Goal: Task Accomplishment & Management: Complete application form

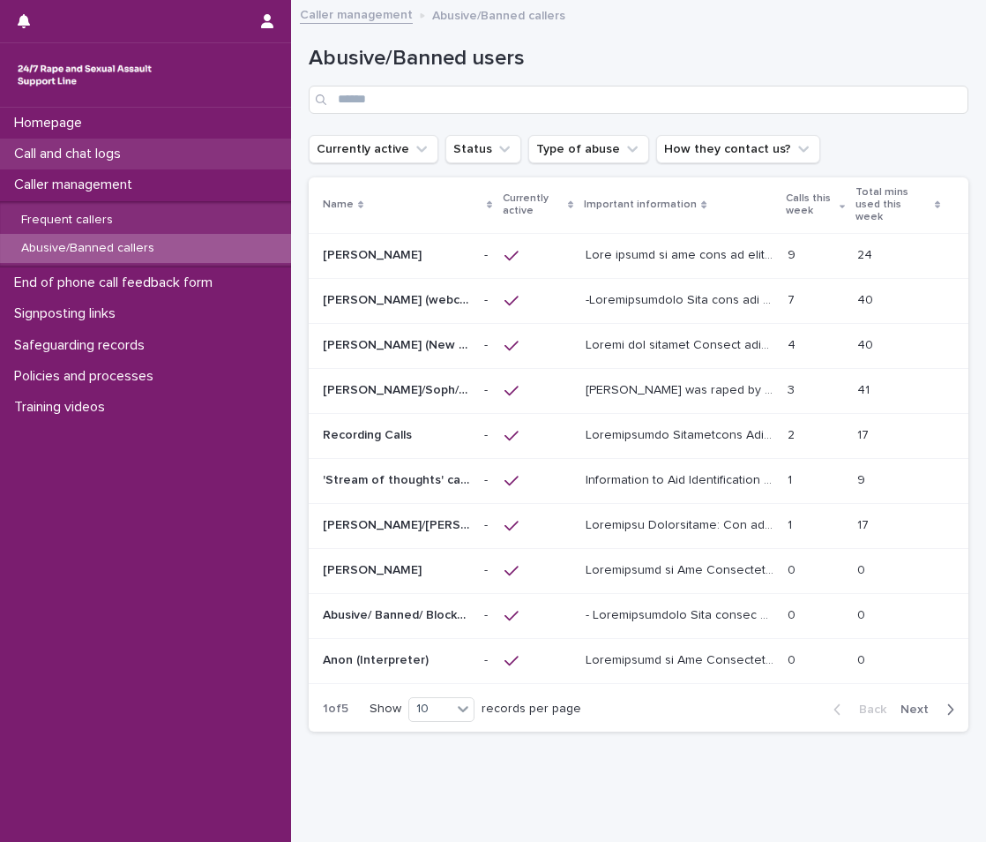
click at [106, 158] on p "Call and chat logs" at bounding box center [71, 154] width 128 height 17
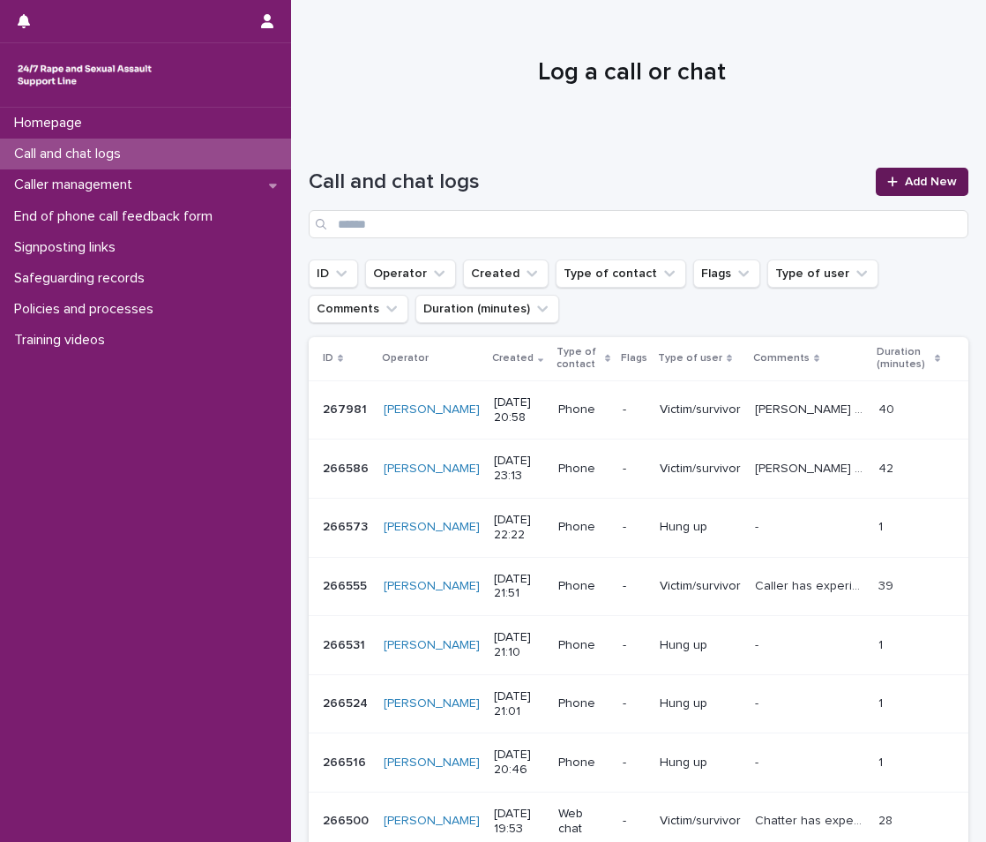
click at [905, 180] on span "Add New" at bounding box center [931, 182] width 52 height 12
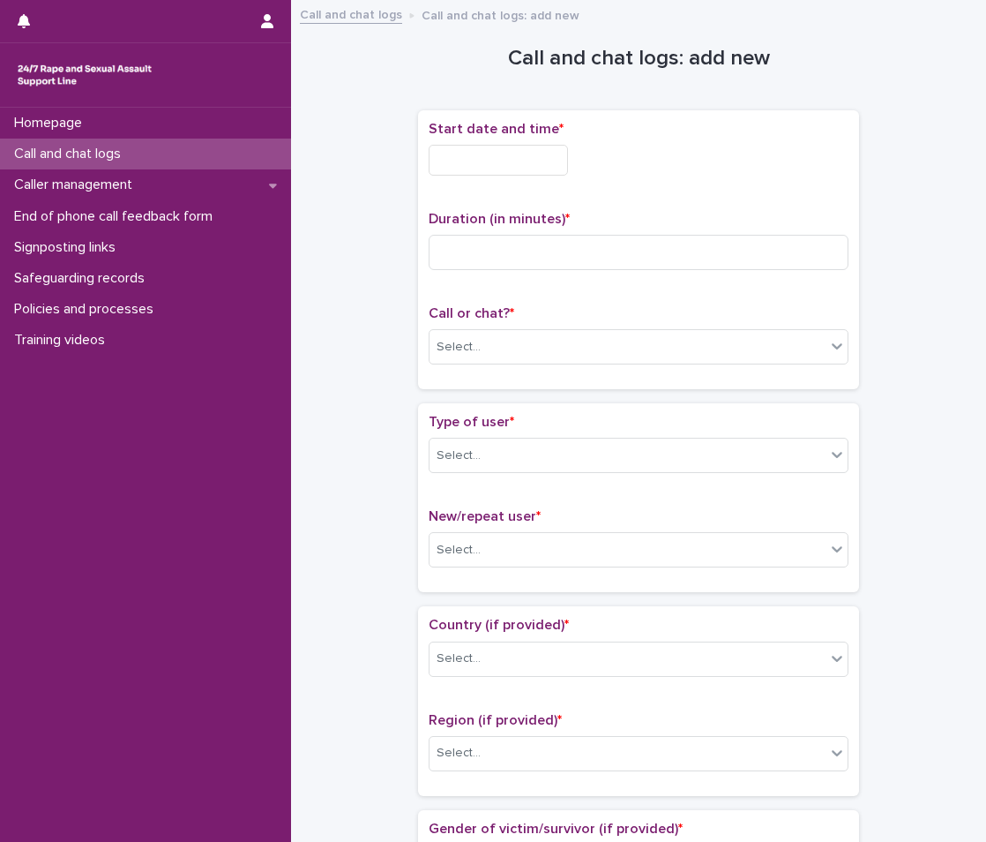
click at [490, 141] on div "Start date and time *" at bounding box center [639, 155] width 420 height 69
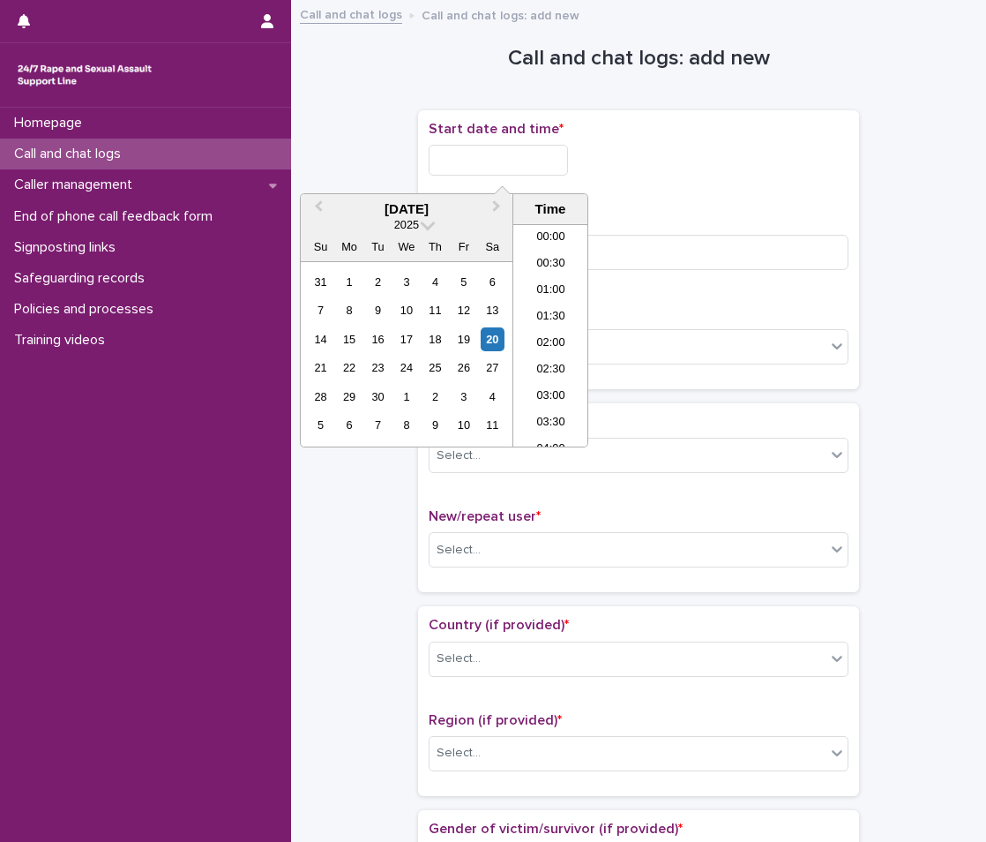
click at [502, 151] on input "text" at bounding box center [498, 160] width 139 height 31
click at [552, 327] on li "18:00" at bounding box center [550, 335] width 75 height 26
type input "**********"
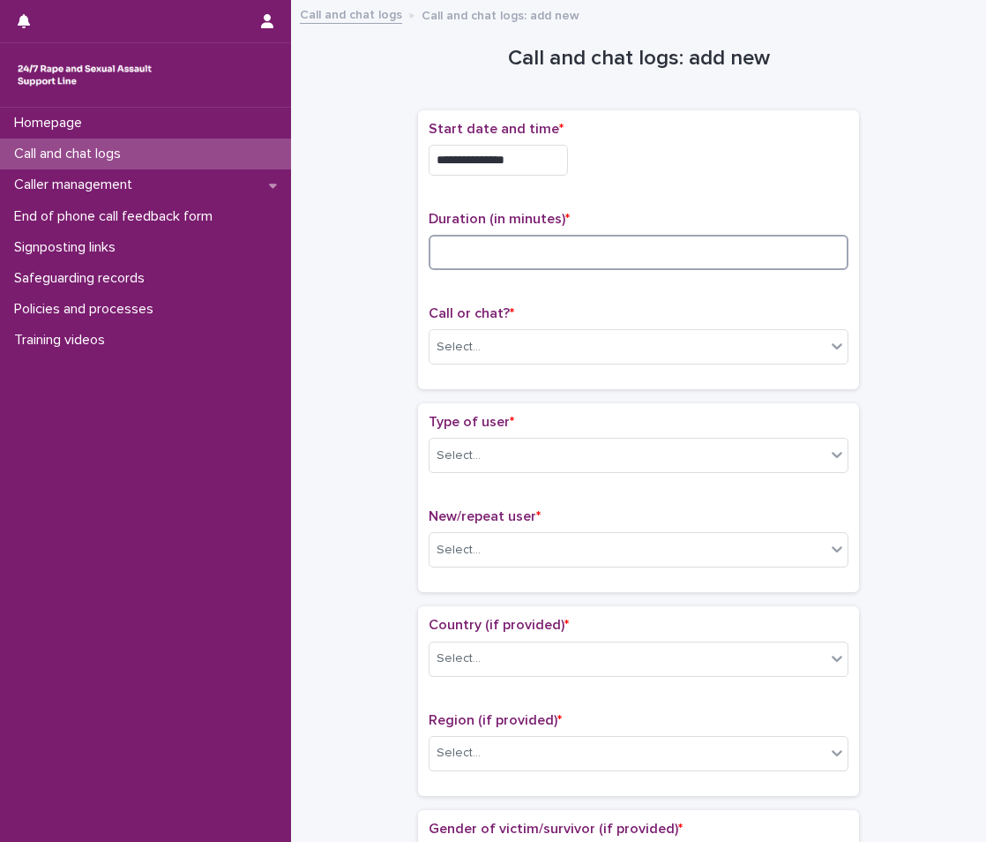
click at [511, 241] on input at bounding box center [639, 252] width 420 height 35
drag, startPoint x: 529, startPoint y: 337, endPoint x: 518, endPoint y: 357, distance: 23.3
click at [518, 353] on div "Select..." at bounding box center [628, 347] width 396 height 29
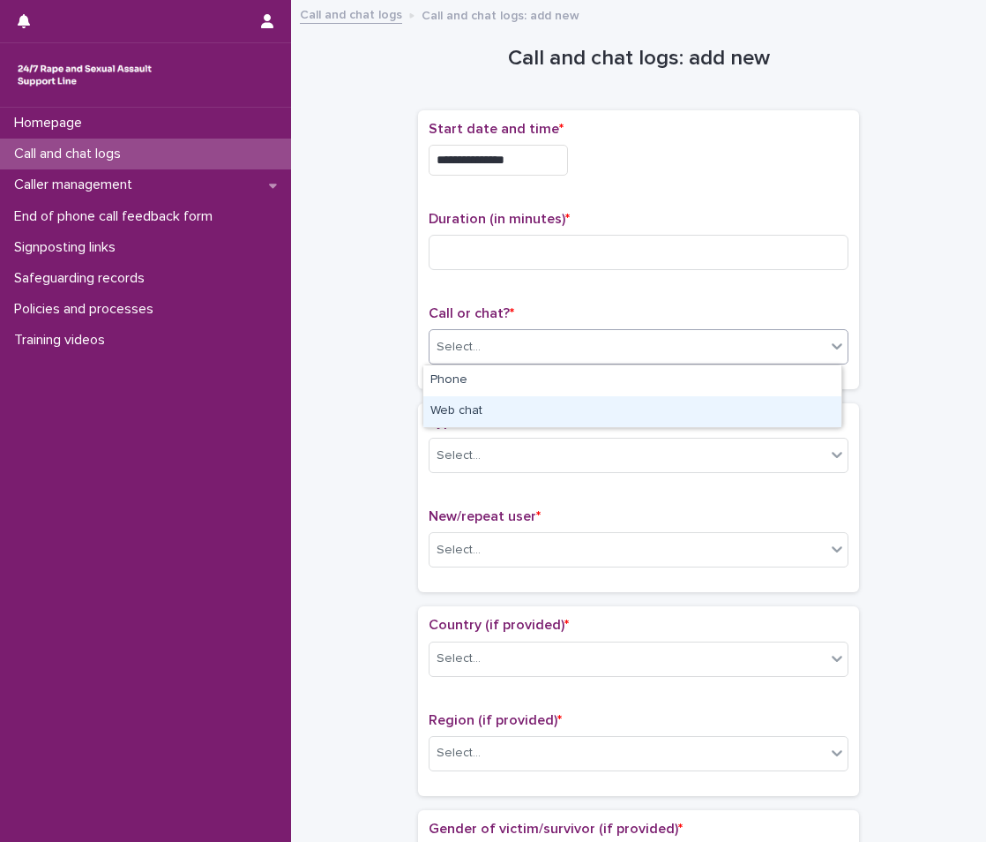
click at [476, 406] on div "Web chat" at bounding box center [633, 411] width 418 height 31
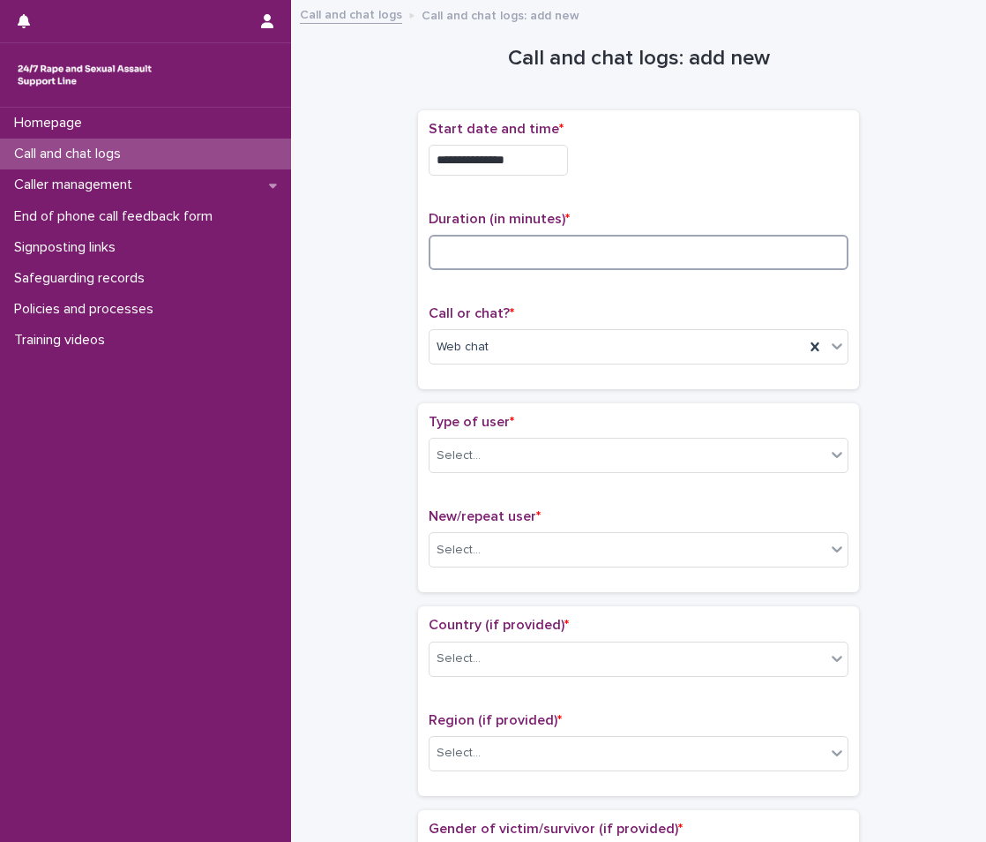
drag, startPoint x: 567, startPoint y: 241, endPoint x: 575, endPoint y: 251, distance: 12.5
click at [567, 241] on input at bounding box center [639, 252] width 420 height 35
type input "**"
click at [581, 436] on div "Type of user * Select..." at bounding box center [639, 450] width 420 height 73
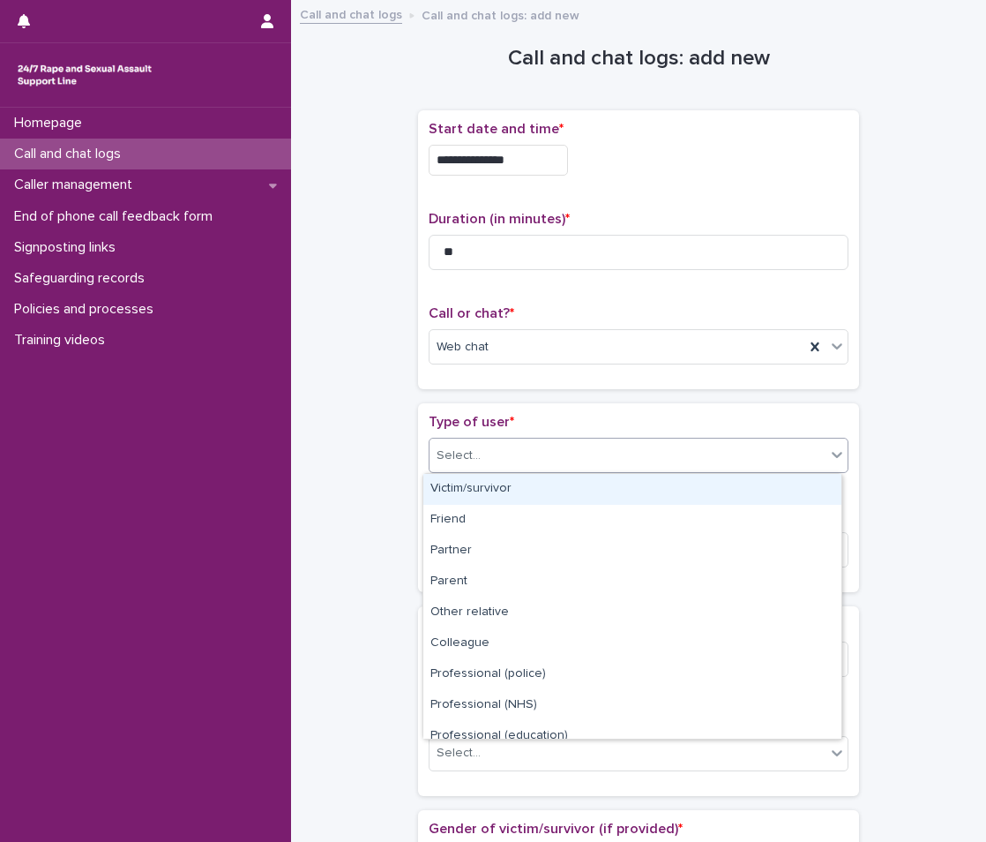
drag, startPoint x: 573, startPoint y: 460, endPoint x: 570, endPoint y: 476, distance: 17.1
click at [571, 463] on div "Select..." at bounding box center [628, 455] width 396 height 29
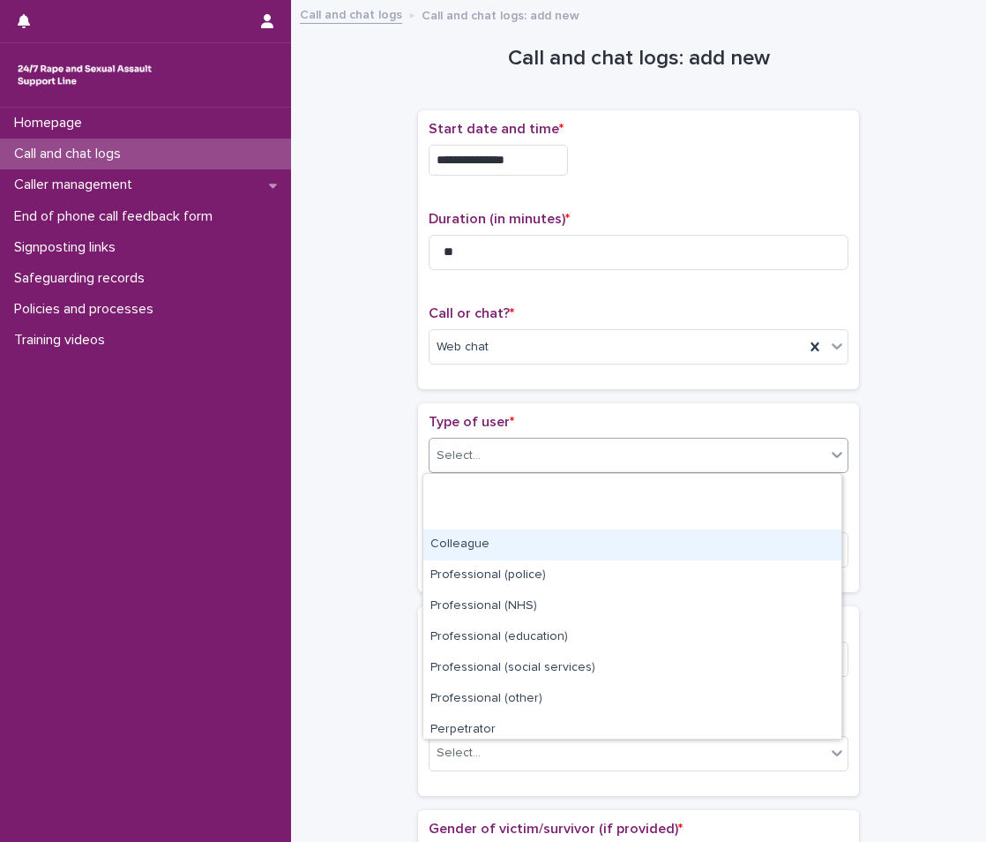
scroll to position [199, 0]
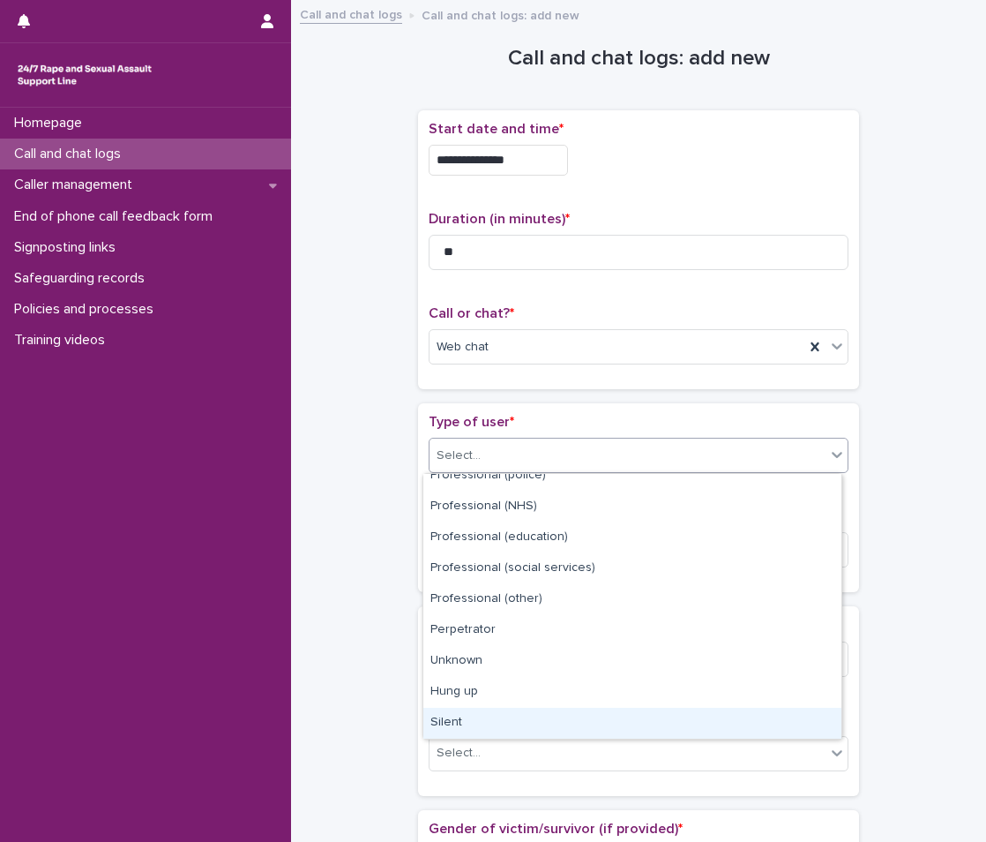
click at [517, 712] on div "Silent" at bounding box center [633, 723] width 418 height 31
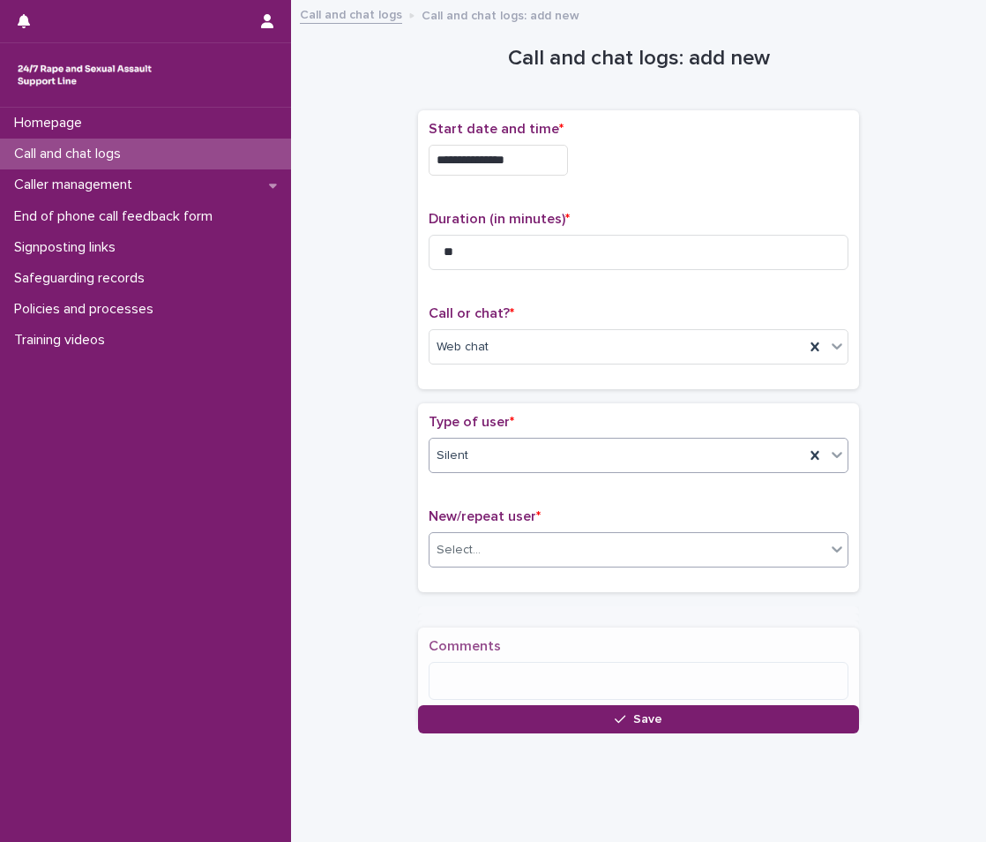
click at [566, 558] on div "Select..." at bounding box center [628, 550] width 396 height 29
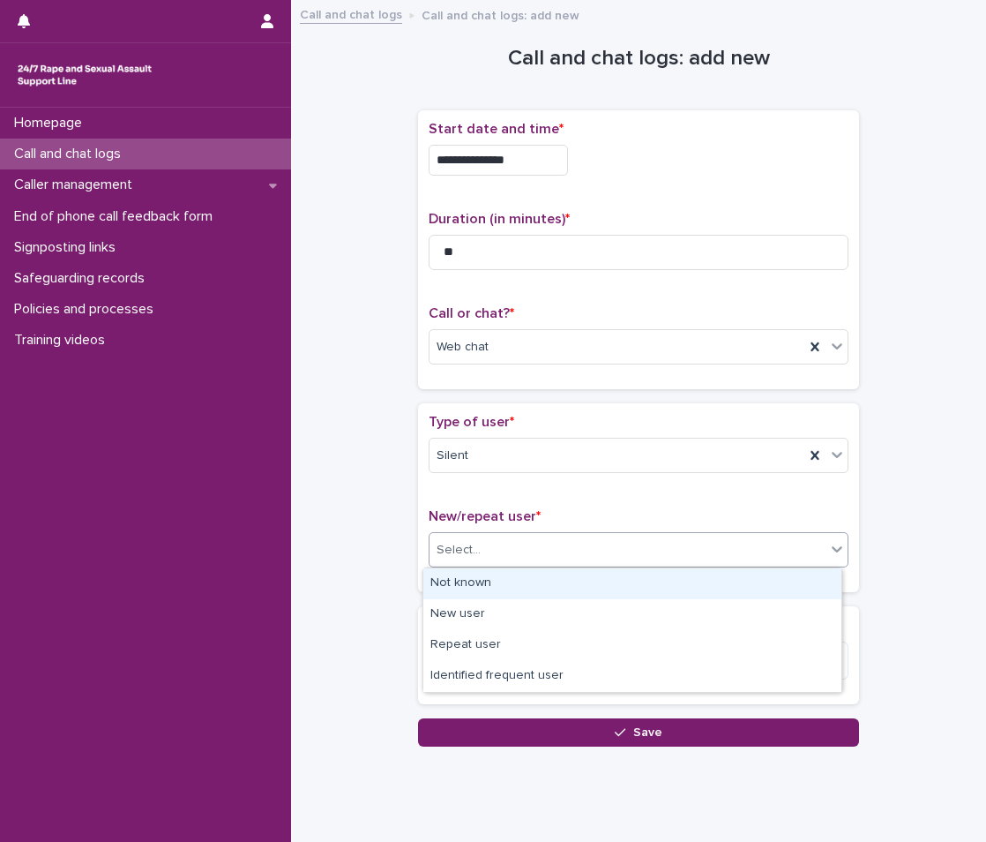
click at [556, 594] on div "Not known" at bounding box center [633, 583] width 418 height 31
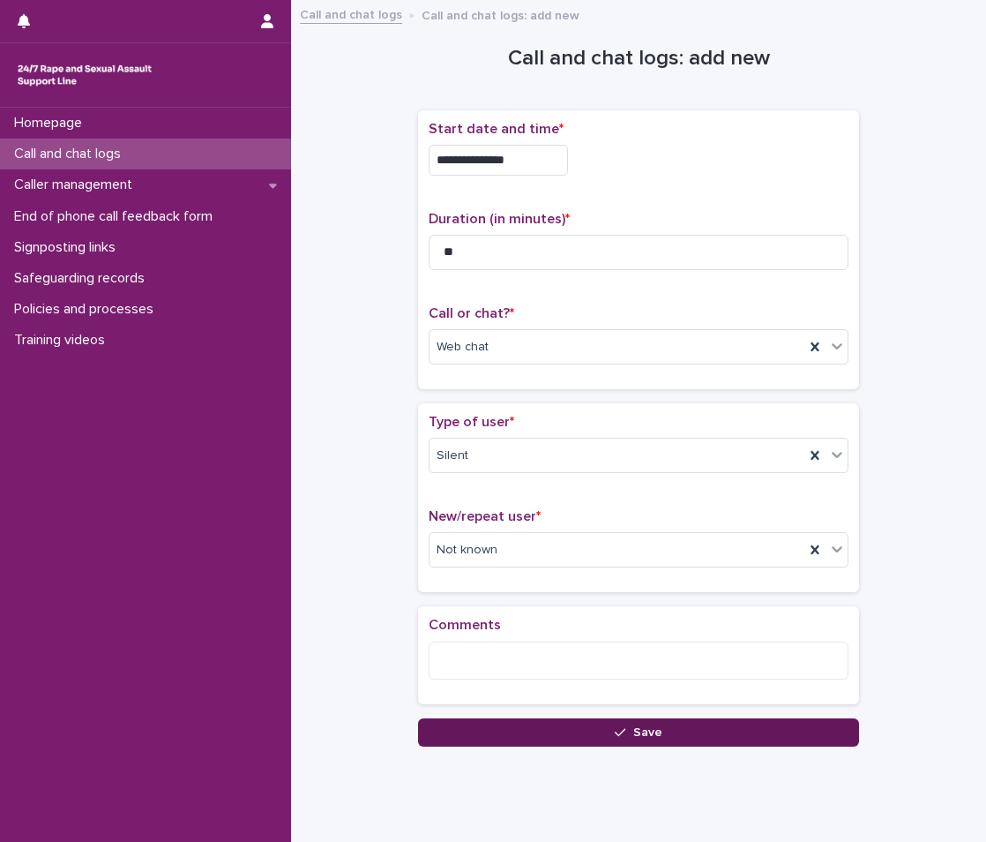
click at [572, 732] on button "Save" at bounding box center [638, 732] width 441 height 28
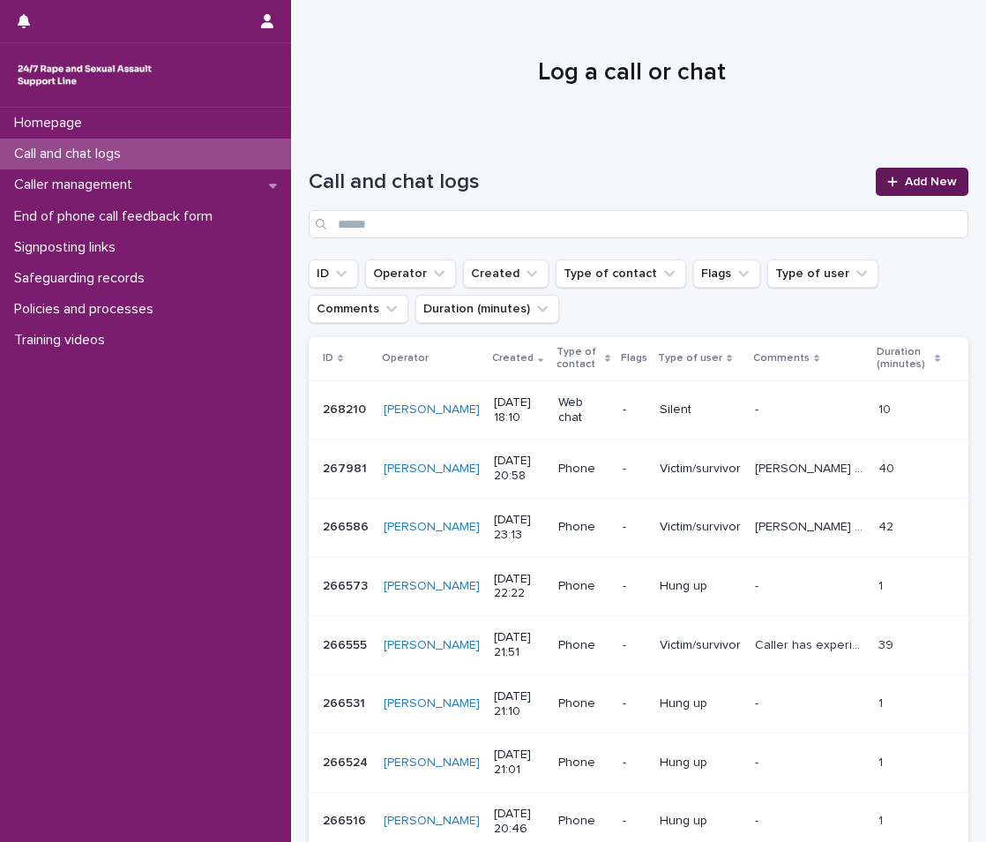
click at [933, 175] on link "Add New" at bounding box center [922, 182] width 93 height 28
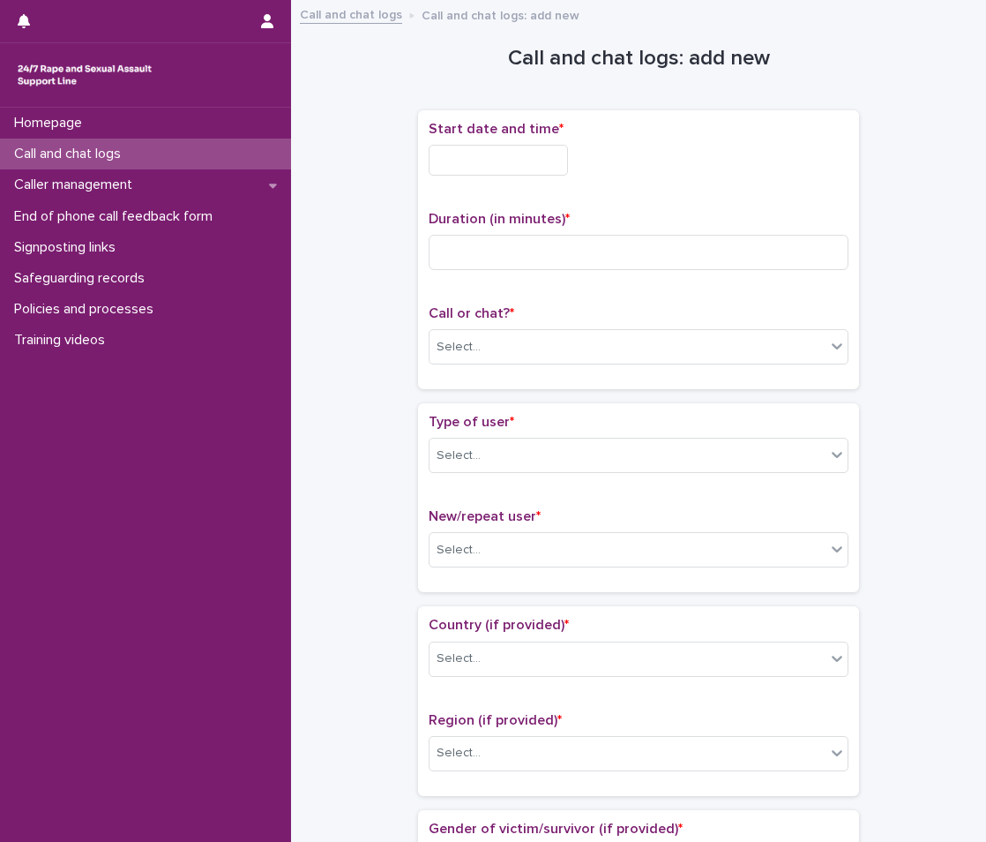
click at [566, 166] on input "text" at bounding box center [498, 160] width 139 height 31
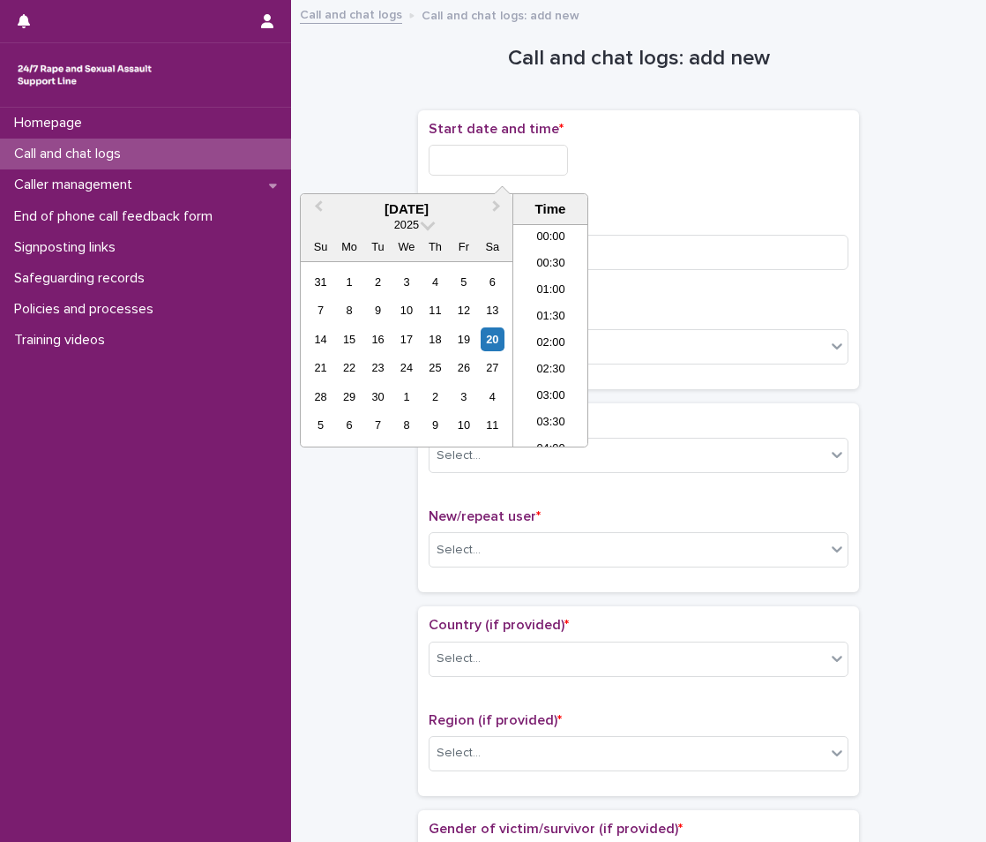
scroll to position [856, 0]
click at [537, 339] on li "18:00" at bounding box center [550, 335] width 75 height 26
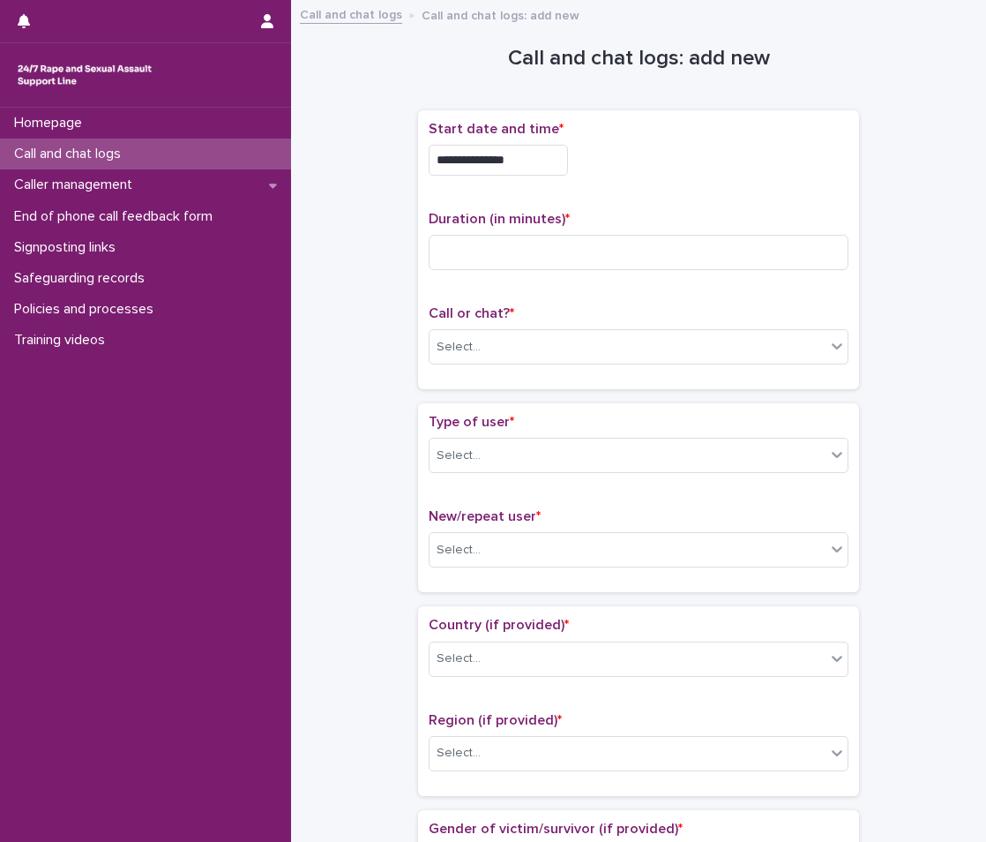
click at [532, 171] on input "**********" at bounding box center [498, 160] width 139 height 31
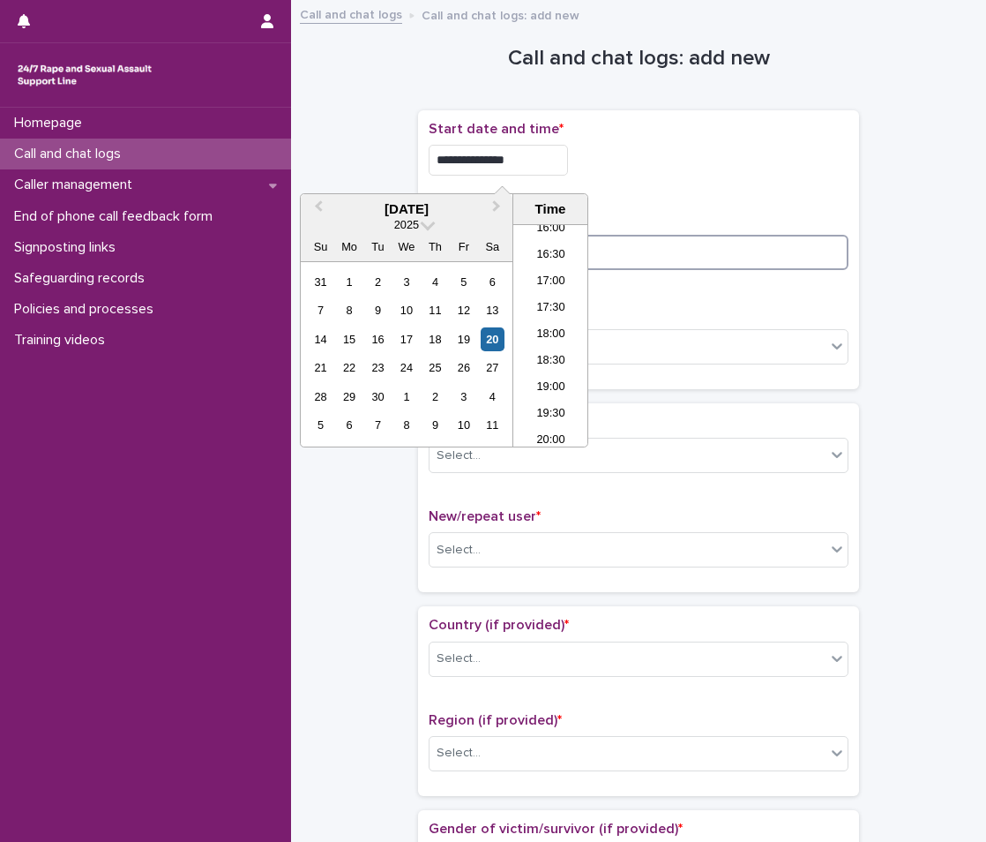
drag, startPoint x: 731, startPoint y: 240, endPoint x: 706, endPoint y: 279, distance: 46.0
click at [731, 245] on input at bounding box center [639, 252] width 420 height 35
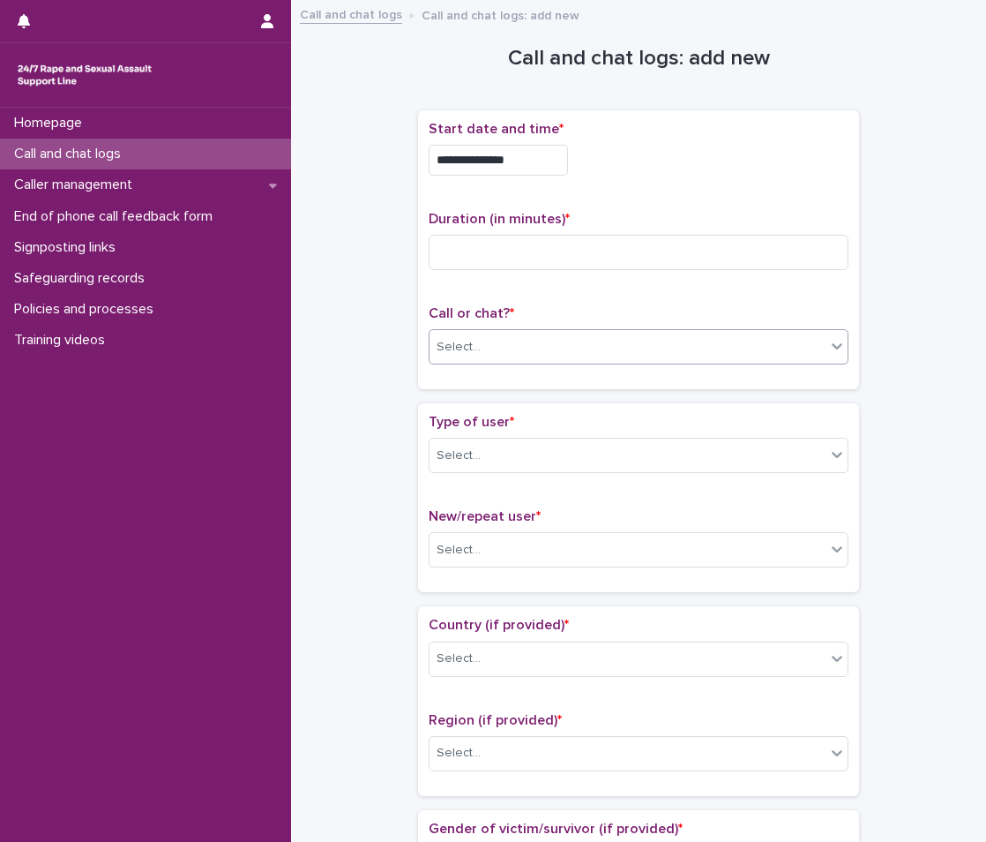
drag, startPoint x: 650, startPoint y: 348, endPoint x: 638, endPoint y: 358, distance: 16.3
click at [648, 348] on div "Select..." at bounding box center [628, 347] width 396 height 29
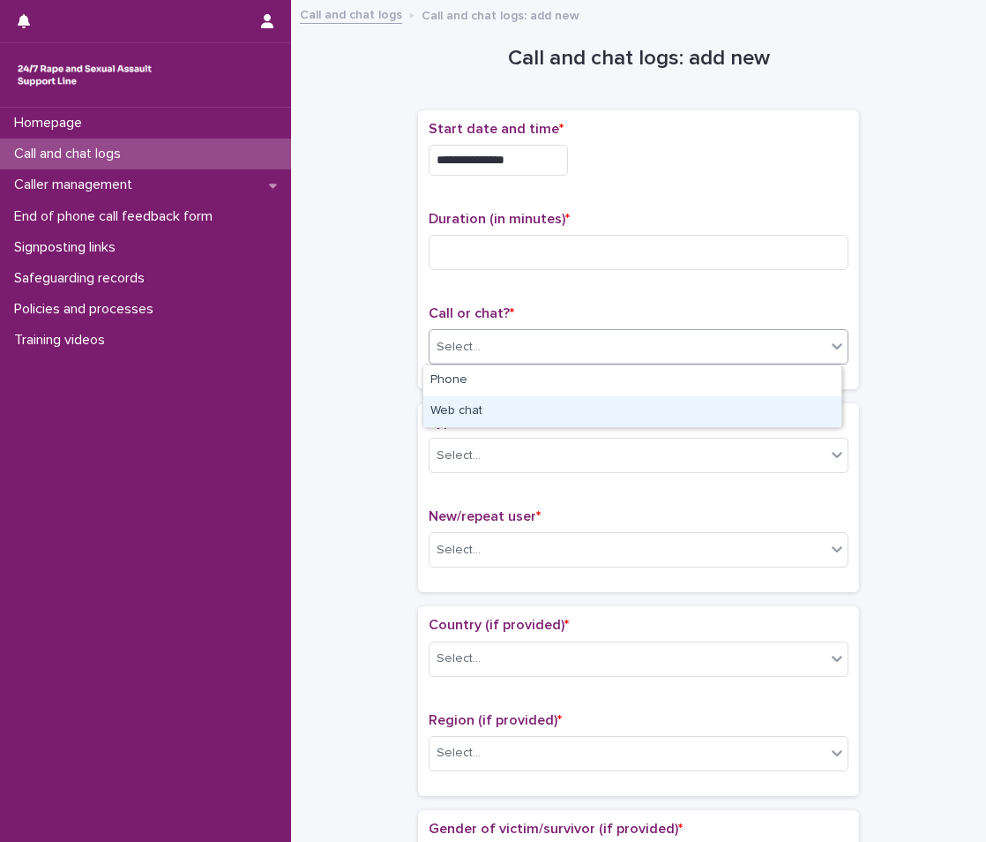
click at [577, 411] on div "Web chat" at bounding box center [633, 411] width 418 height 31
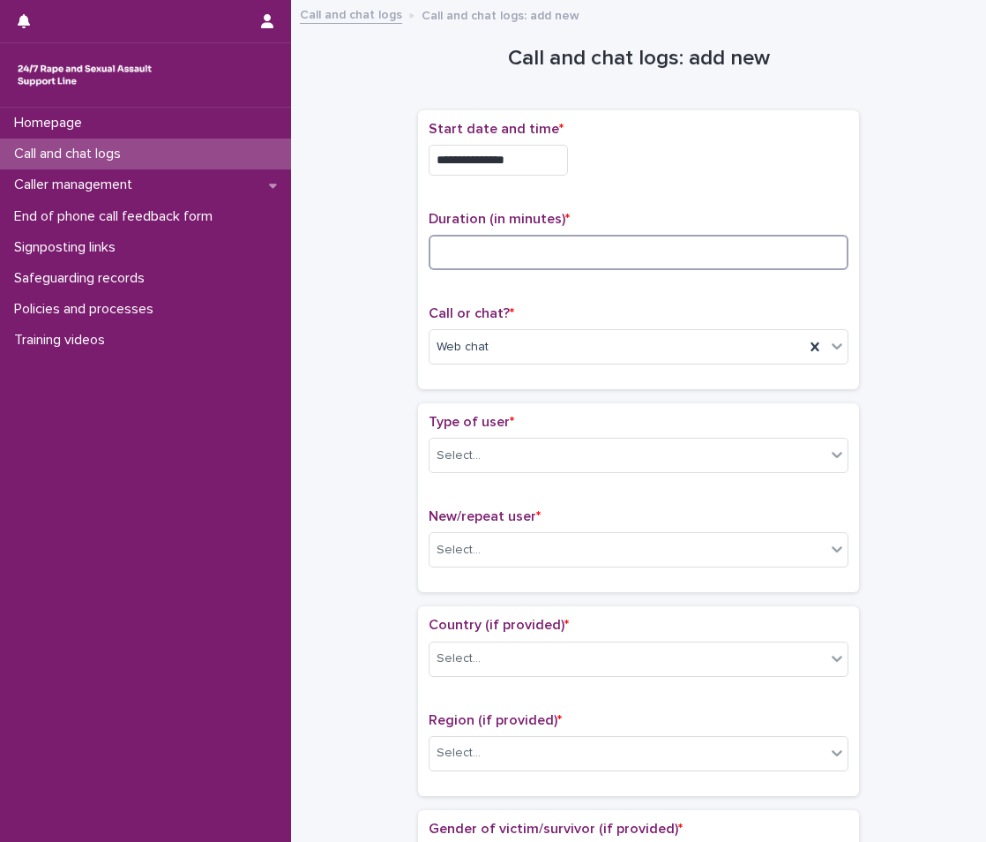
click at [454, 259] on input at bounding box center [639, 252] width 420 height 35
click at [546, 161] on input "**********" at bounding box center [498, 160] width 139 height 31
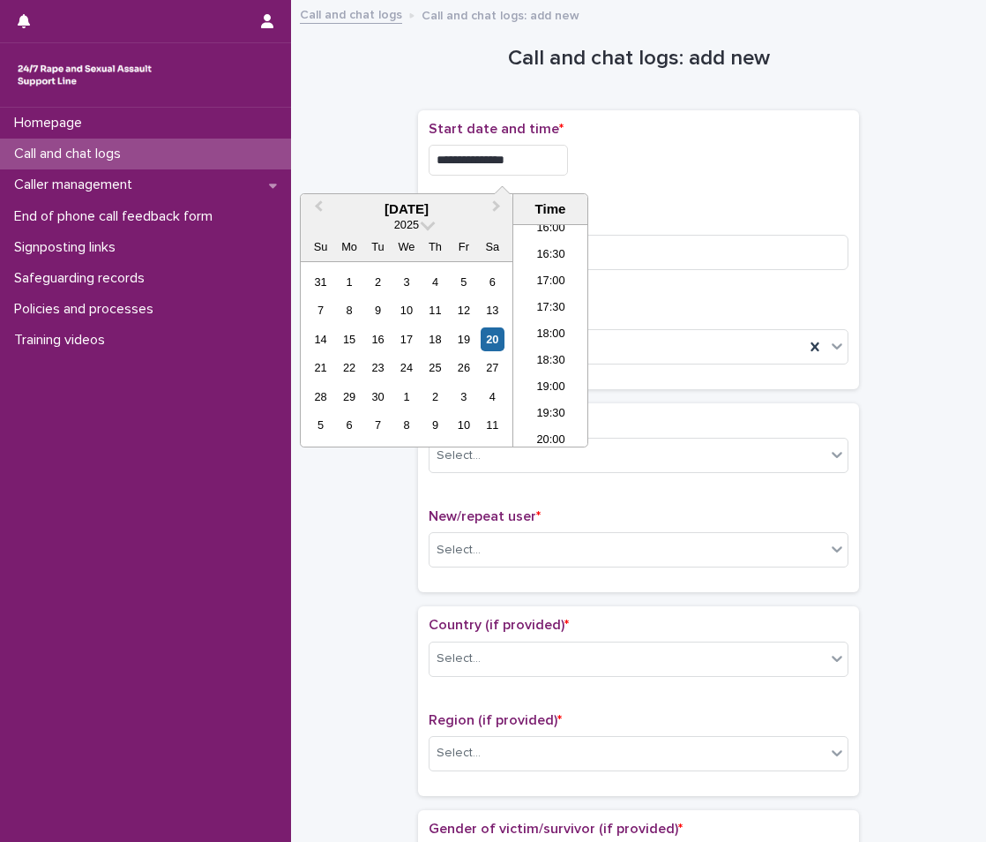
type input "**********"
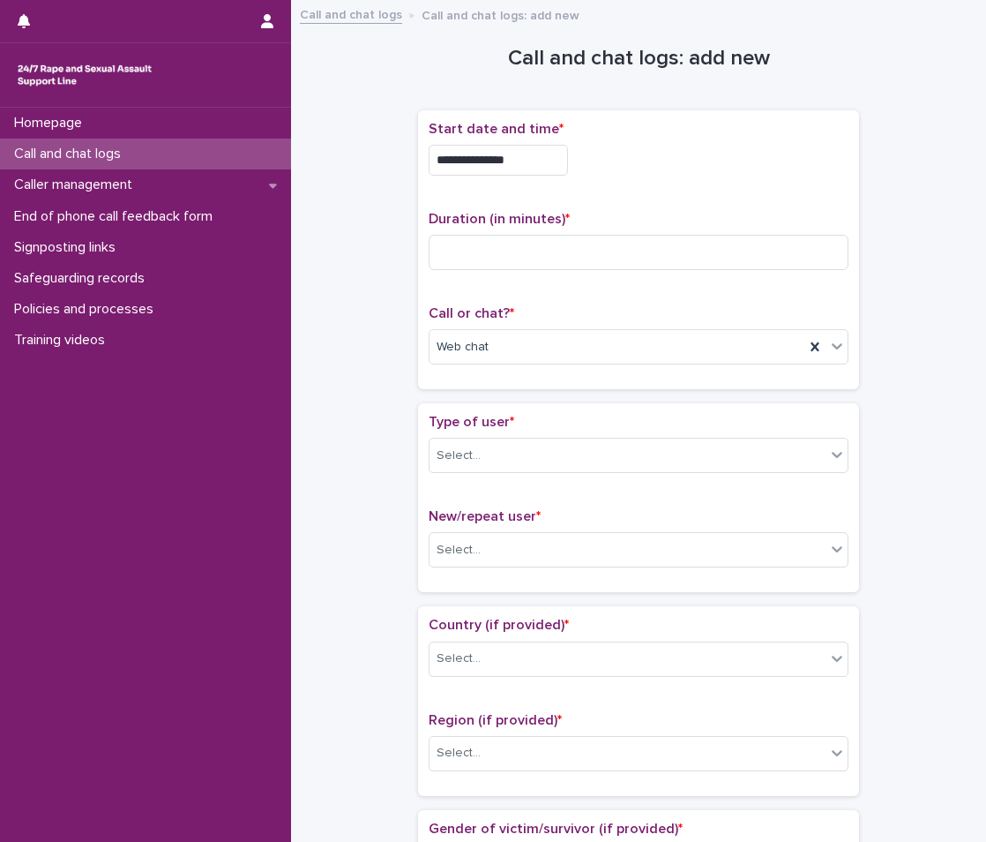
click at [692, 311] on p "Call or chat? *" at bounding box center [639, 313] width 420 height 17
click at [539, 460] on div "Select..." at bounding box center [628, 455] width 396 height 29
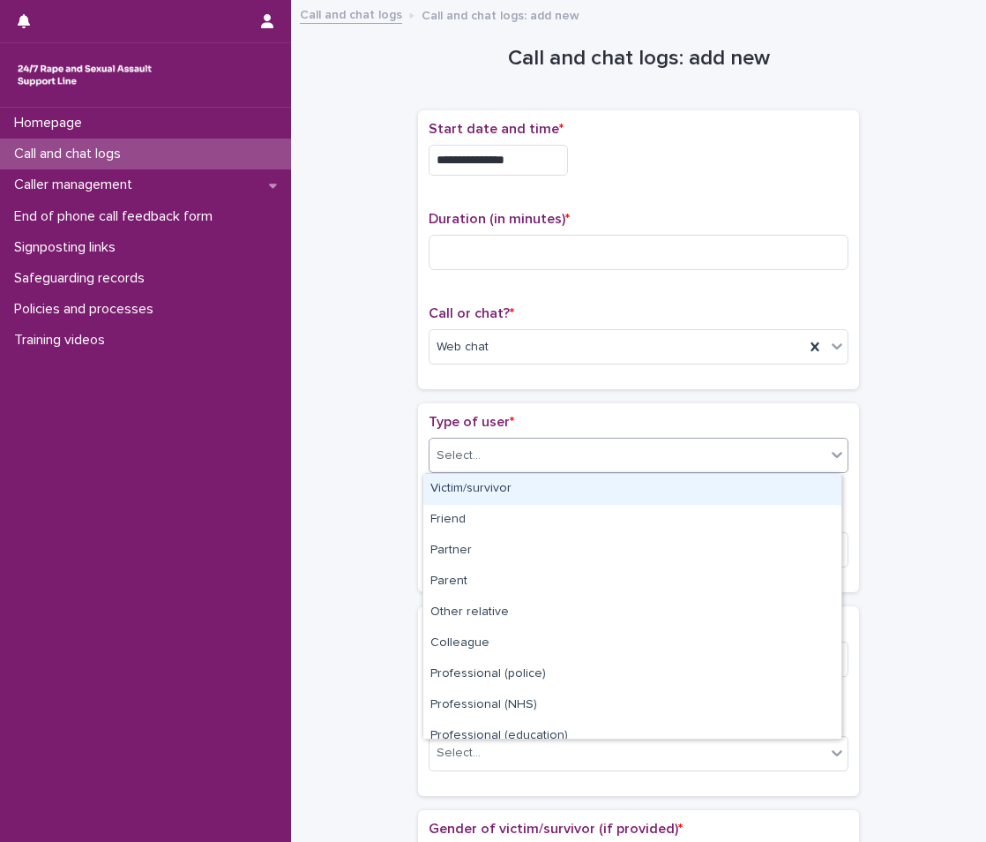
click at [526, 480] on div "Victim/survivor" at bounding box center [633, 489] width 418 height 31
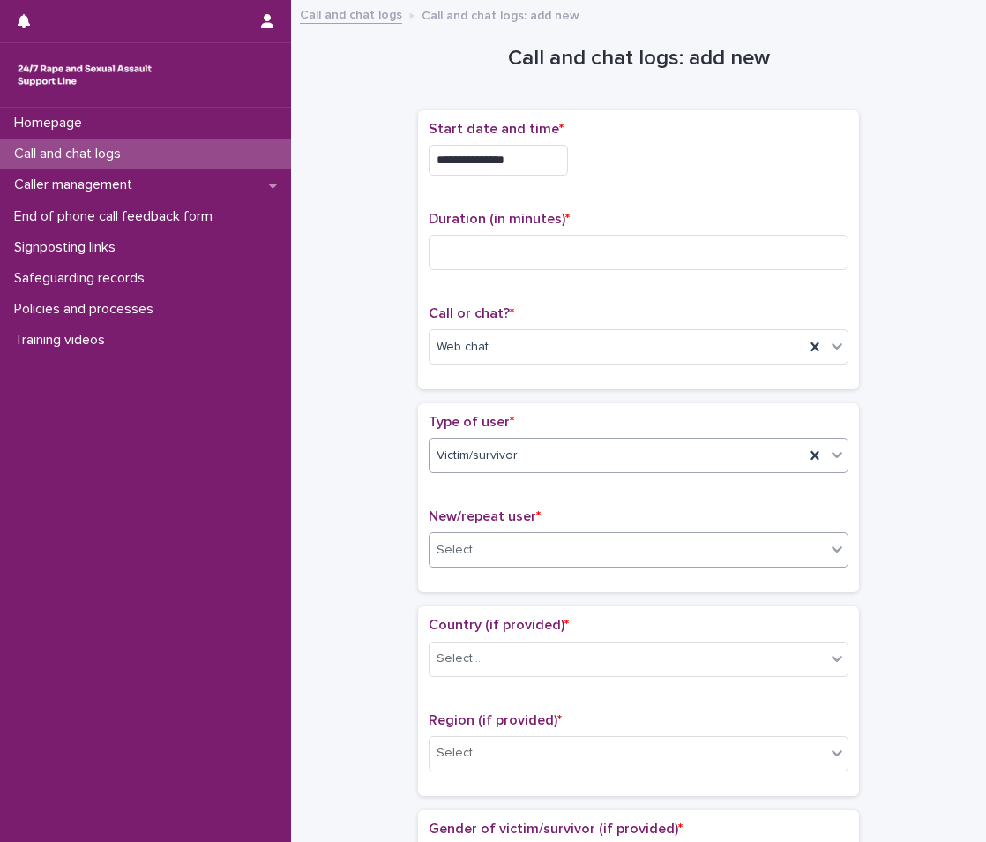
click at [509, 551] on div "Select..." at bounding box center [628, 550] width 396 height 29
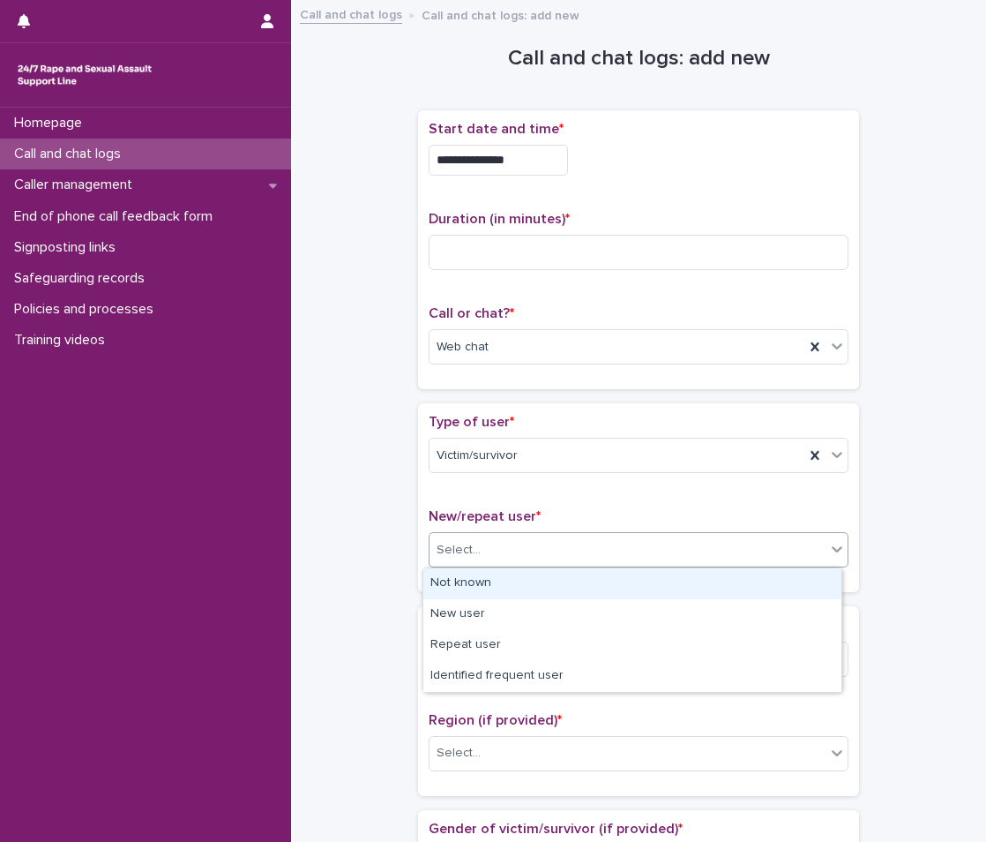
click at [491, 582] on div "Not known" at bounding box center [633, 583] width 418 height 31
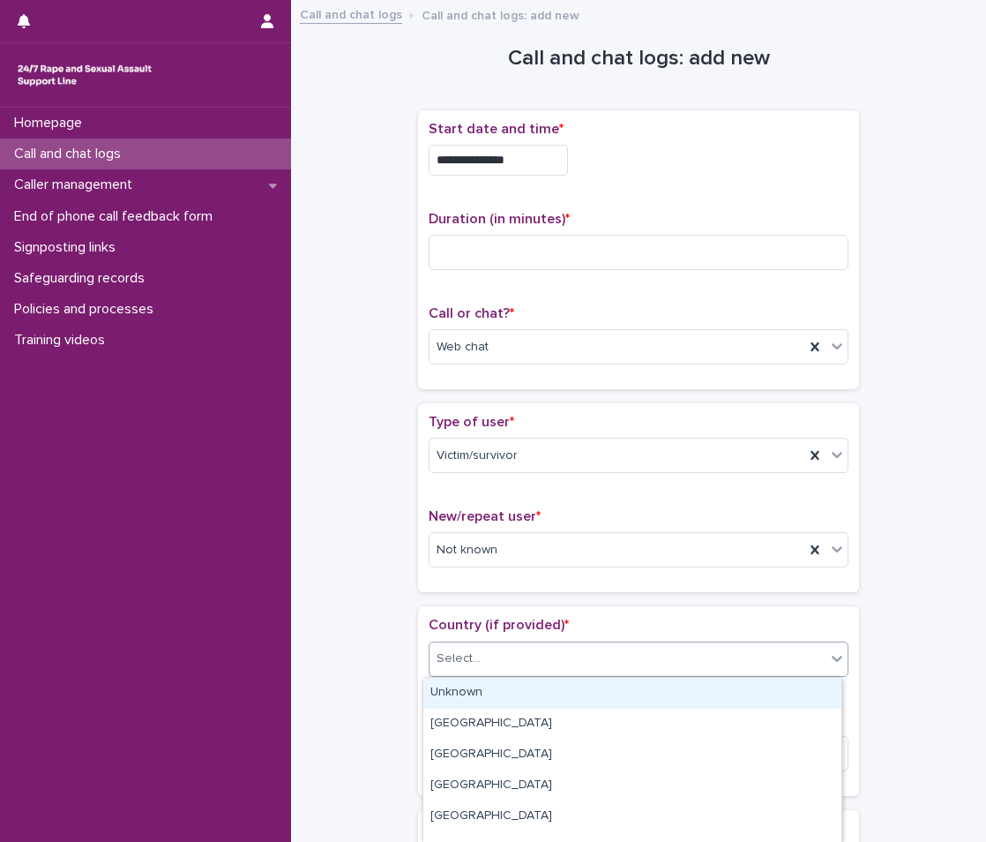
click at [503, 648] on div "Select..." at bounding box center [628, 658] width 396 height 29
click at [486, 699] on div "Unknown" at bounding box center [633, 693] width 418 height 31
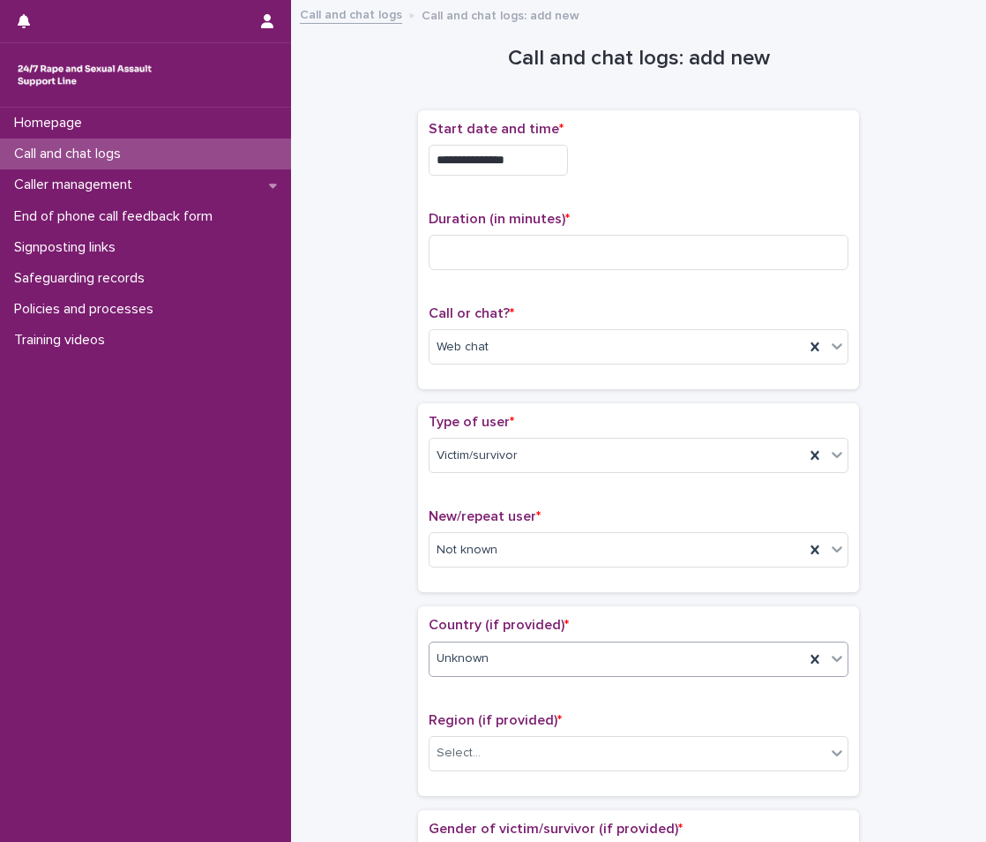
scroll to position [88, 0]
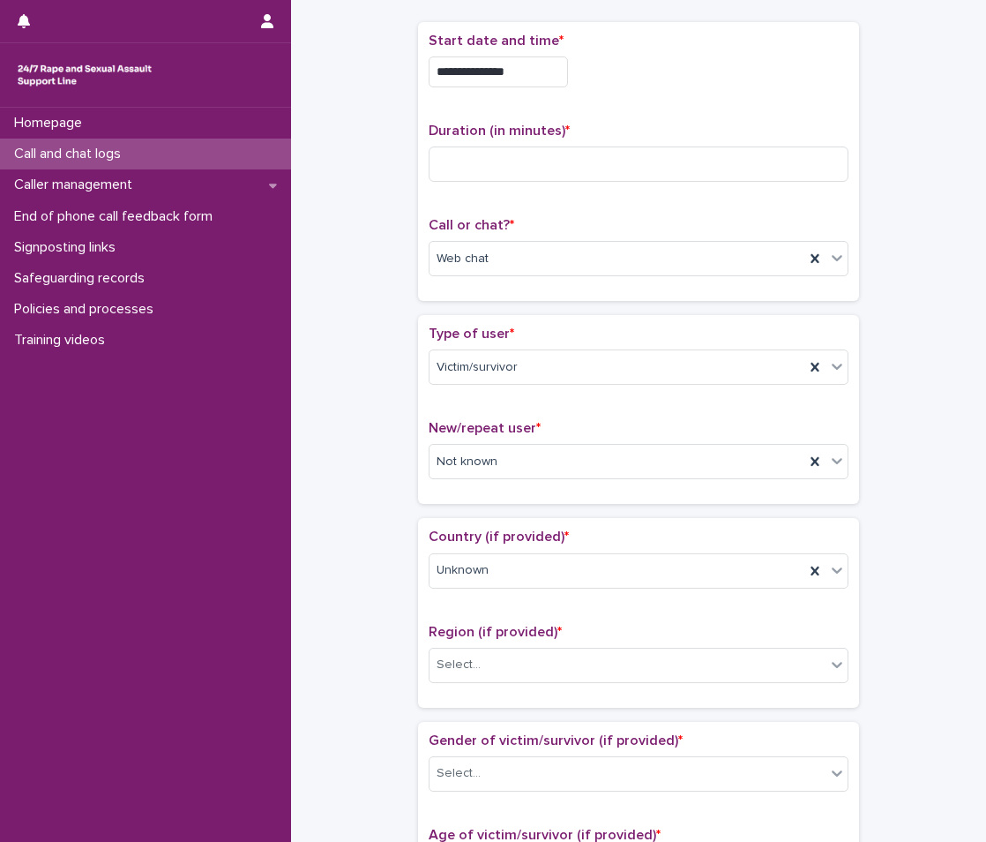
click at [500, 124] on span "Duration (in minutes) *" at bounding box center [499, 131] width 141 height 14
click at [514, 148] on input at bounding box center [639, 163] width 420 height 35
type input "**"
click at [506, 461] on div "Not known" at bounding box center [617, 461] width 375 height 29
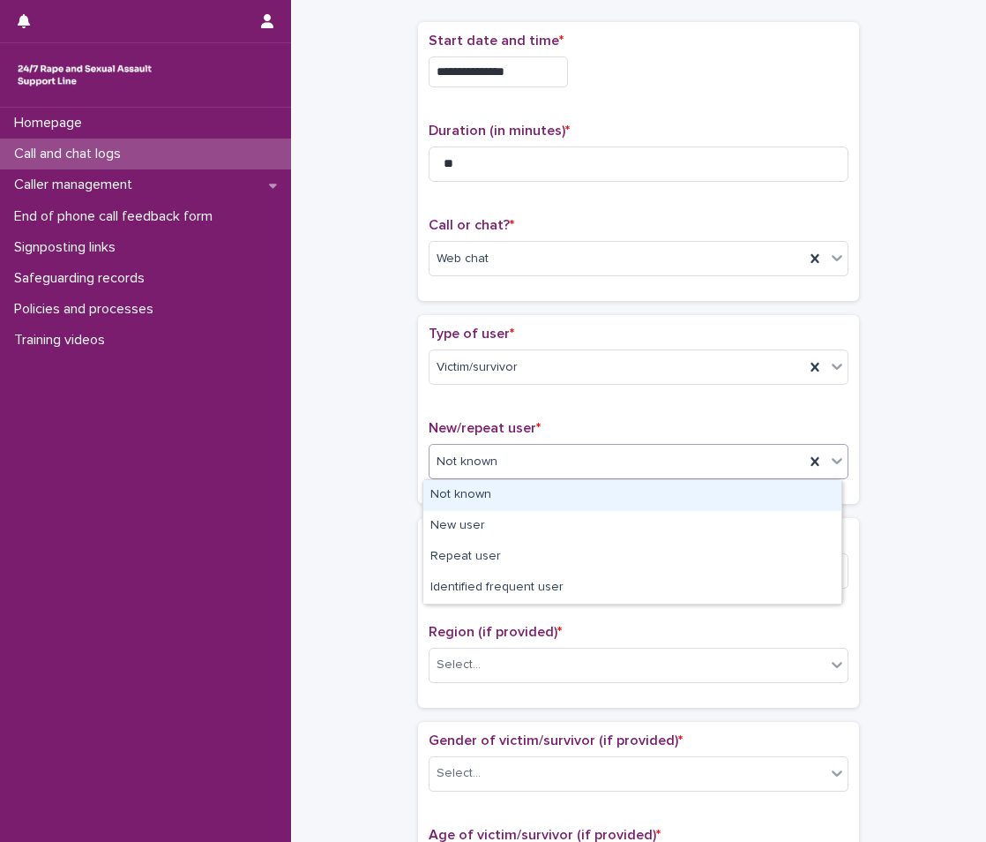
click at [505, 484] on div "Not known" at bounding box center [633, 495] width 418 height 31
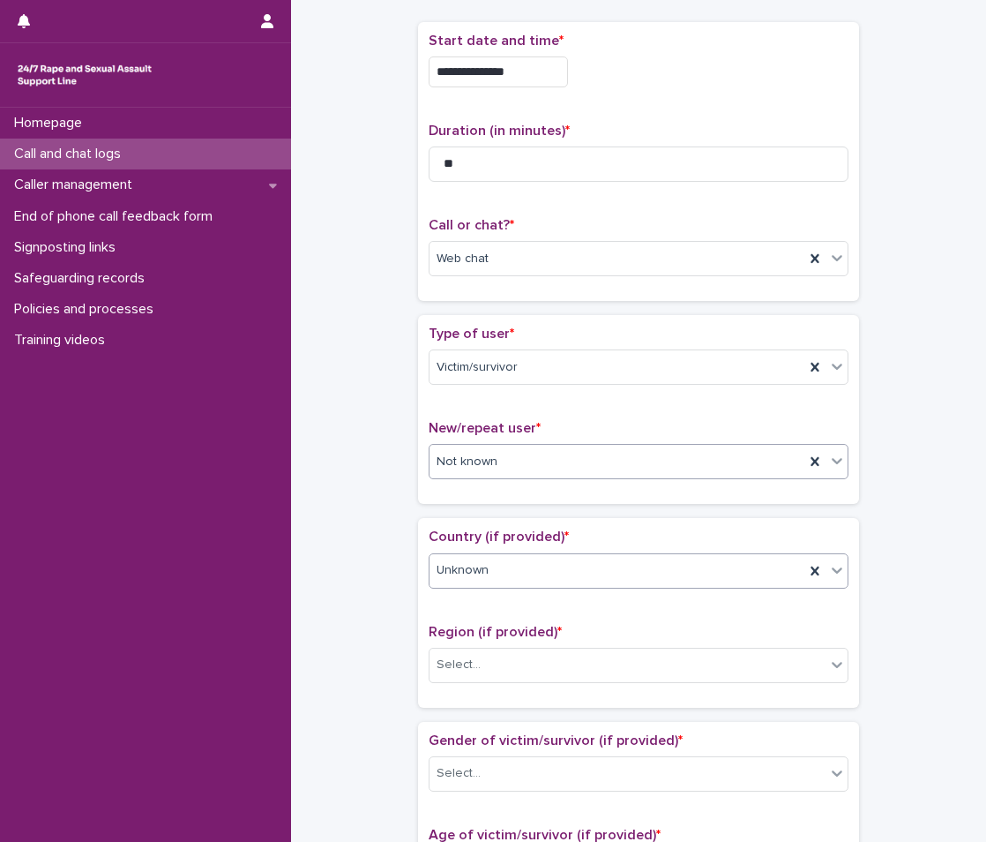
click at [508, 588] on body "**********" at bounding box center [493, 421] width 986 height 842
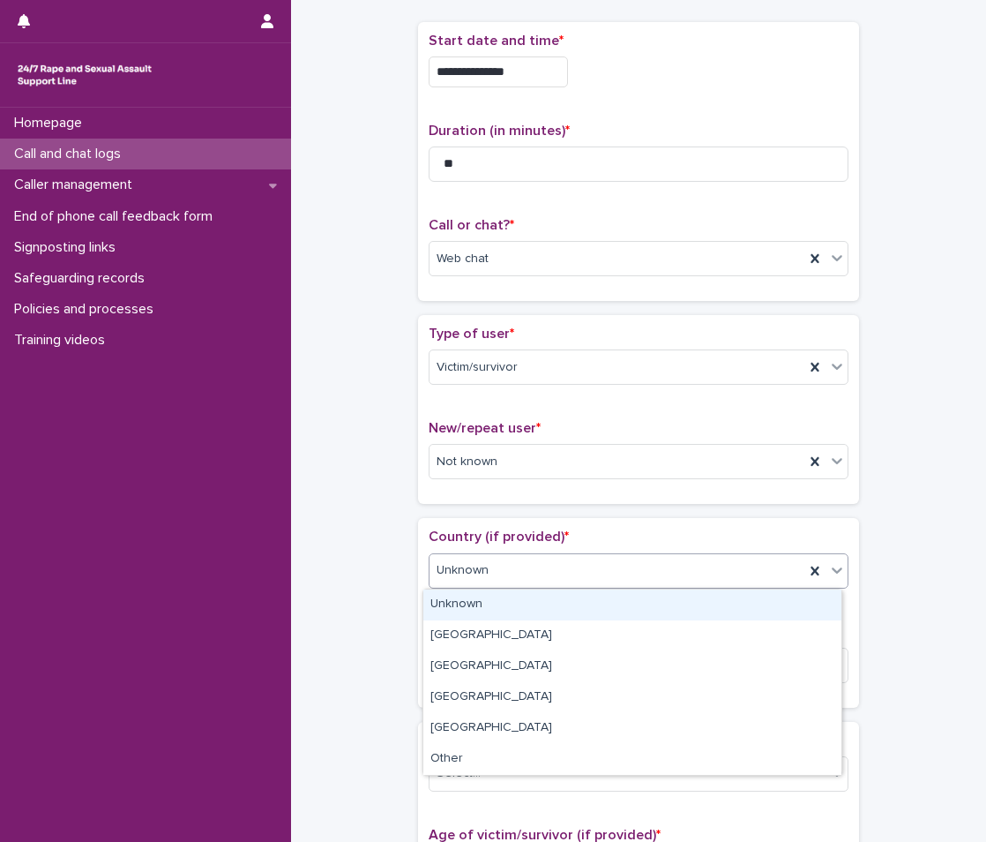
click at [507, 608] on div "Unknown" at bounding box center [633, 604] width 418 height 31
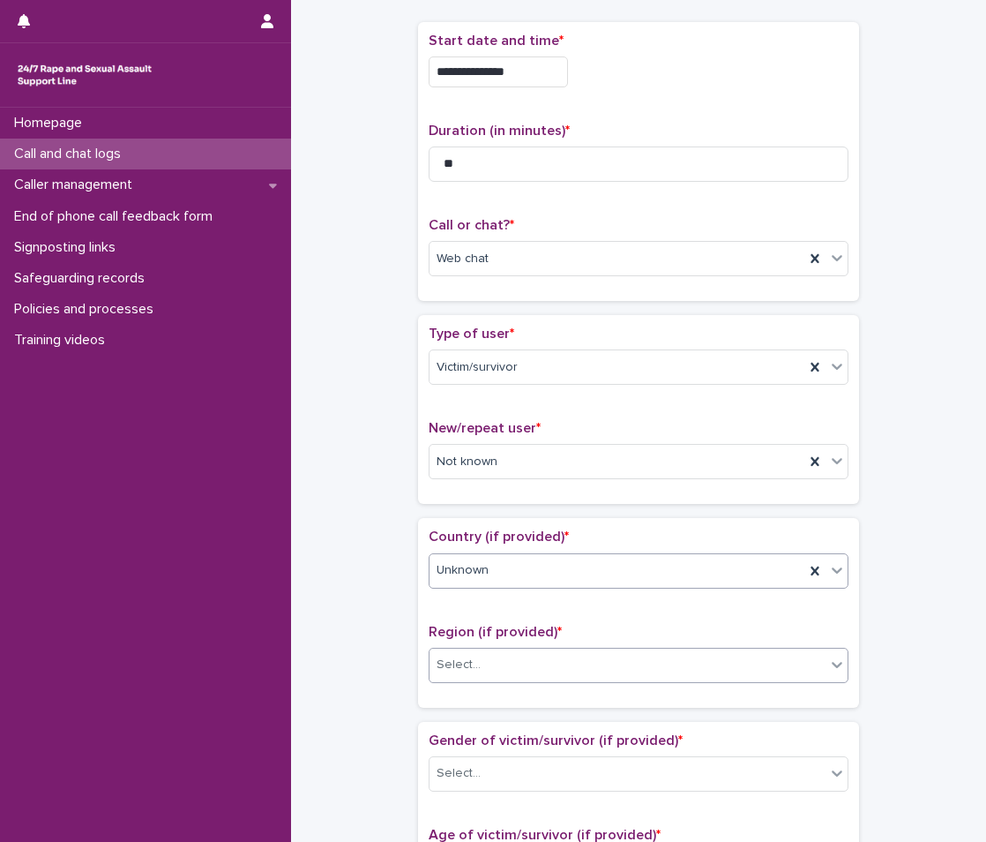
click at [509, 671] on div "Select..." at bounding box center [628, 664] width 396 height 29
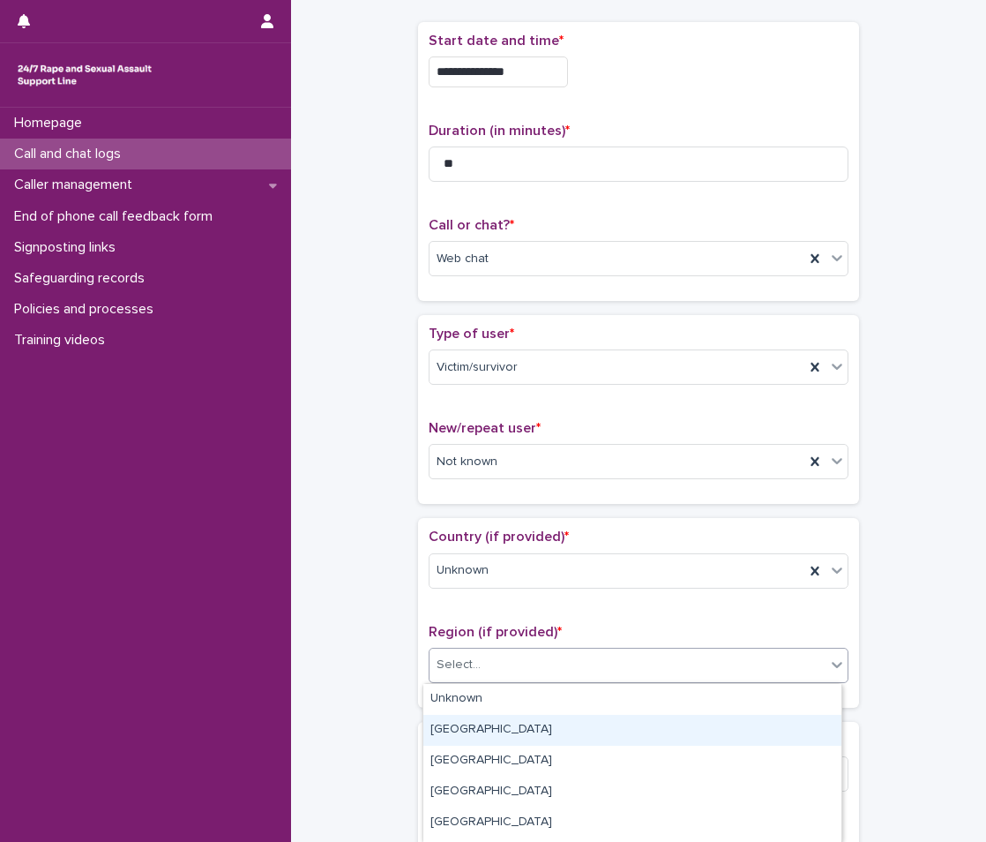
drag, startPoint x: 505, startPoint y: 713, endPoint x: 500, endPoint y: 701, distance: 12.3
click at [505, 716] on div "Greater London" at bounding box center [633, 730] width 418 height 31
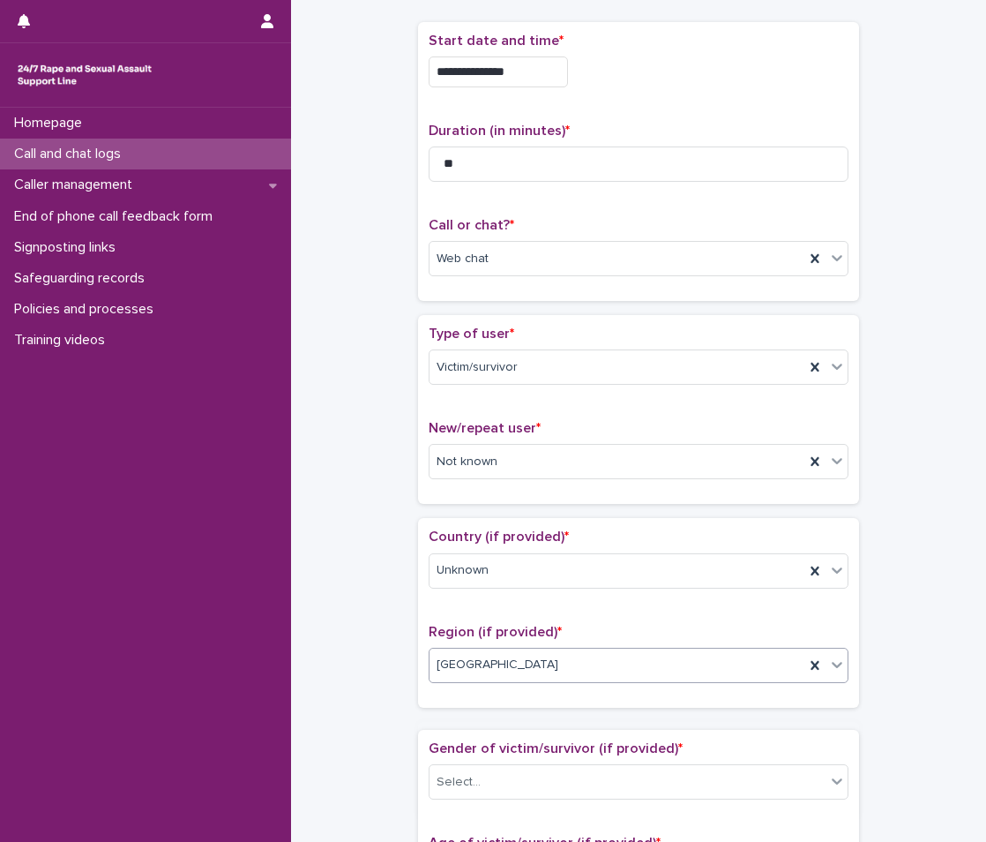
click at [499, 664] on span "Greater London" at bounding box center [498, 665] width 122 height 19
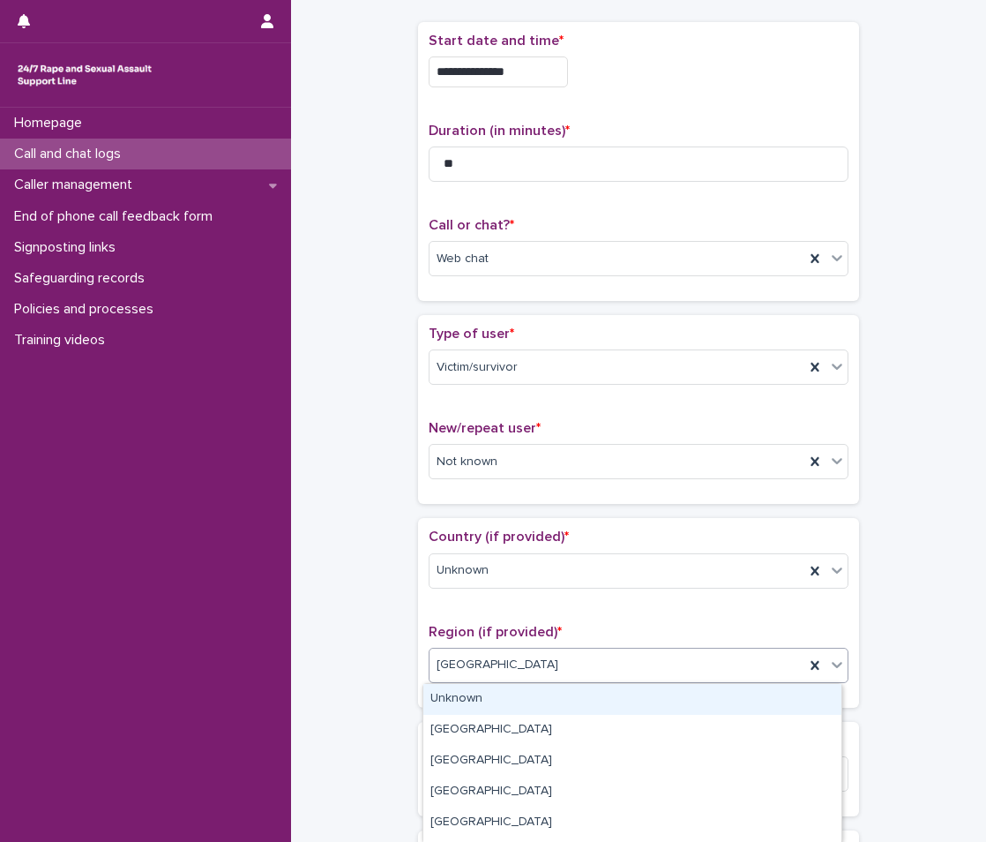
click at [497, 694] on div "Unknown" at bounding box center [633, 699] width 418 height 31
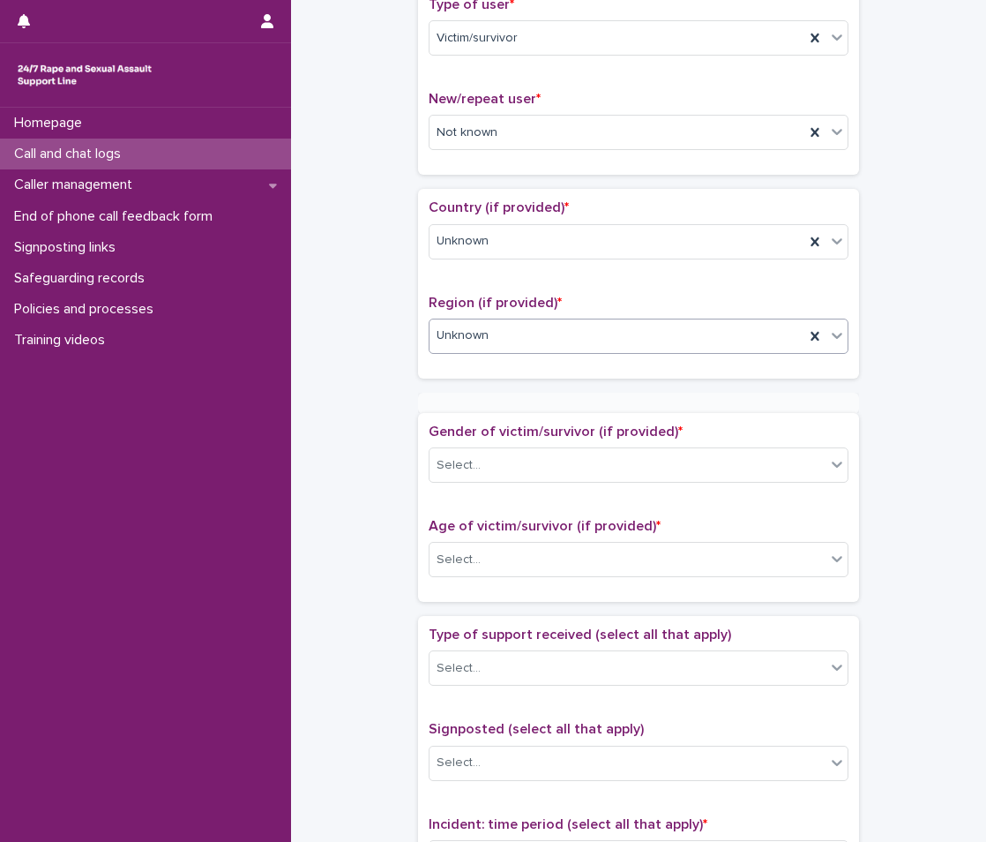
scroll to position [513, 0]
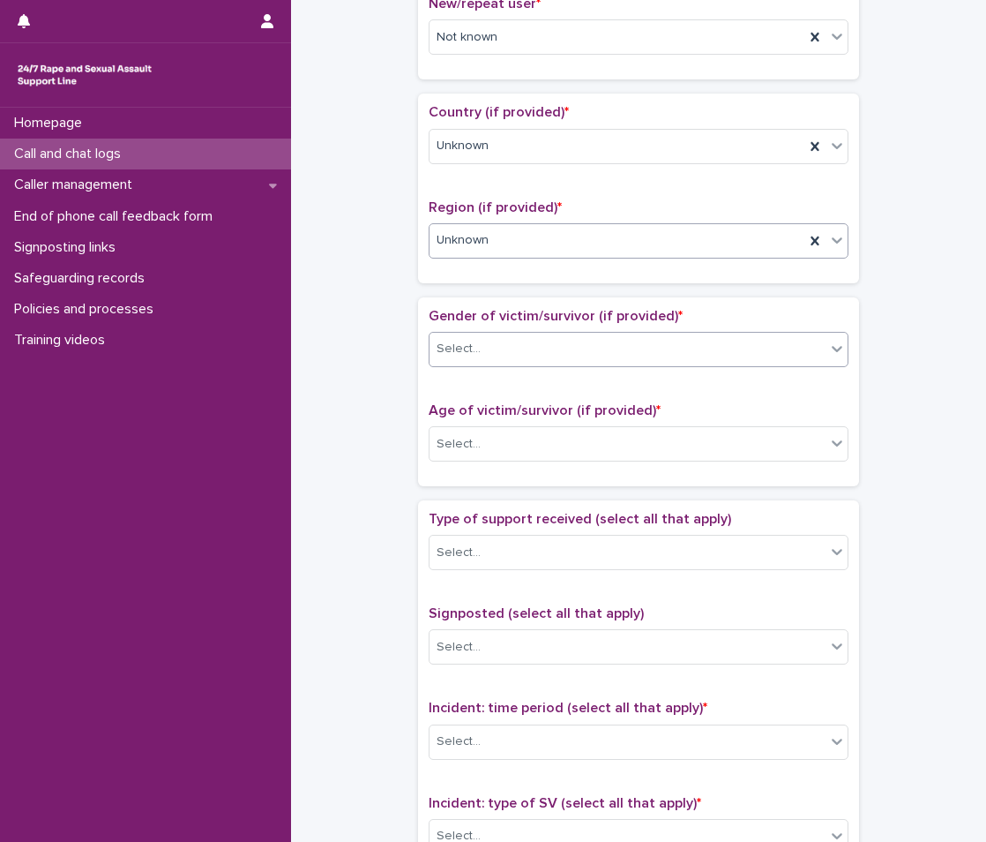
click at [493, 339] on div "Select..." at bounding box center [628, 348] width 396 height 29
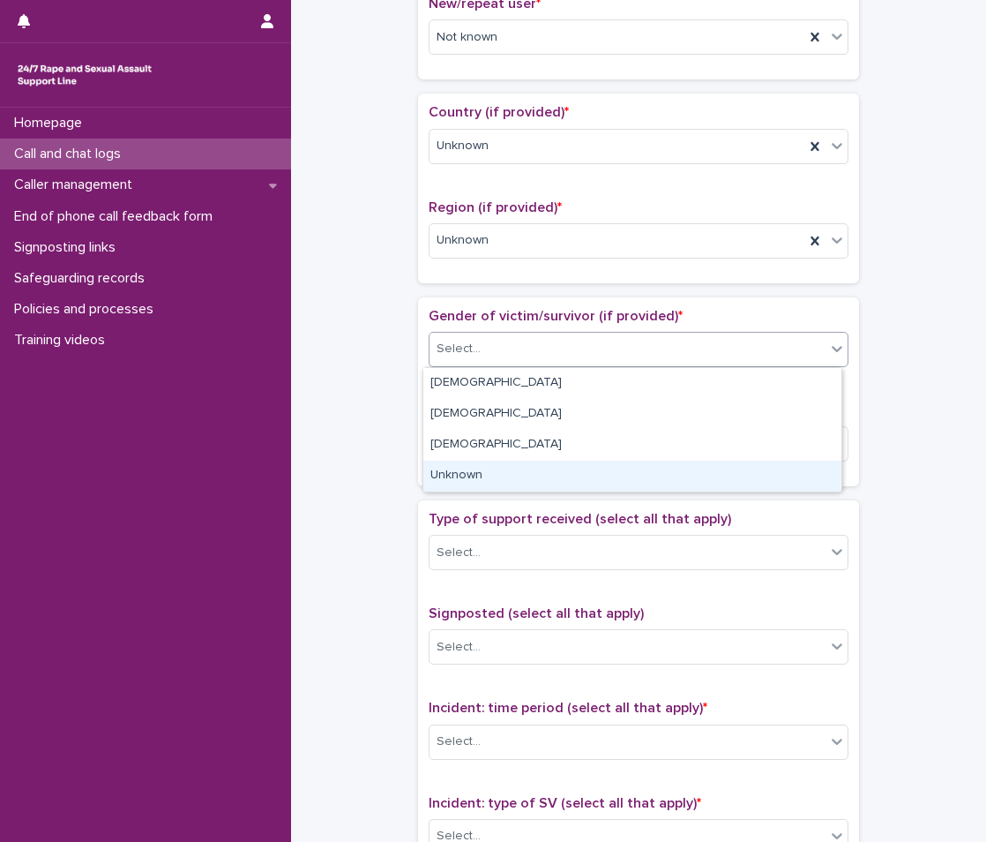
click at [471, 463] on div "Unknown" at bounding box center [633, 476] width 418 height 31
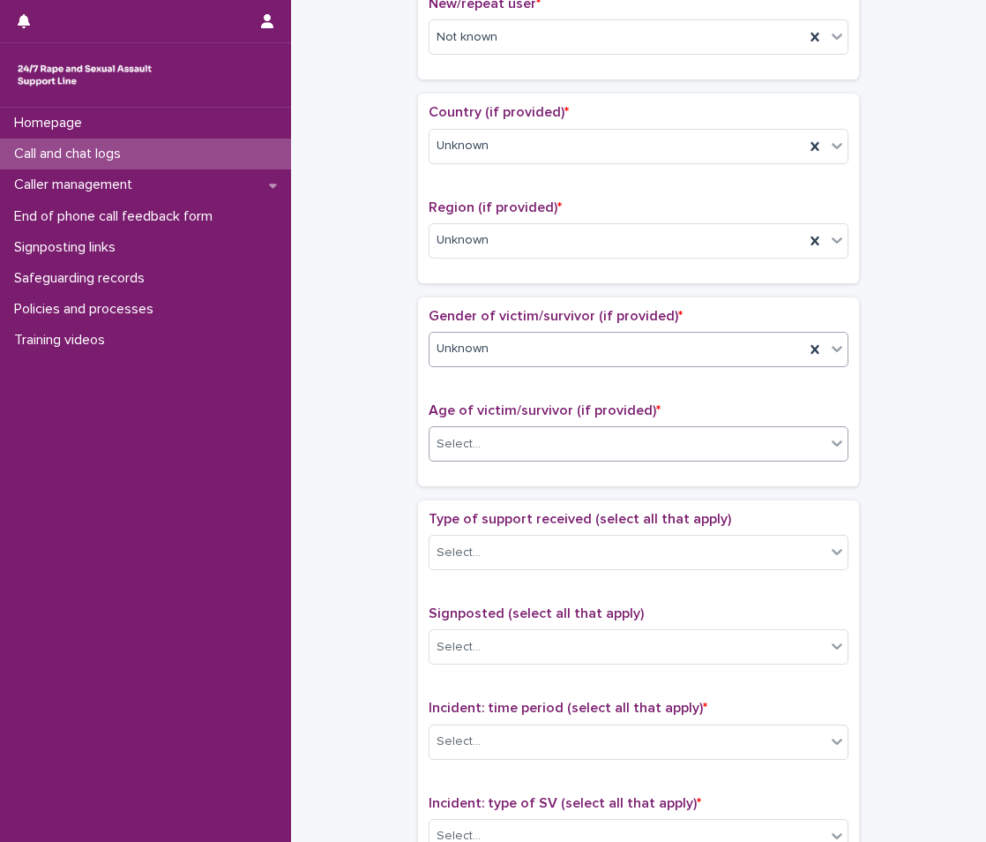
click at [486, 438] on div "Select..." at bounding box center [628, 444] width 396 height 29
click at [502, 547] on div "Select..." at bounding box center [628, 552] width 396 height 29
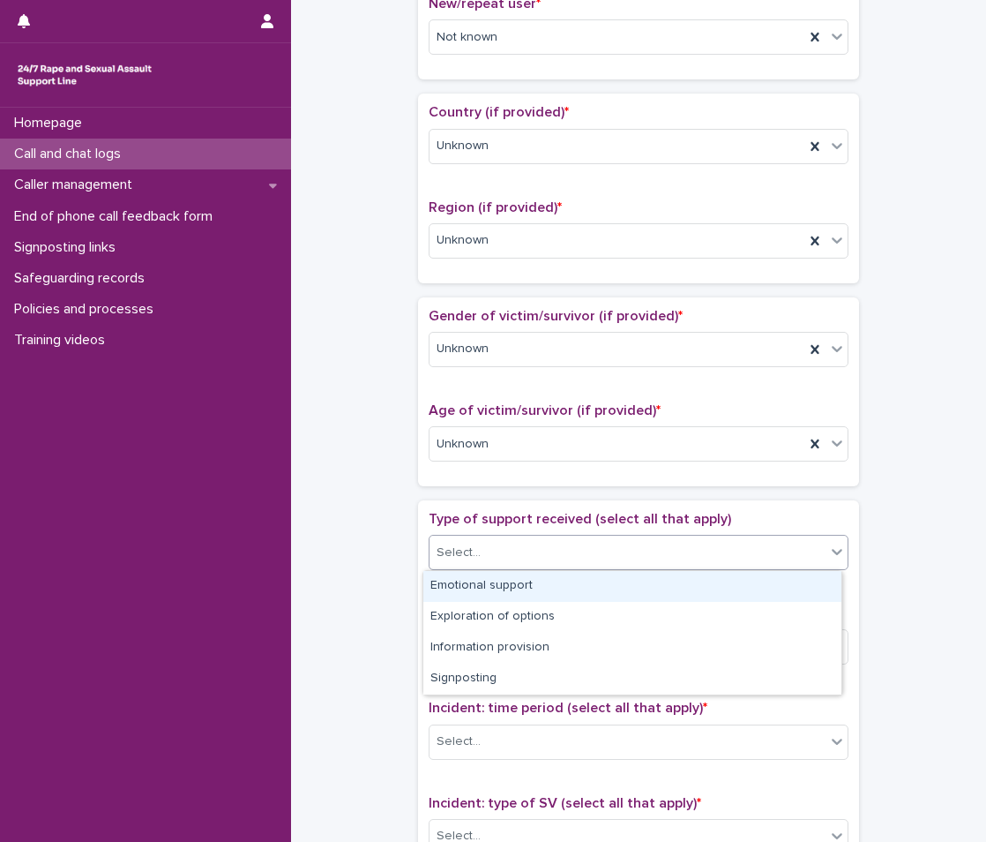
click at [494, 586] on div "Emotional support" at bounding box center [633, 586] width 418 height 31
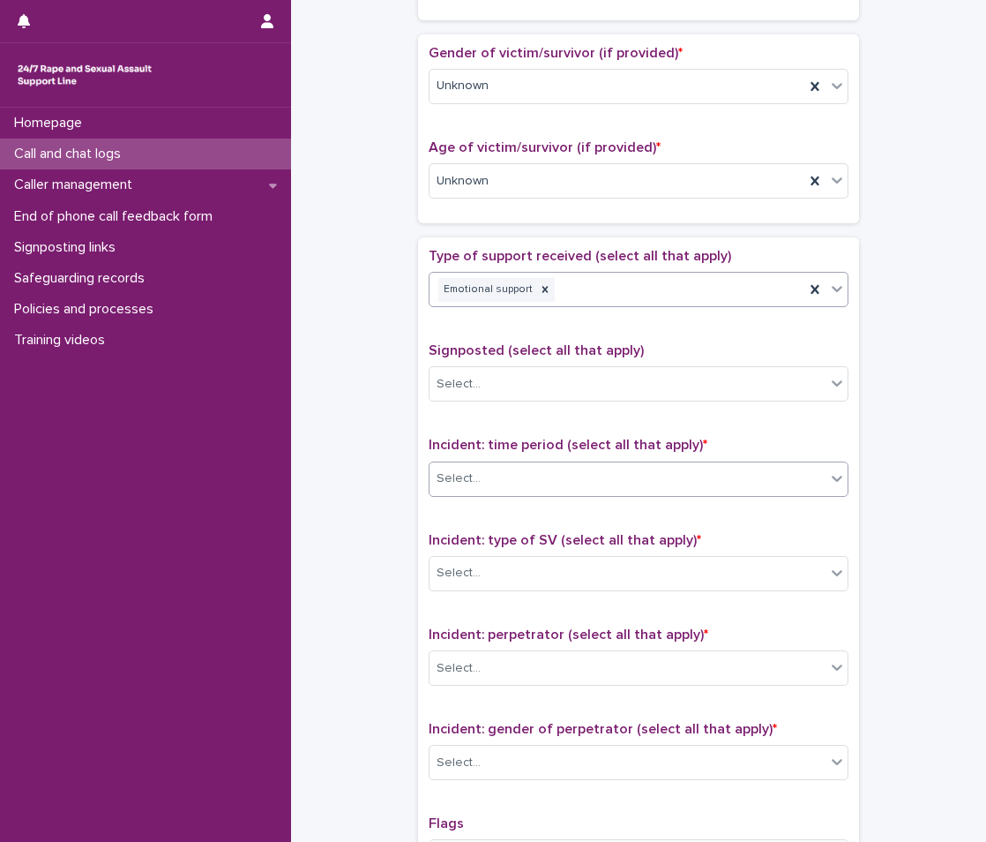
scroll to position [777, 0]
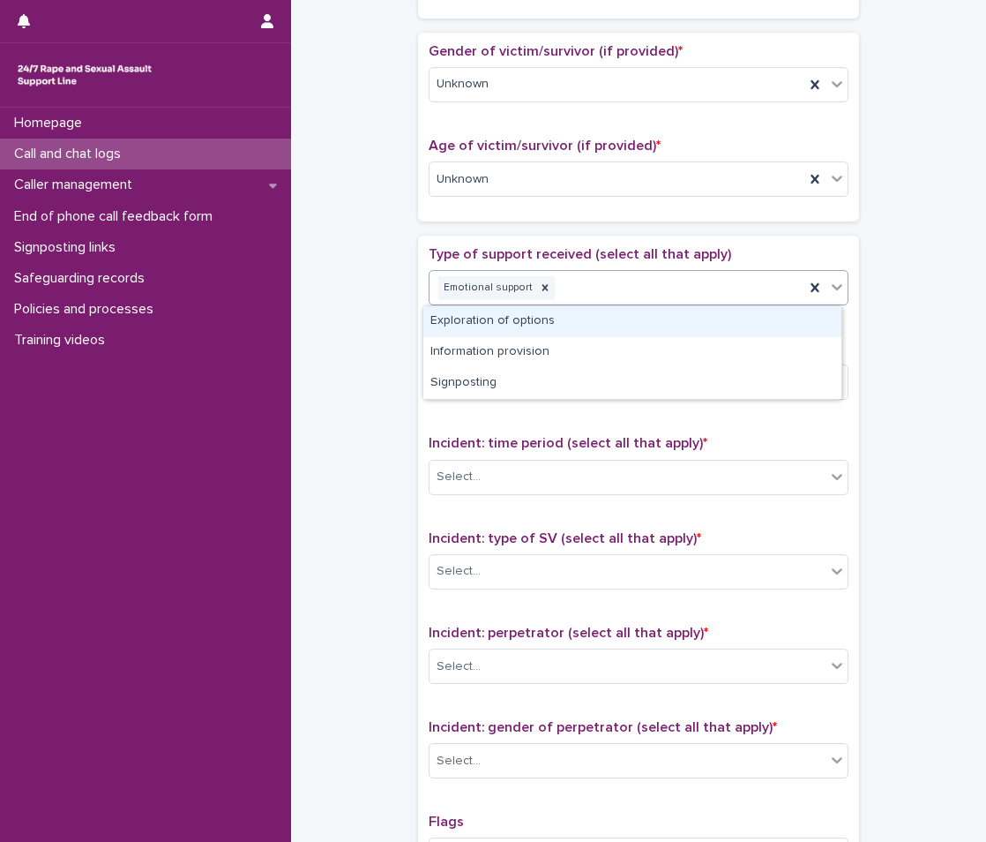
click at [649, 291] on div "Emotional support" at bounding box center [617, 288] width 375 height 31
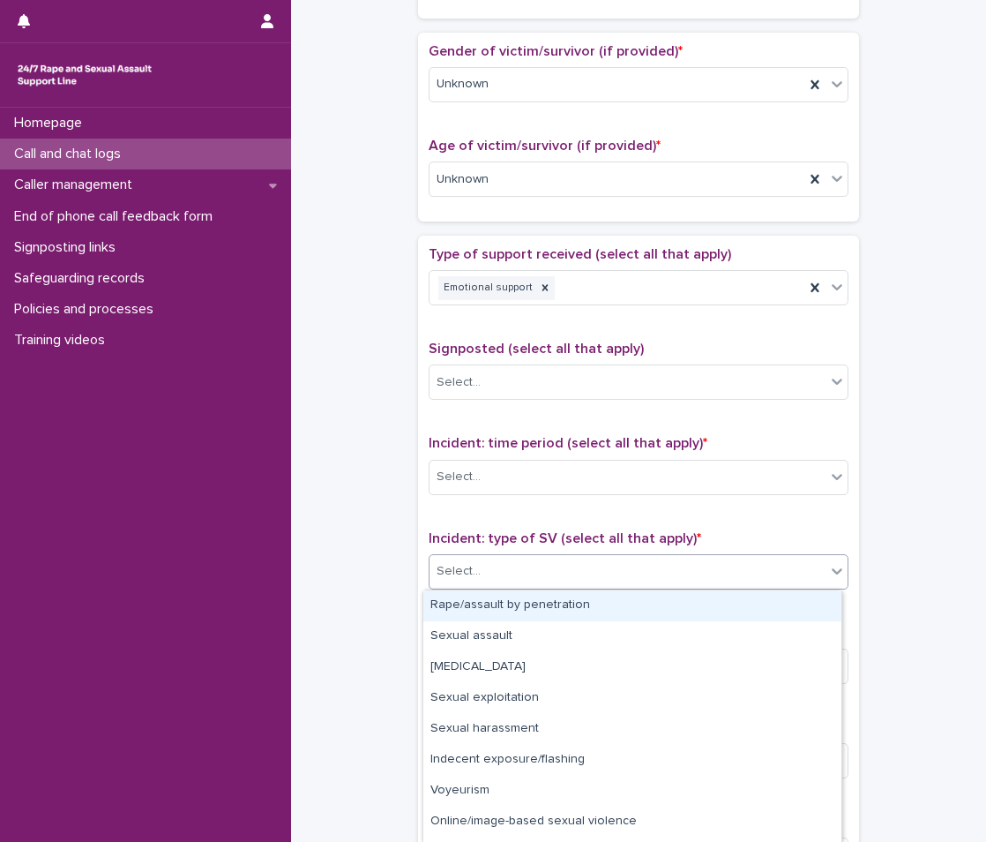
drag, startPoint x: 573, startPoint y: 573, endPoint x: 568, endPoint y: 536, distance: 36.4
click at [571, 576] on div "Select..." at bounding box center [628, 571] width 396 height 29
click at [572, 468] on div "Select..." at bounding box center [628, 476] width 396 height 29
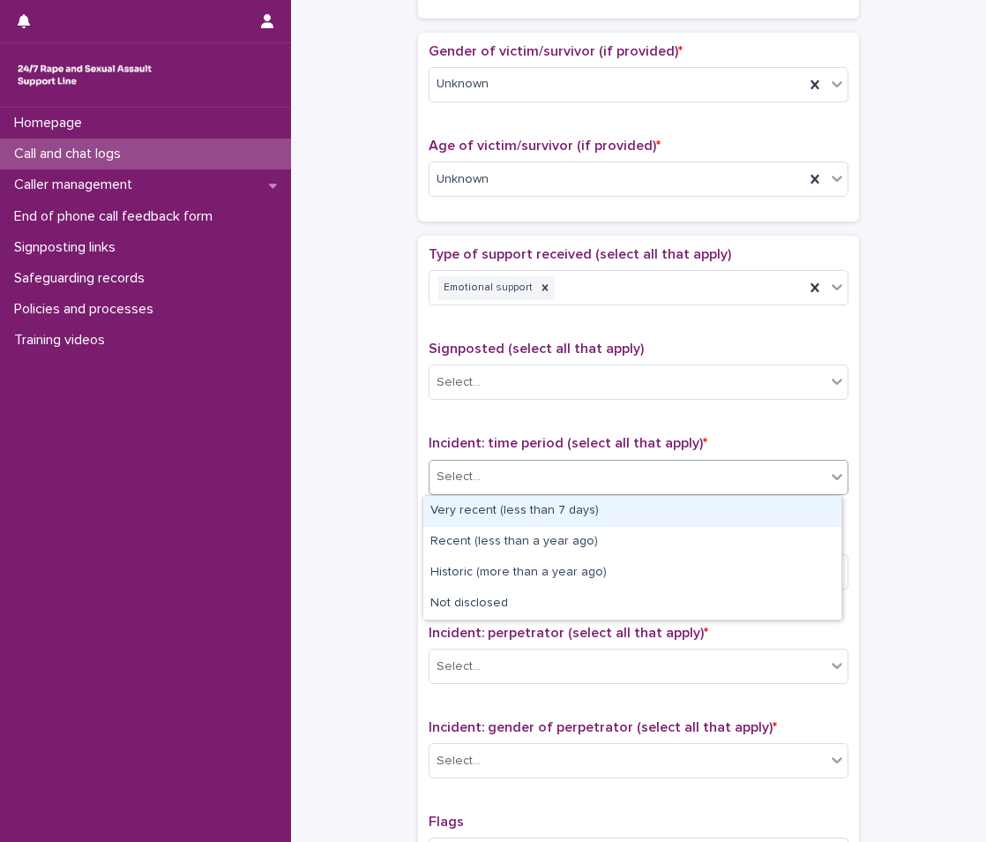
click at [531, 512] on div "Very recent (less than 7 days)" at bounding box center [633, 511] width 418 height 31
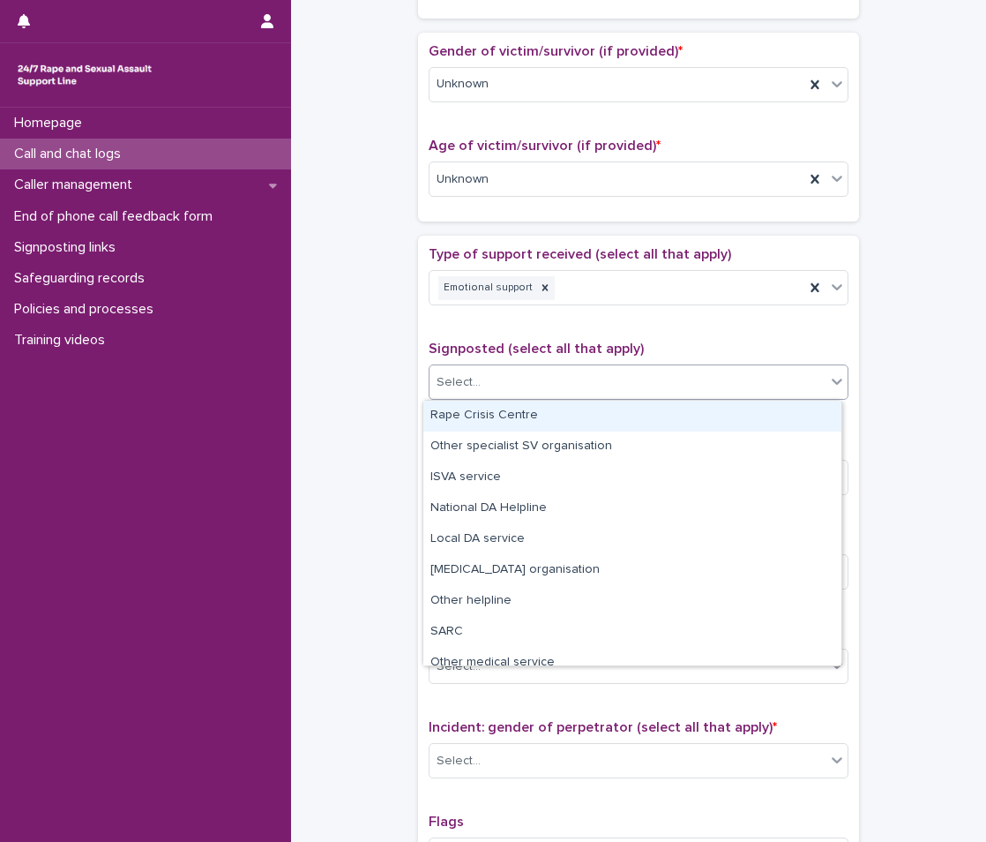
click at [501, 391] on div "Select..." at bounding box center [628, 382] width 396 height 29
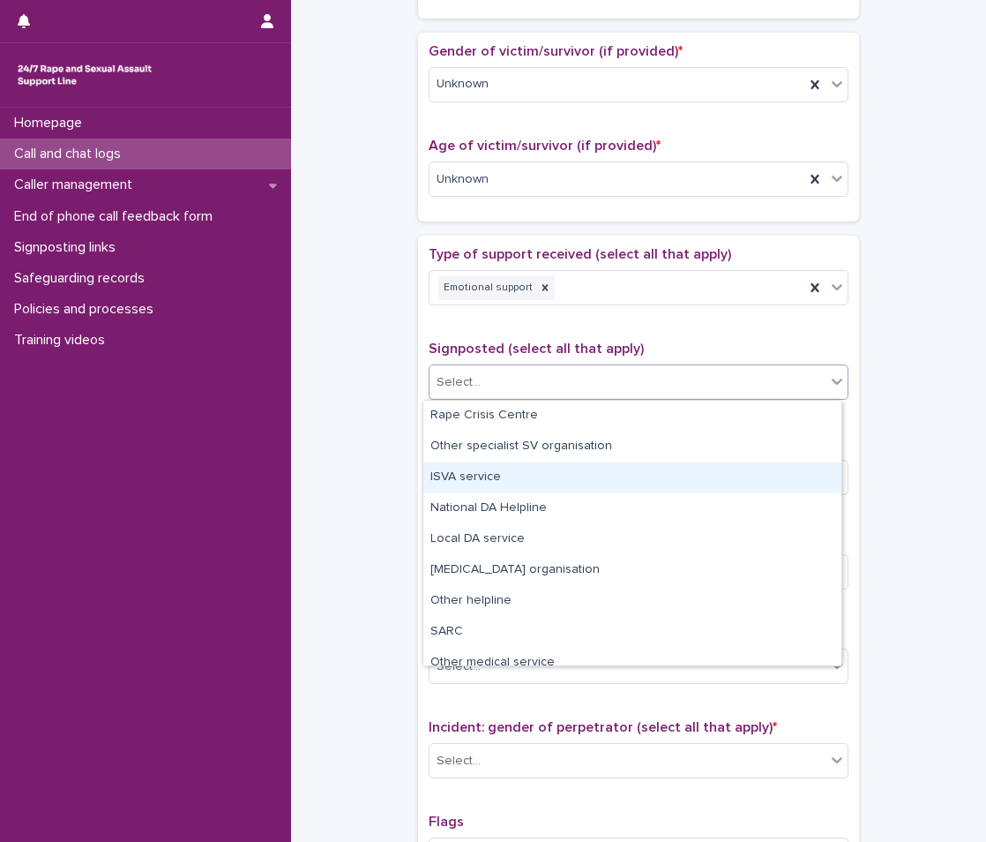
click at [359, 514] on div "**********" at bounding box center [639, 135] width 660 height 1804
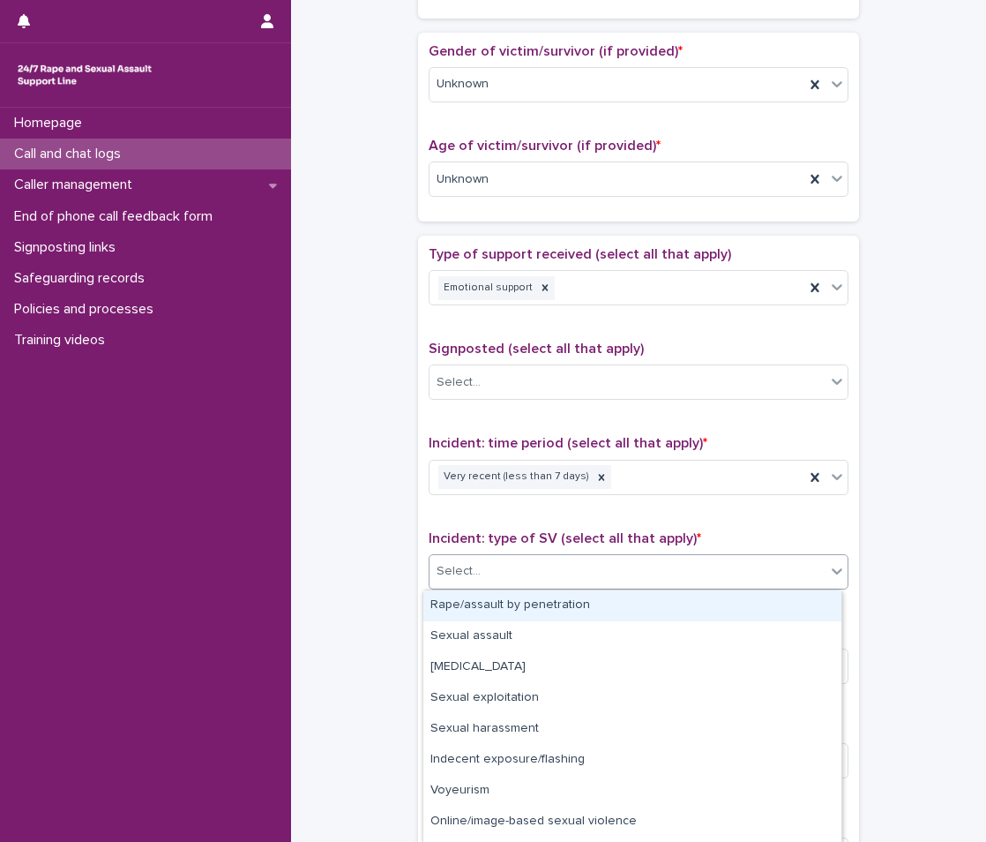
click at [527, 568] on div "Select..." at bounding box center [628, 571] width 396 height 29
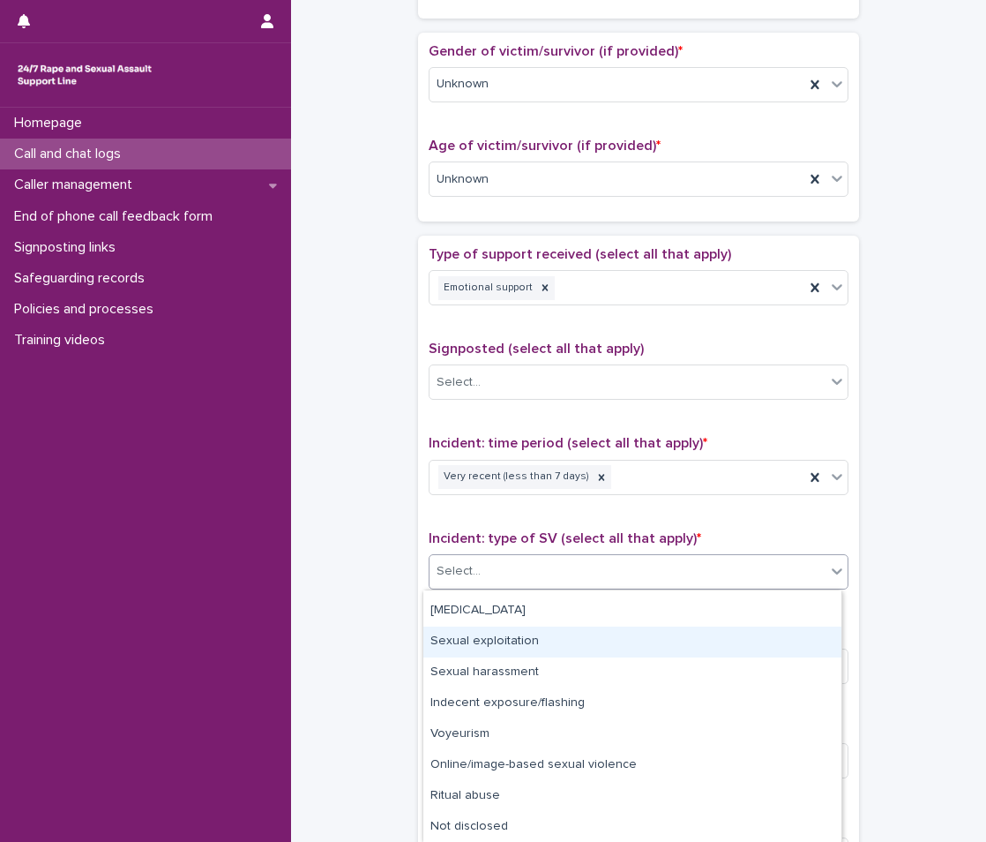
scroll to position [0, 0]
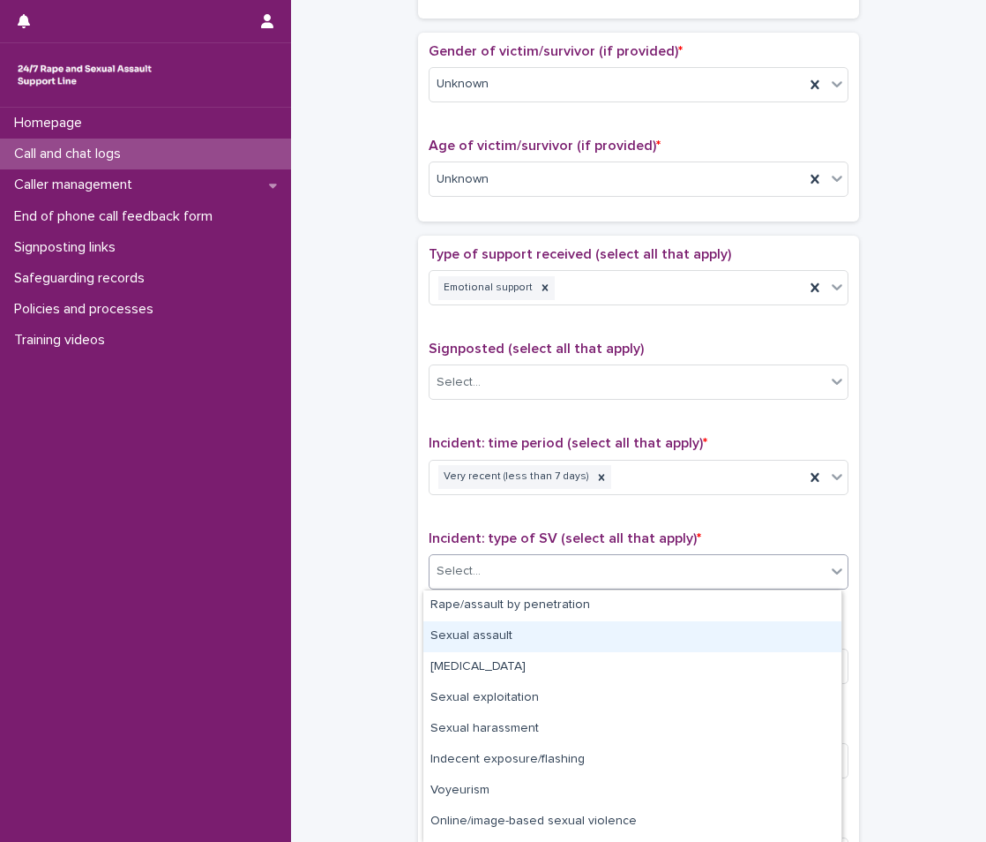
click at [578, 647] on div "Sexual assault" at bounding box center [633, 636] width 418 height 31
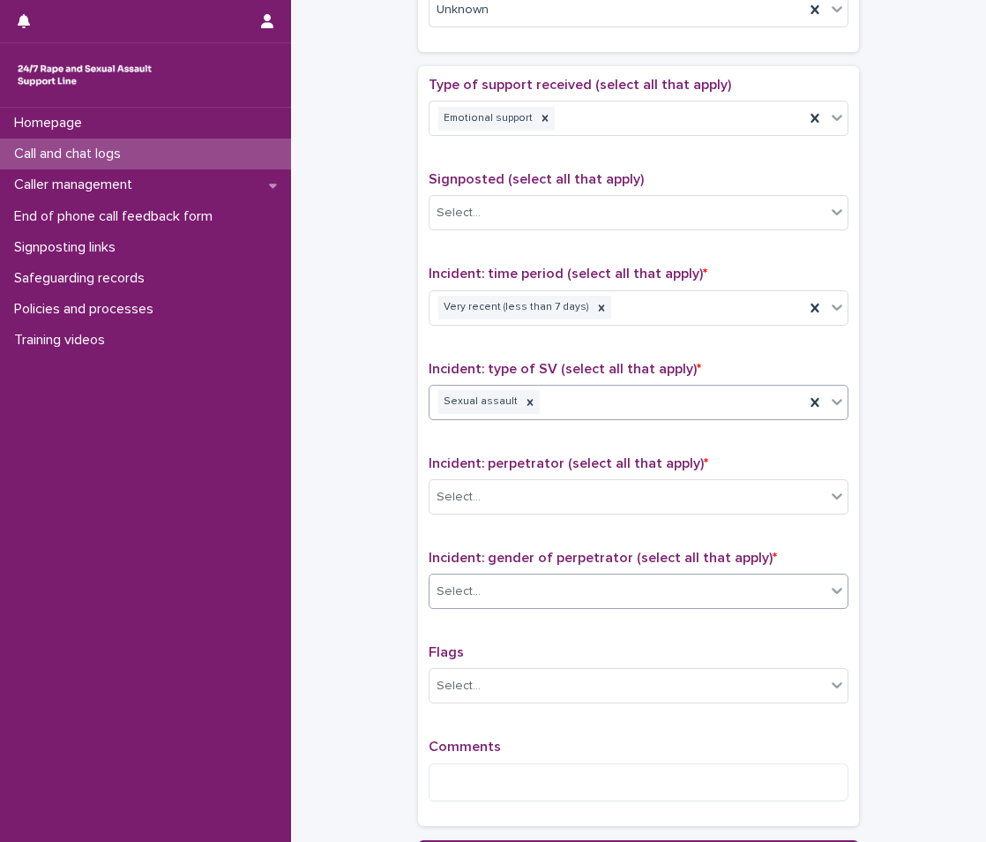
scroll to position [954, 0]
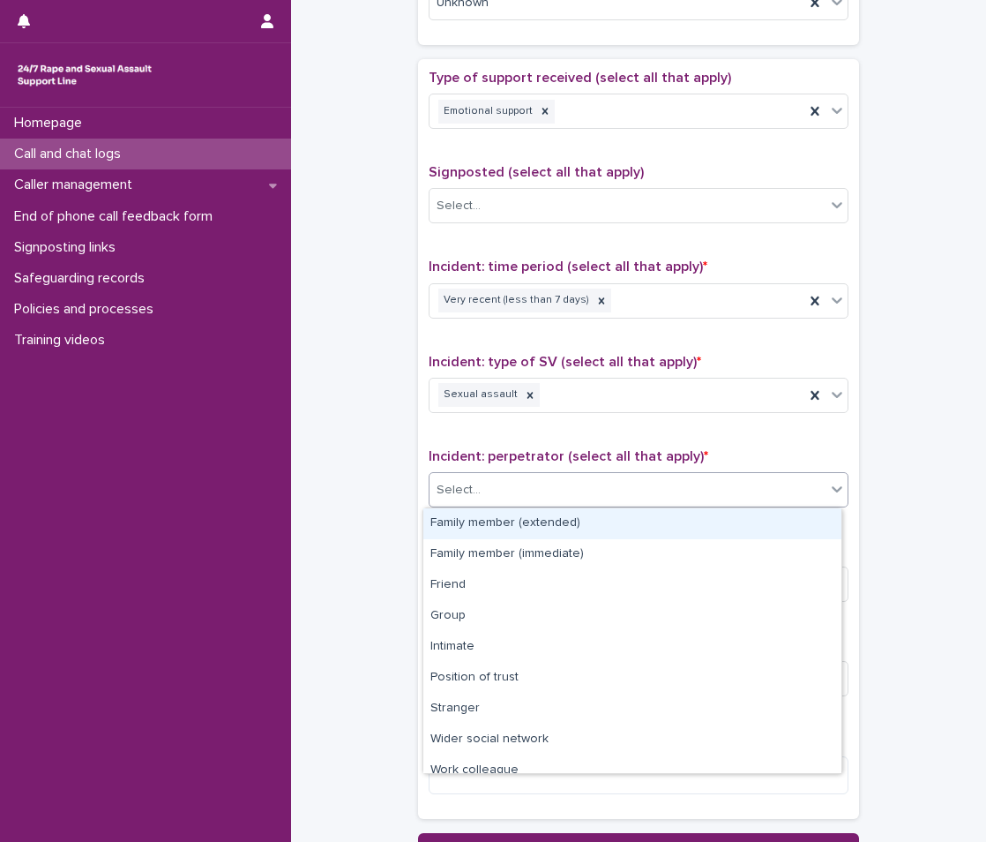
click at [520, 486] on div "Select..." at bounding box center [628, 490] width 396 height 29
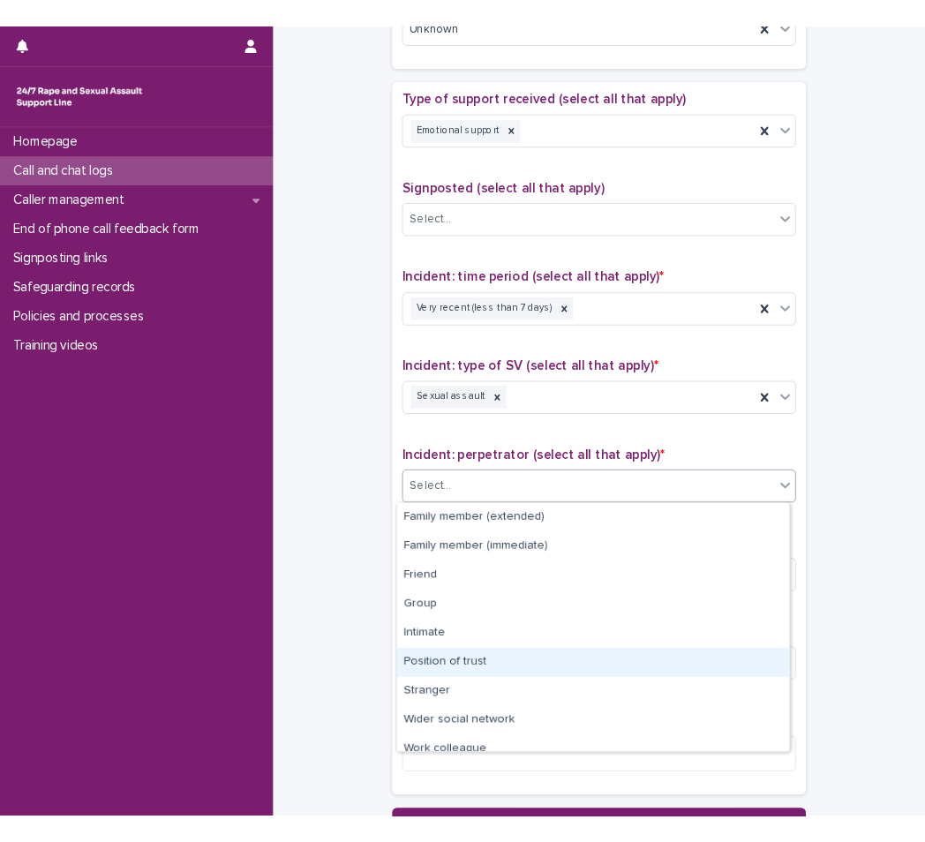
scroll to position [75, 0]
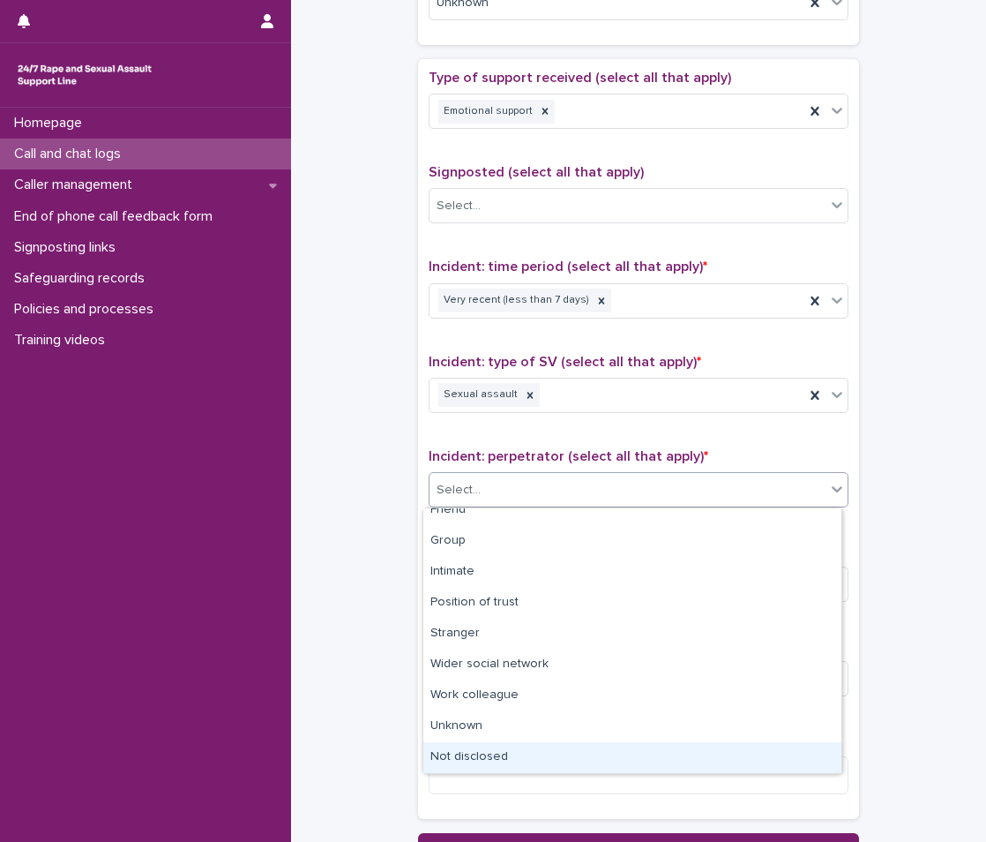
click at [483, 764] on div "Not disclosed" at bounding box center [633, 757] width 418 height 31
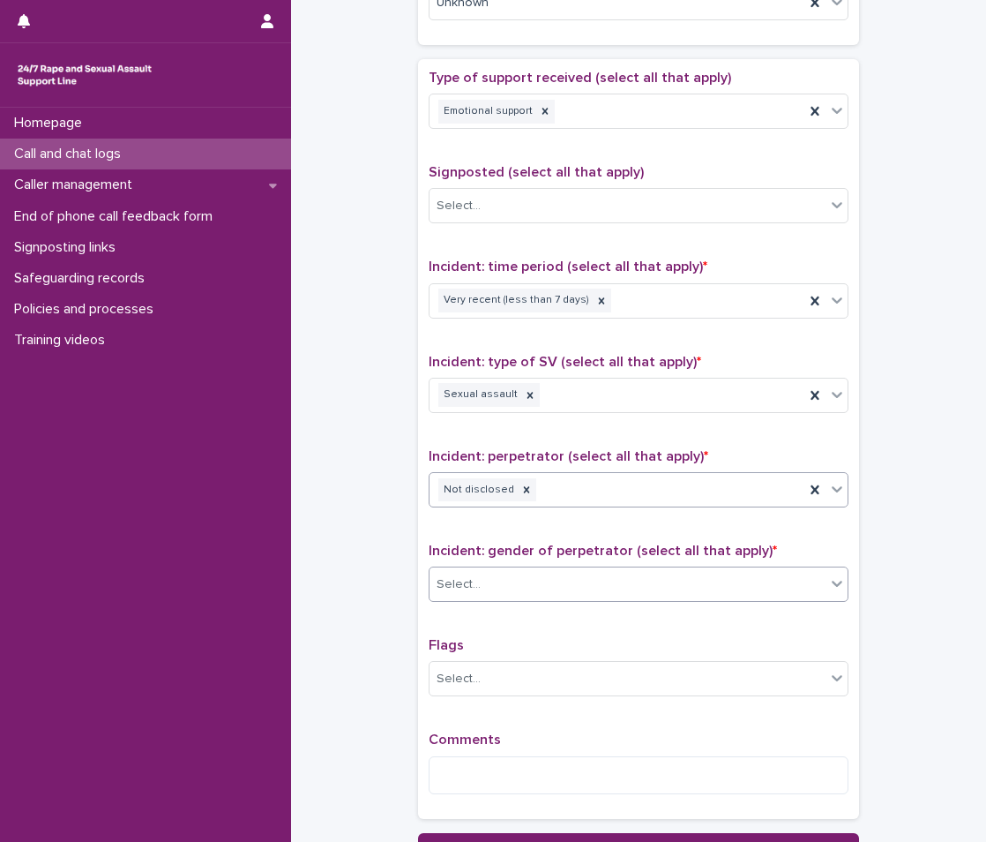
click at [528, 588] on div "Select..." at bounding box center [628, 584] width 396 height 29
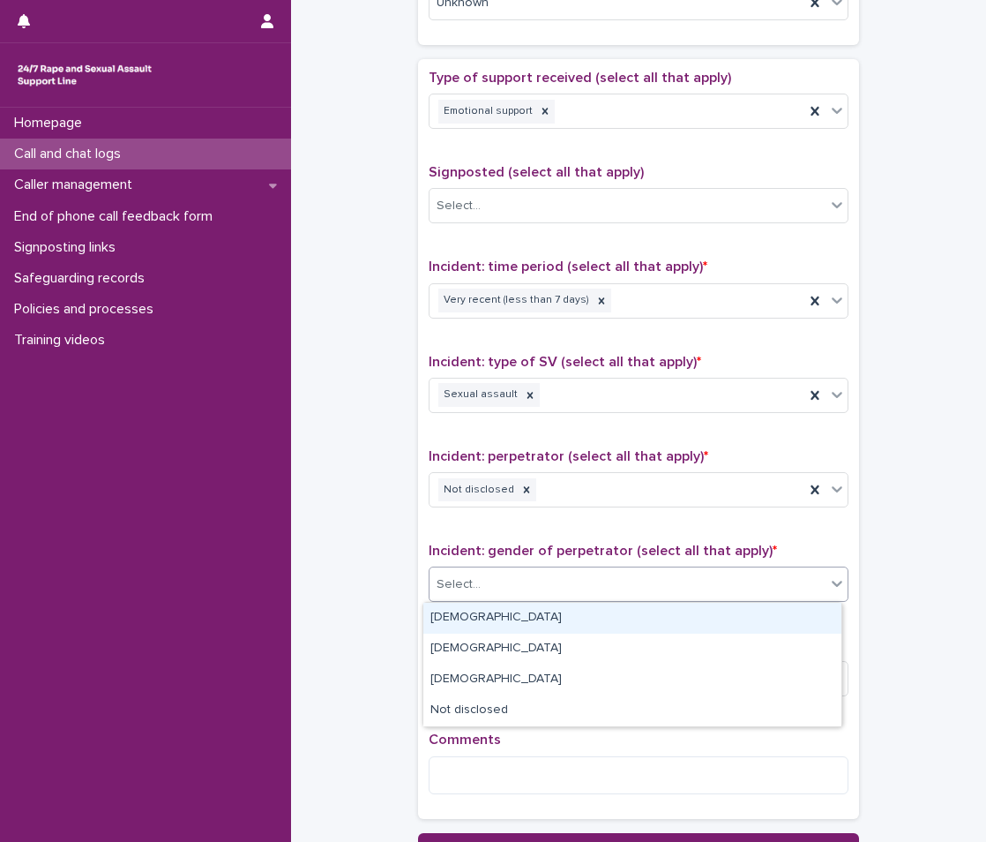
click at [514, 622] on div "Male" at bounding box center [633, 618] width 418 height 31
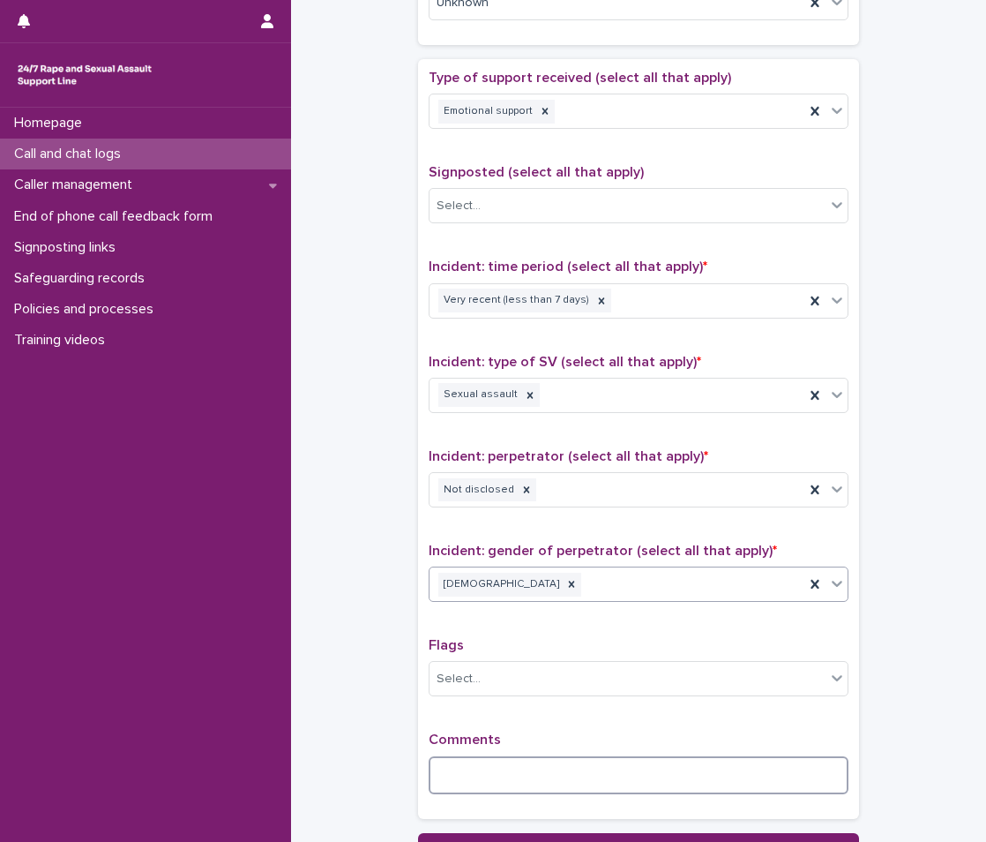
click at [479, 776] on textarea at bounding box center [639, 775] width 420 height 38
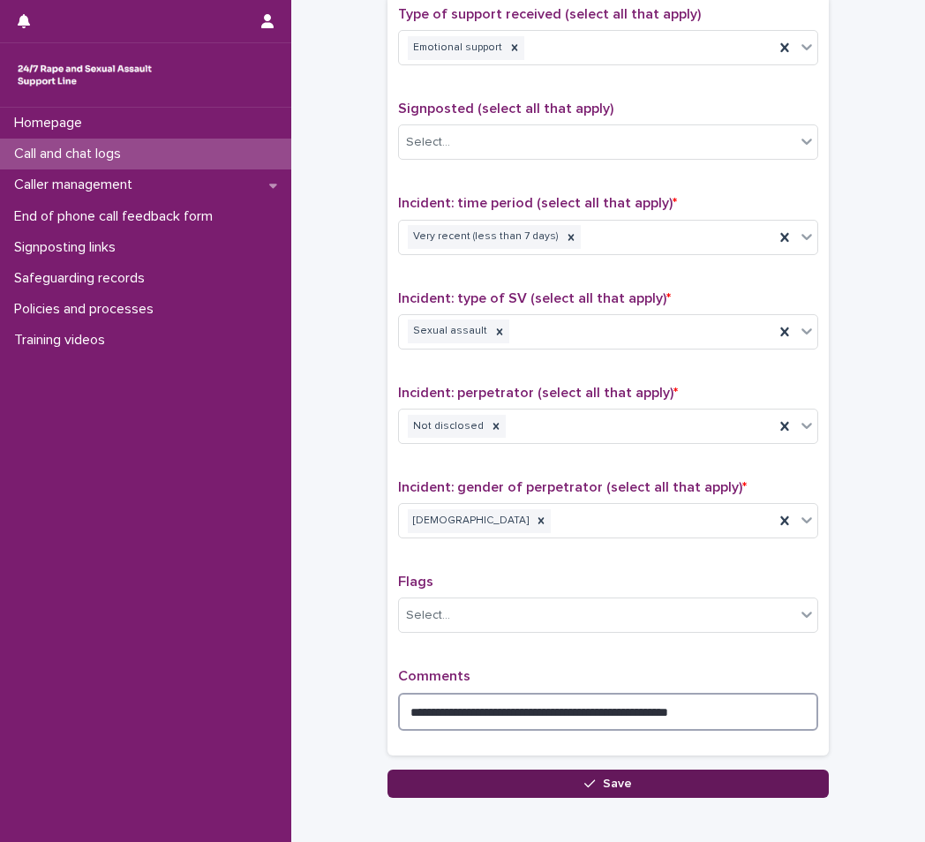
scroll to position [1111, 0]
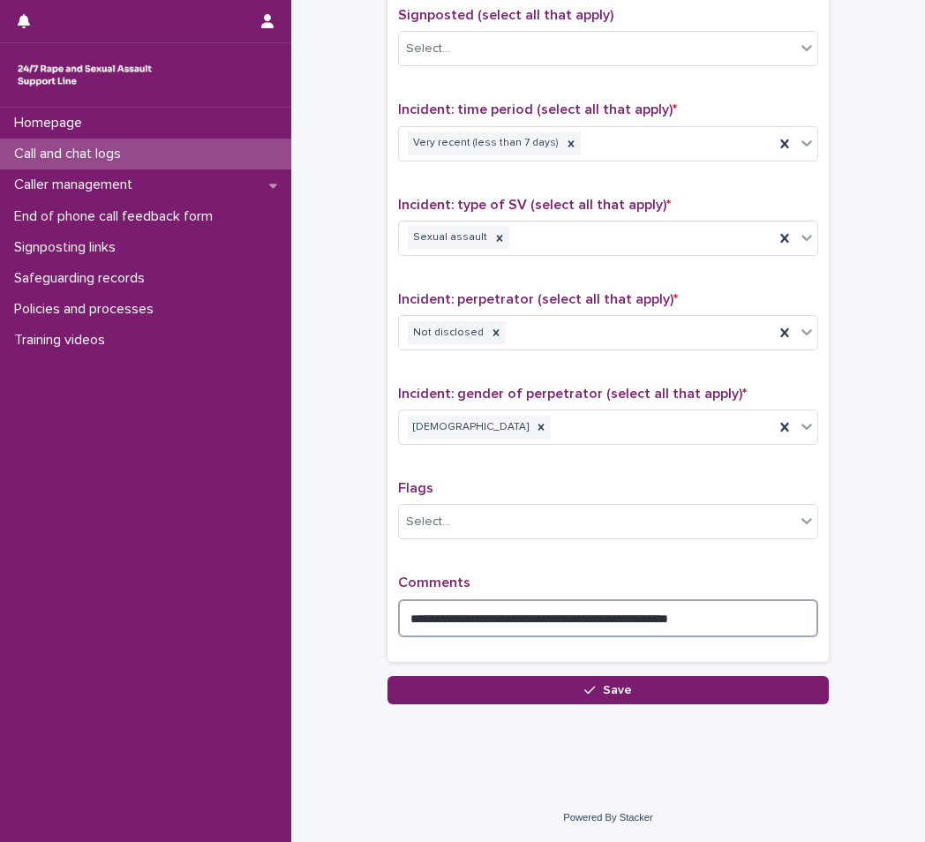
click at [739, 614] on textarea "**********" at bounding box center [608, 618] width 420 height 38
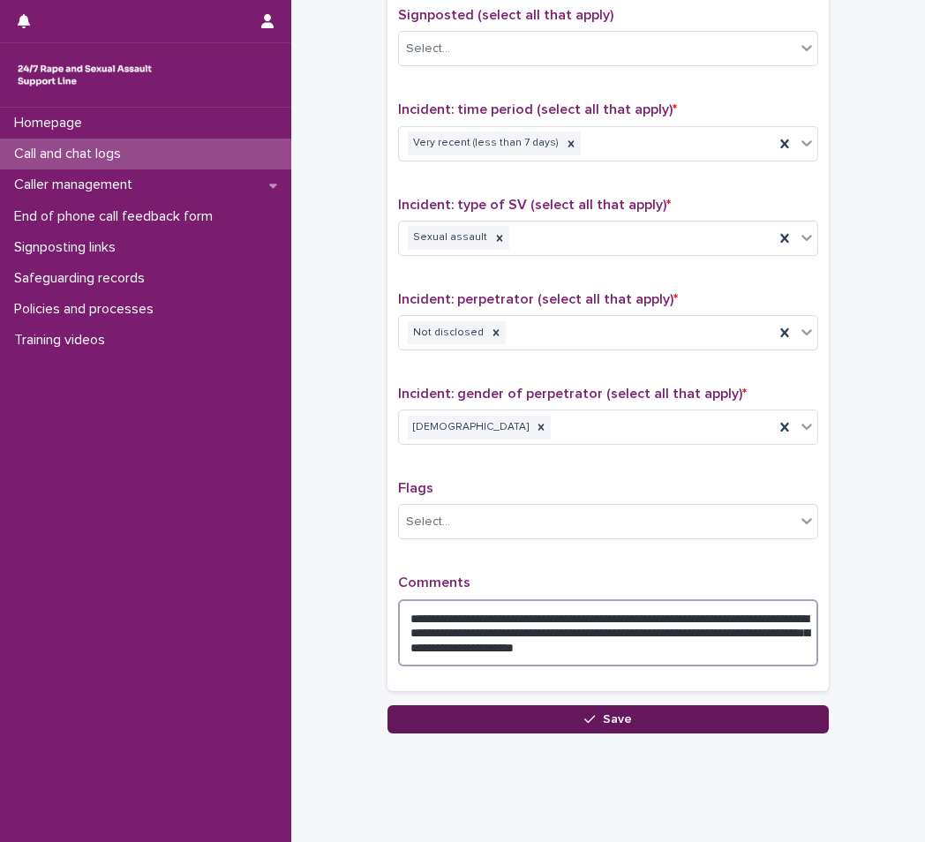
type textarea "**********"
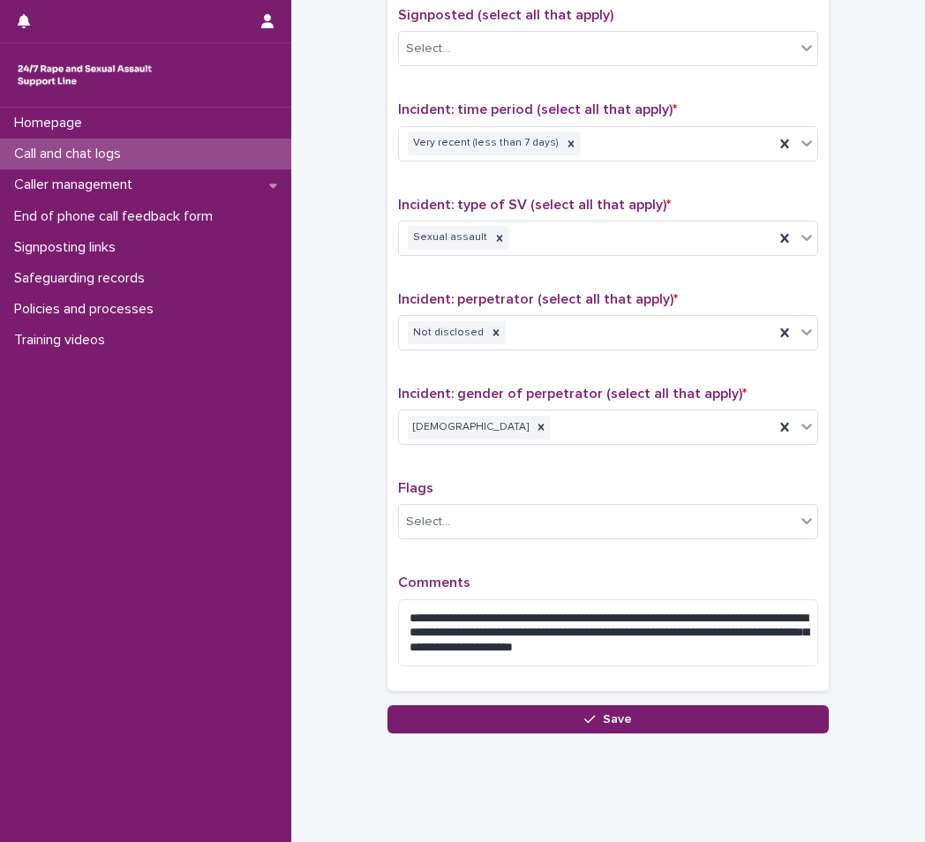
click at [685, 709] on button "Save" at bounding box center [607, 719] width 441 height 28
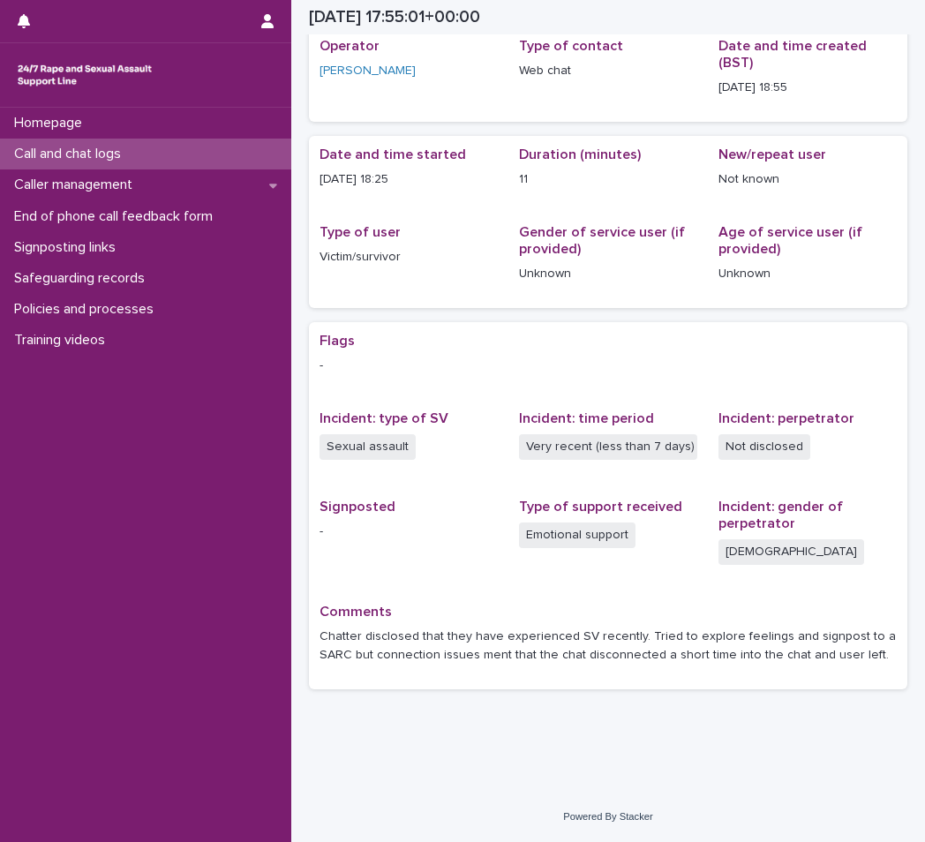
scroll to position [79, 0]
click at [147, 149] on div "Call and chat logs" at bounding box center [145, 154] width 291 height 31
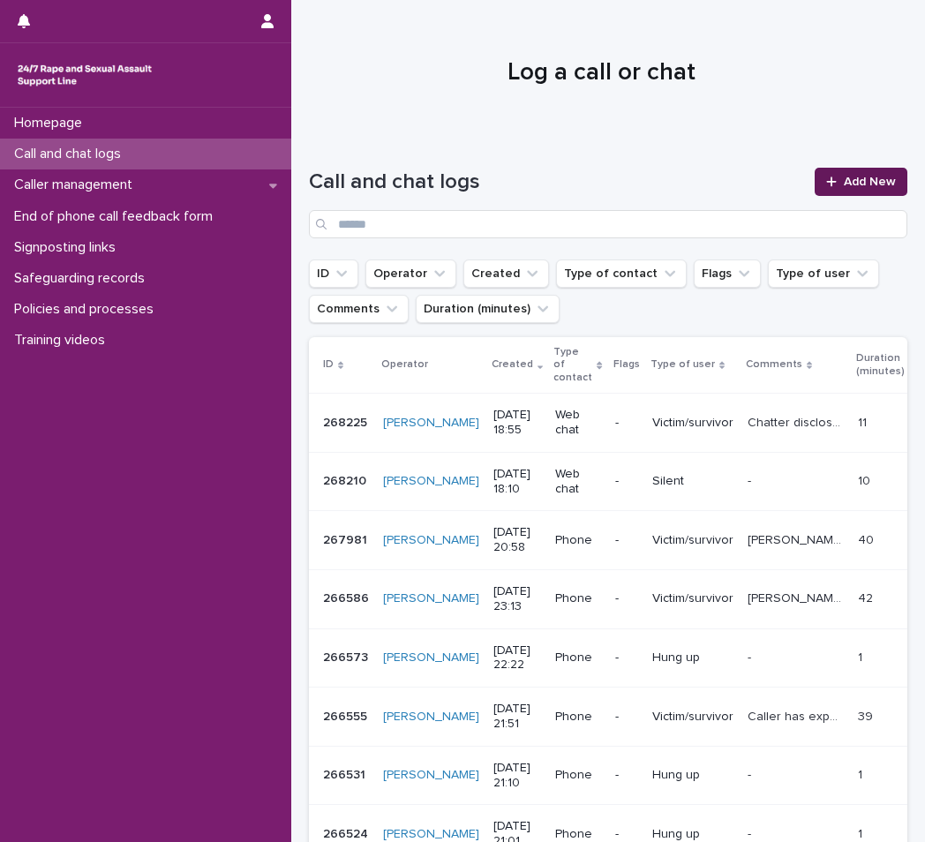
click at [884, 175] on link "Add New" at bounding box center [860, 182] width 93 height 28
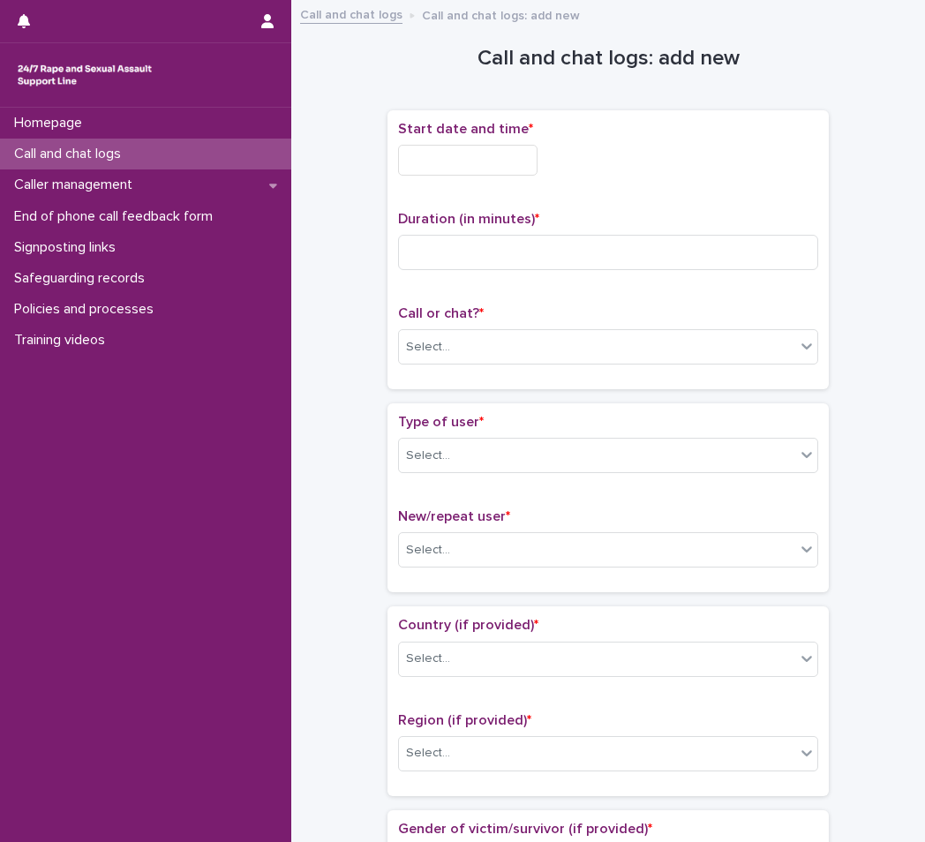
click at [507, 177] on div "Start date and time *" at bounding box center [608, 155] width 420 height 69
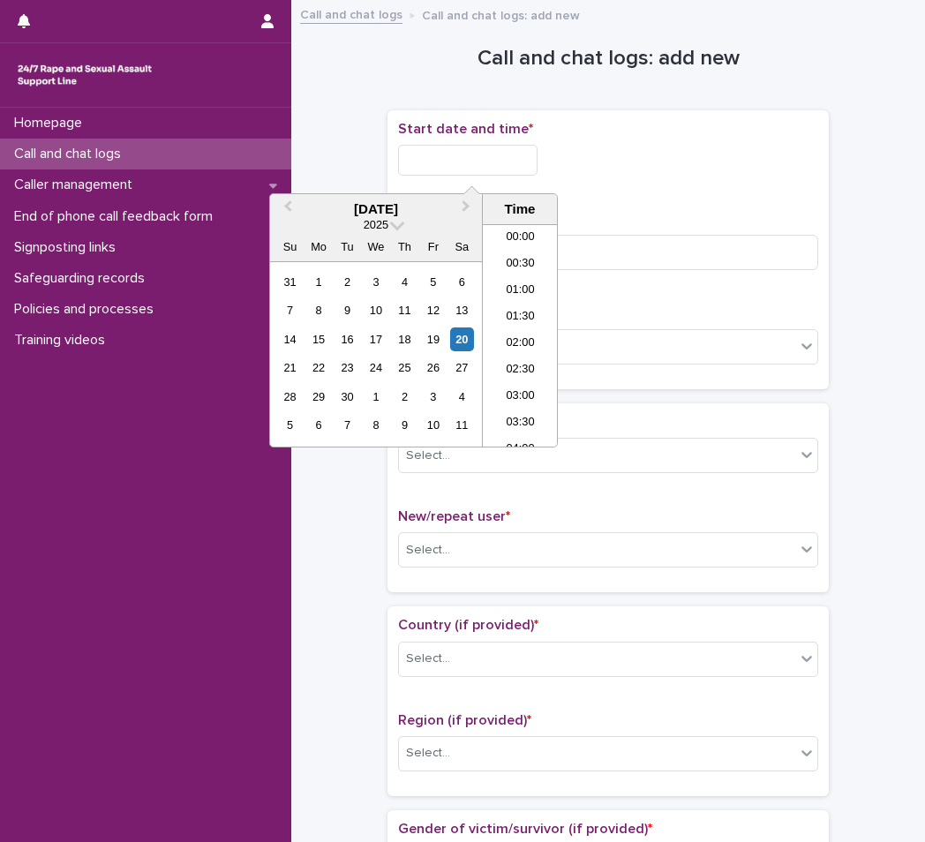
click at [500, 161] on input "text" at bounding box center [467, 160] width 139 height 31
click at [524, 334] on li "18:30" at bounding box center [520, 335] width 75 height 26
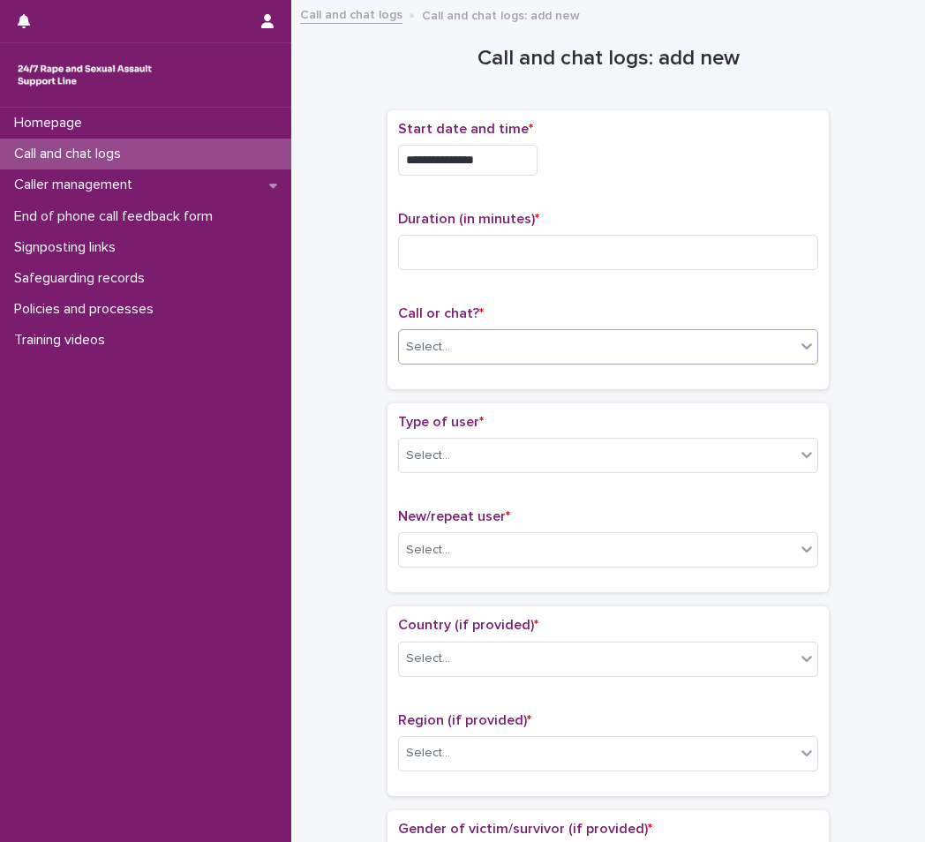
click at [587, 353] on div "Select..." at bounding box center [597, 347] width 396 height 29
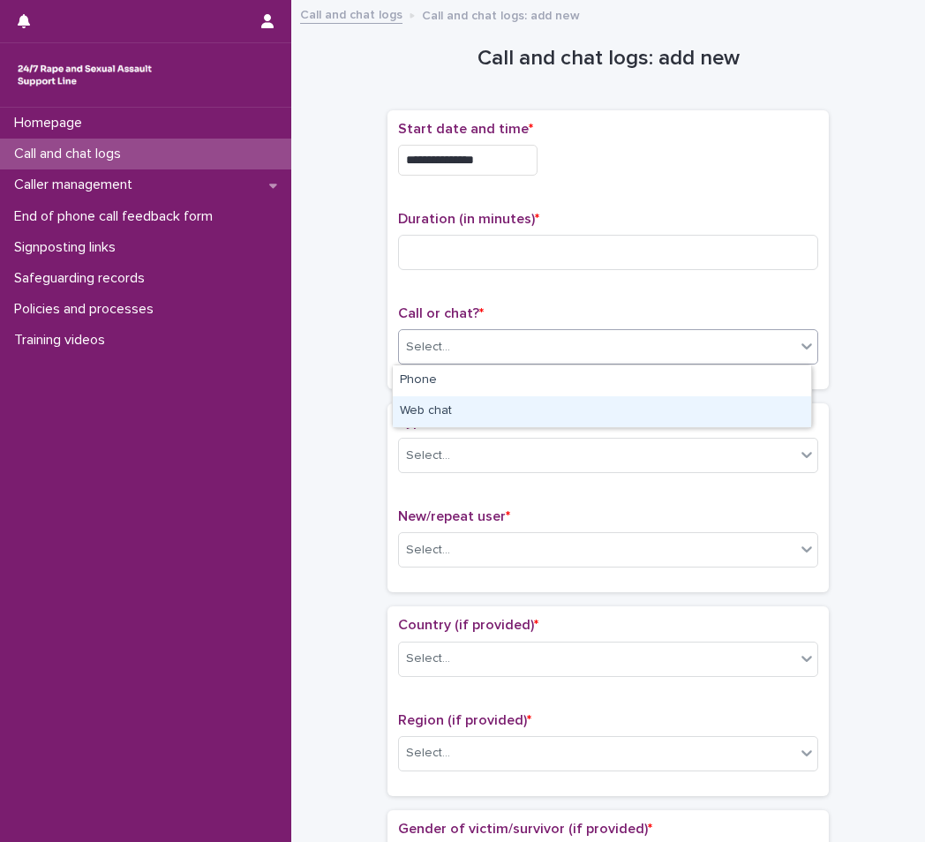
click at [555, 405] on div "Web chat" at bounding box center [602, 411] width 418 height 31
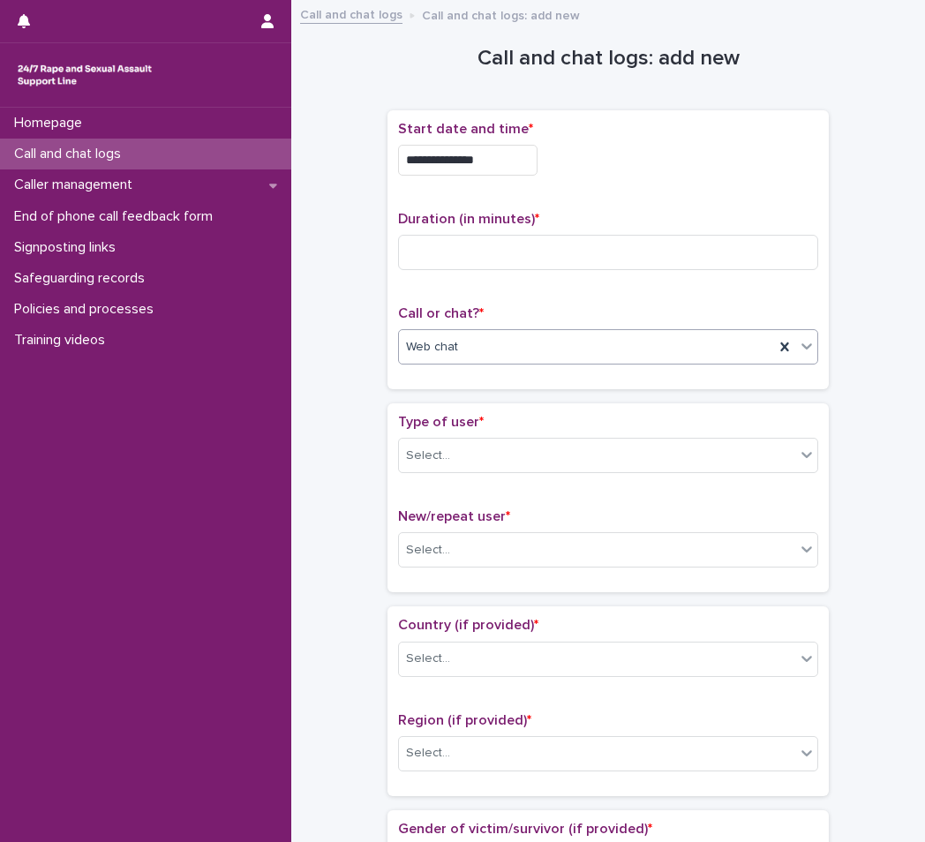
click at [505, 152] on input "**********" at bounding box center [467, 160] width 139 height 31
click at [698, 199] on div "**********" at bounding box center [608, 250] width 420 height 258
click at [533, 160] on input "**********" at bounding box center [467, 160] width 139 height 31
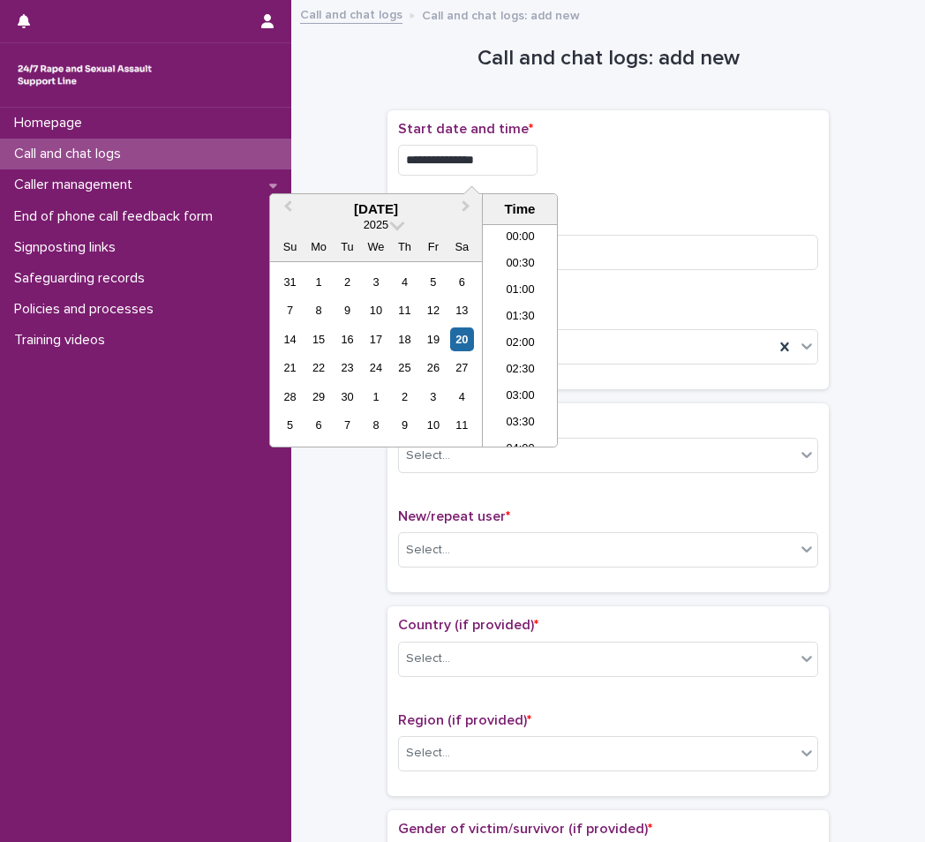
scroll to position [856, 0]
click at [515, 391] on li "19:00" at bounding box center [520, 388] width 75 height 26
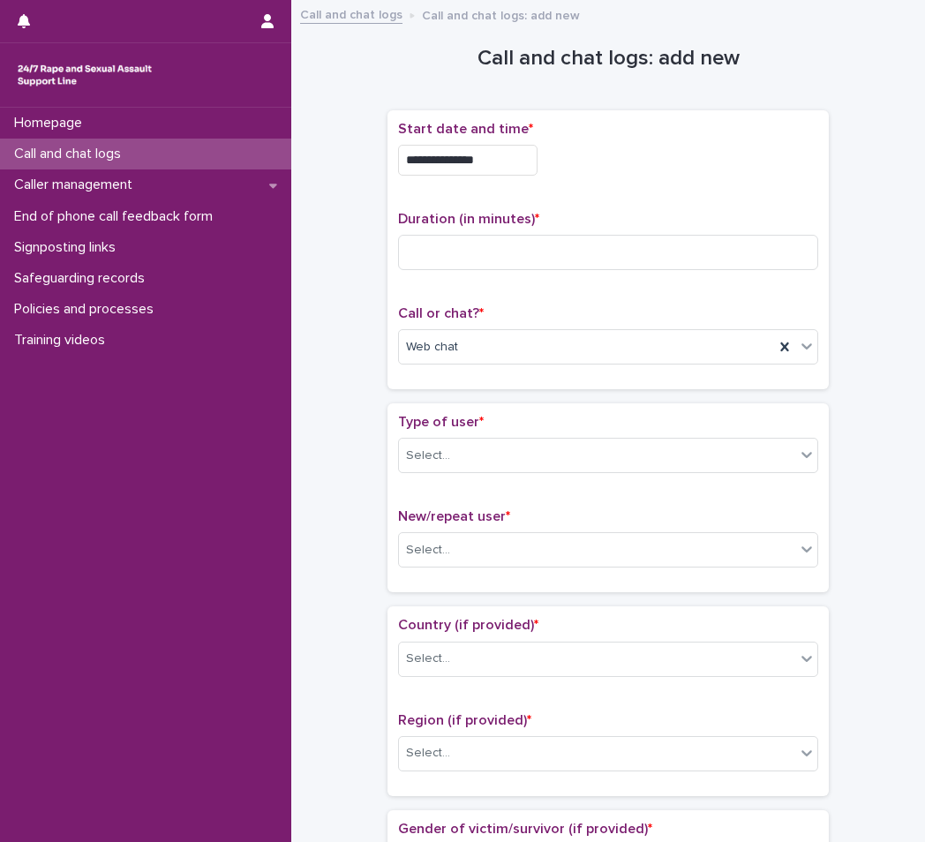
click at [500, 164] on input "**********" at bounding box center [467, 160] width 139 height 31
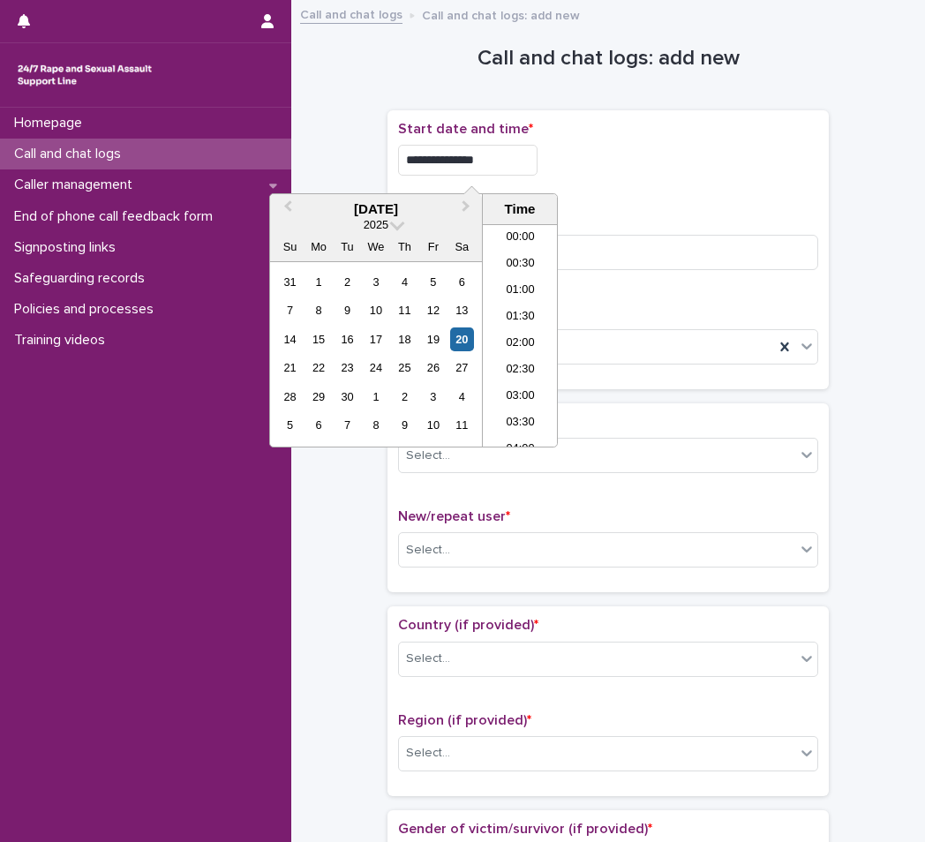
scroll to position [909, 0]
type input "**********"
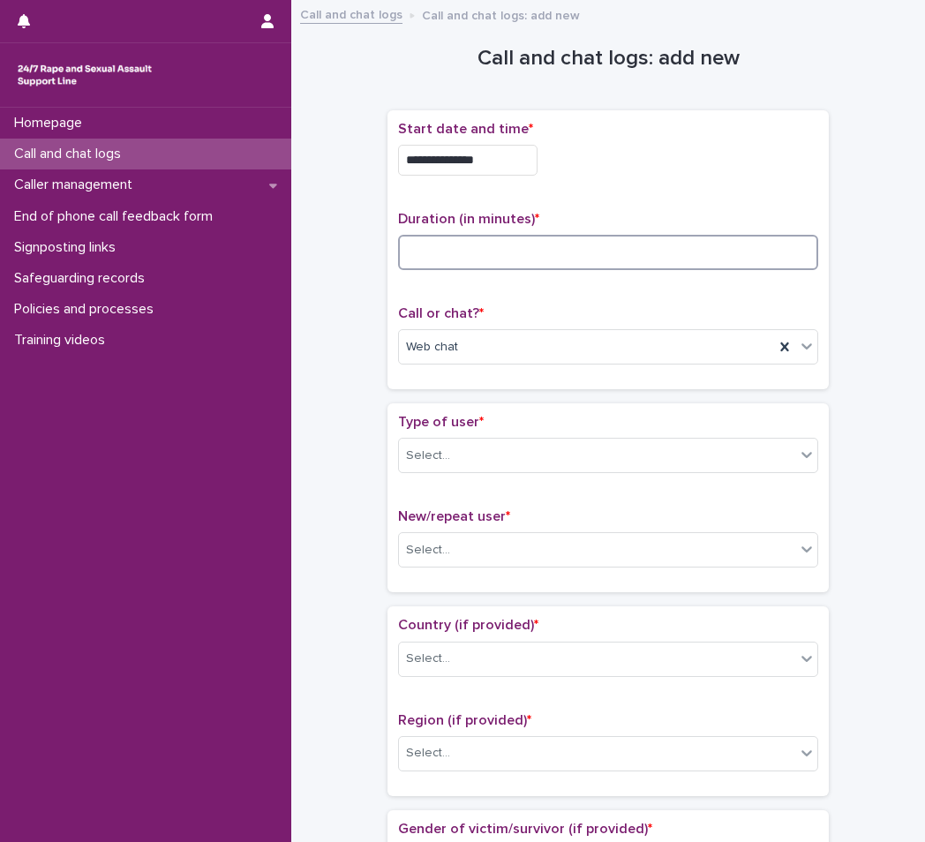
click at [701, 250] on input at bounding box center [608, 252] width 420 height 35
type input "*"
click at [631, 334] on div "Web chat" at bounding box center [586, 347] width 375 height 29
click at [556, 477] on div "Type of user * Select..." at bounding box center [608, 450] width 420 height 73
click at [550, 464] on div "Select..." at bounding box center [597, 455] width 396 height 29
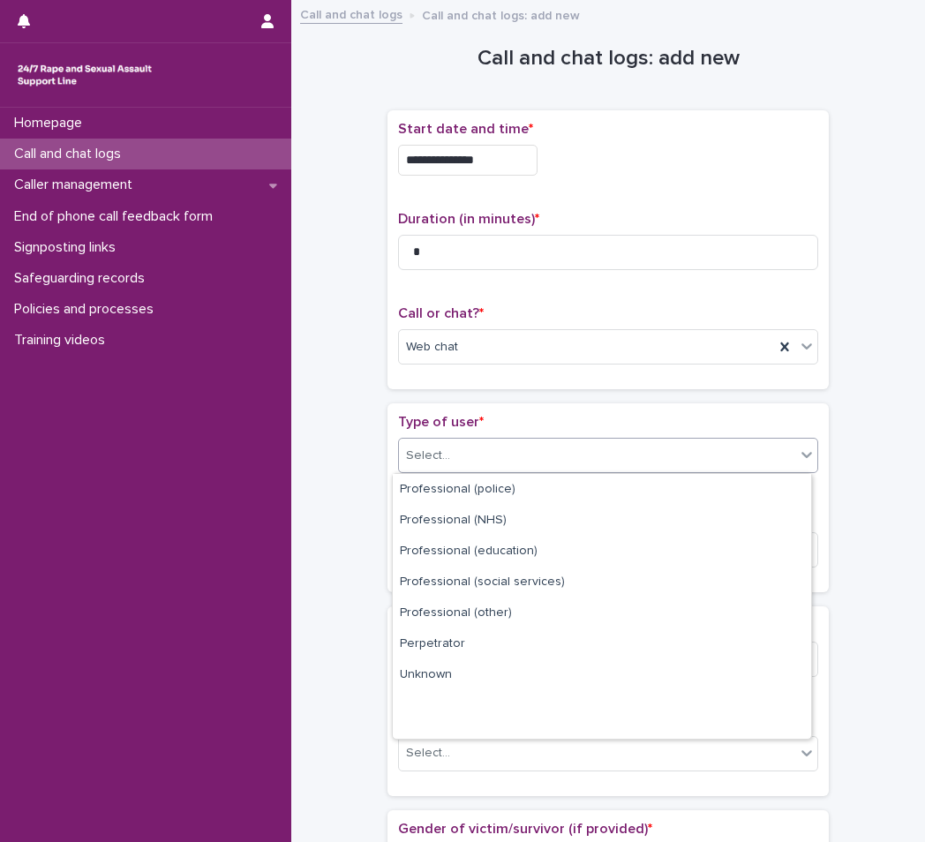
scroll to position [199, 0]
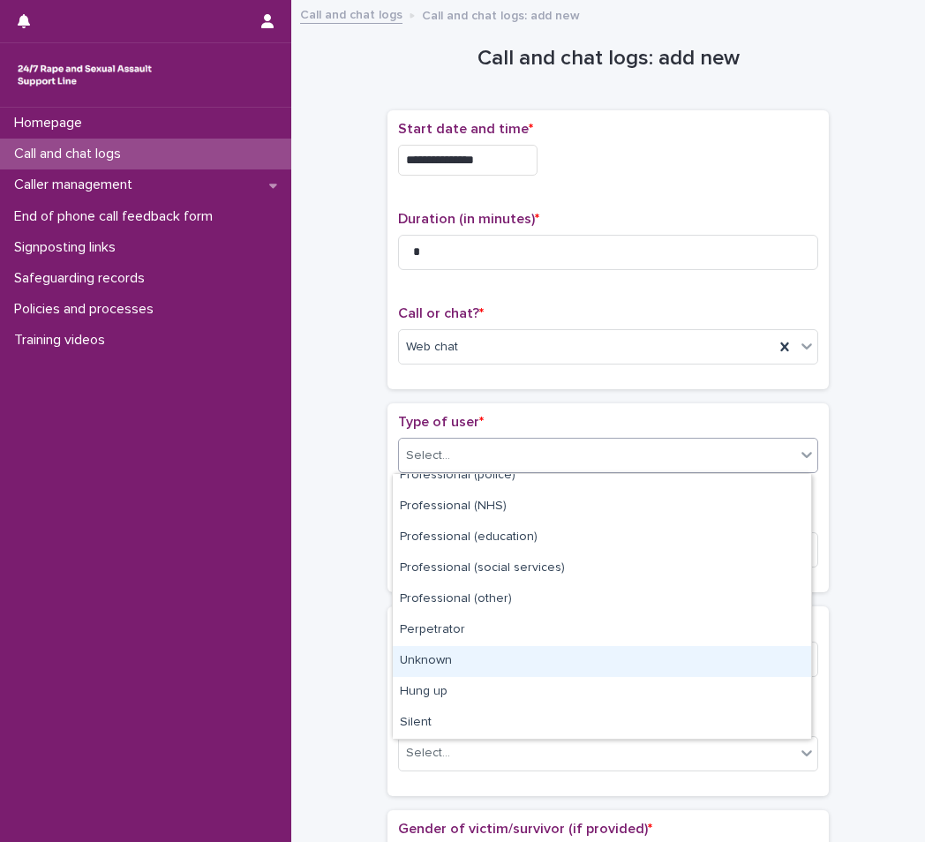
click at [439, 668] on div "Unknown" at bounding box center [602, 661] width 418 height 31
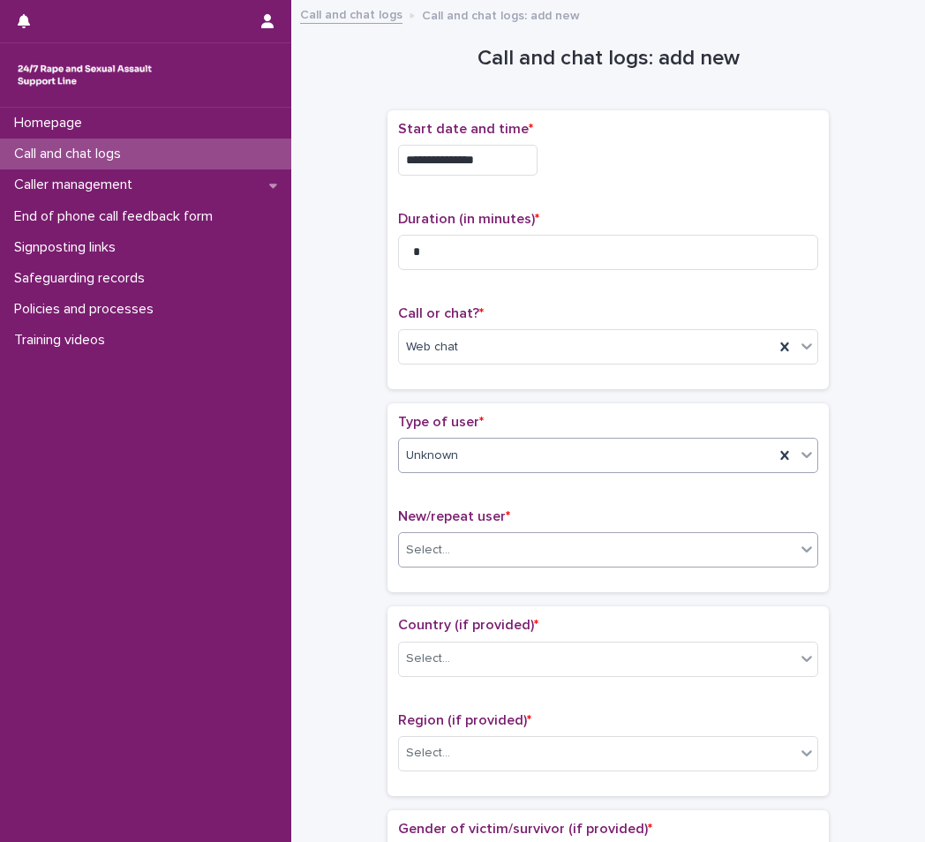
click at [554, 533] on div "Select..." at bounding box center [608, 549] width 420 height 35
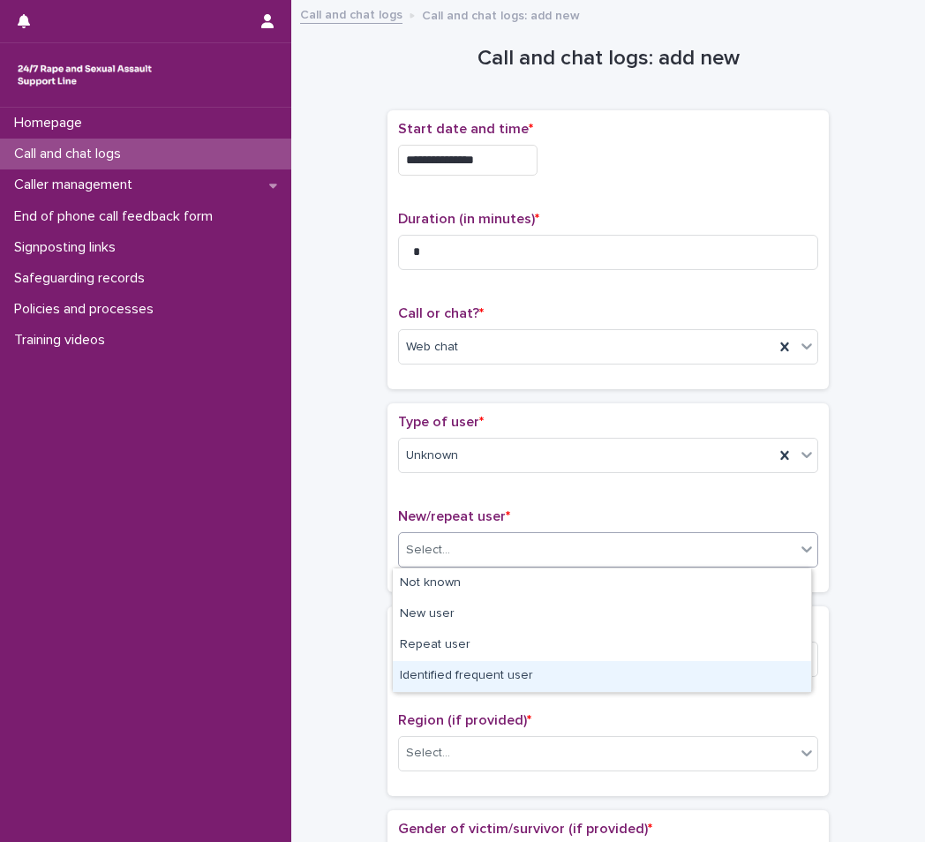
click at [506, 681] on div "Identified frequent user" at bounding box center [602, 676] width 418 height 31
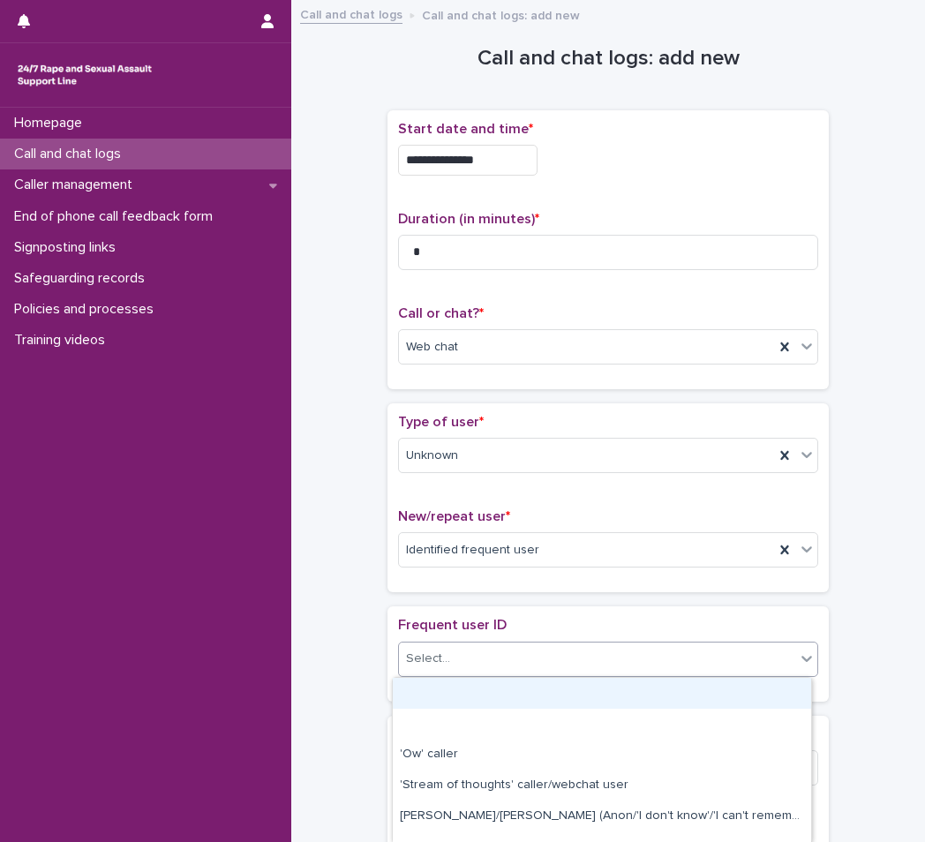
click at [487, 656] on div "Select..." at bounding box center [597, 658] width 396 height 29
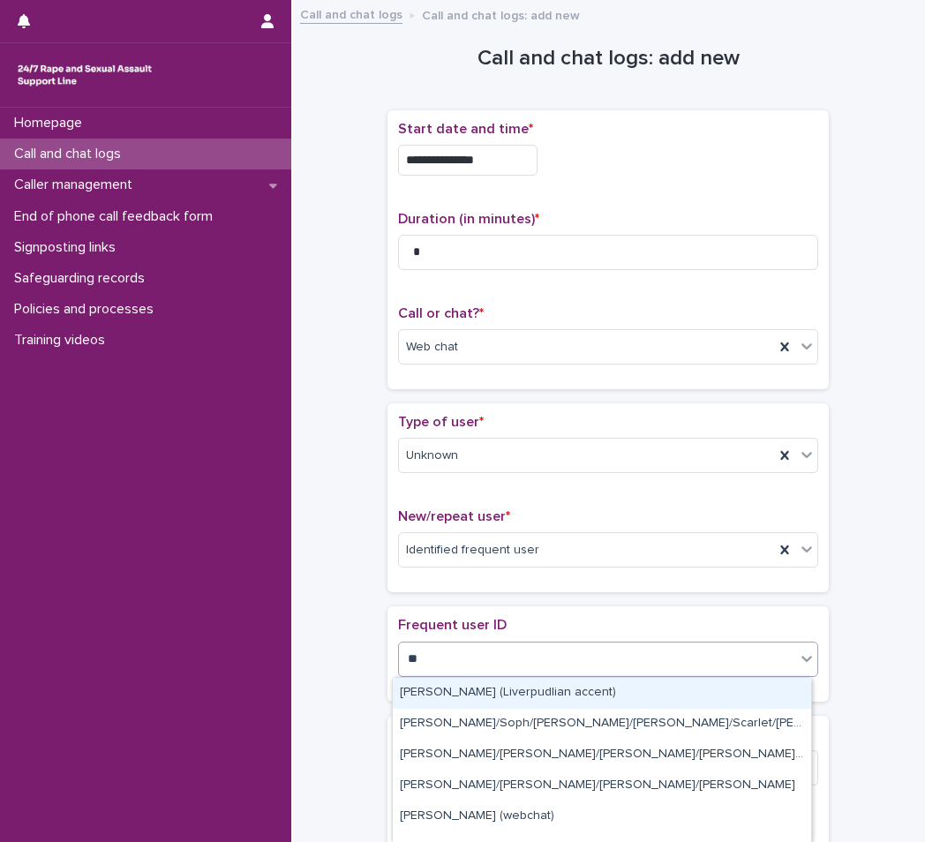
type input "***"
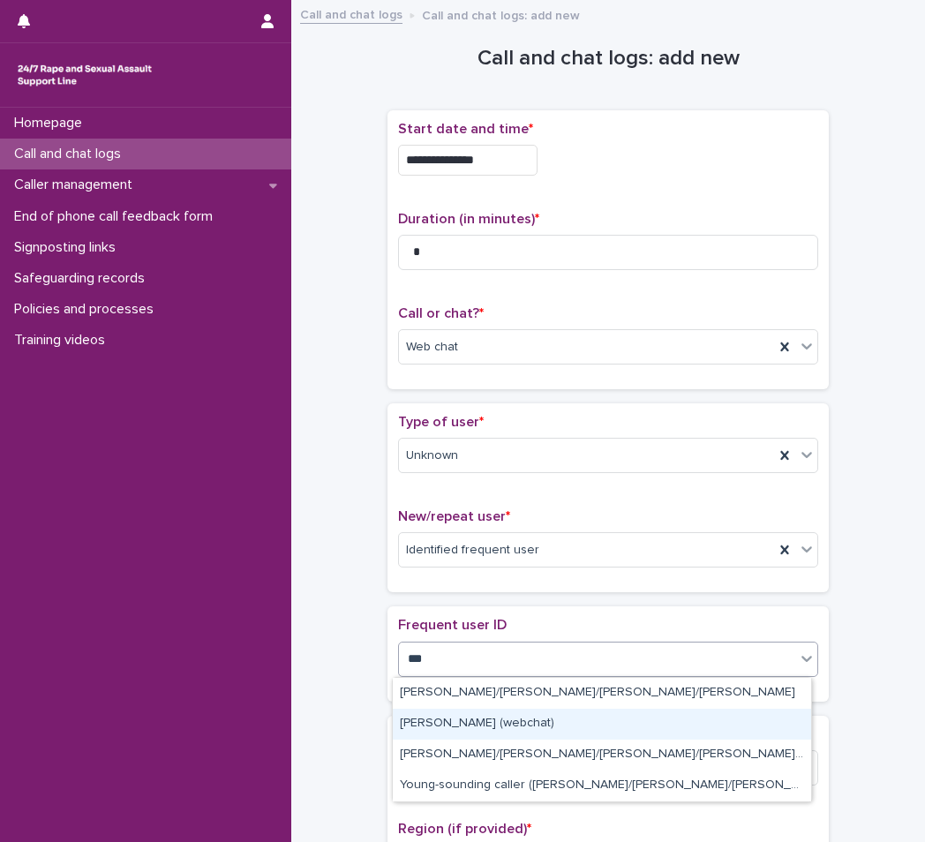
click at [490, 715] on div "[PERSON_NAME] (webchat)" at bounding box center [602, 723] width 418 height 31
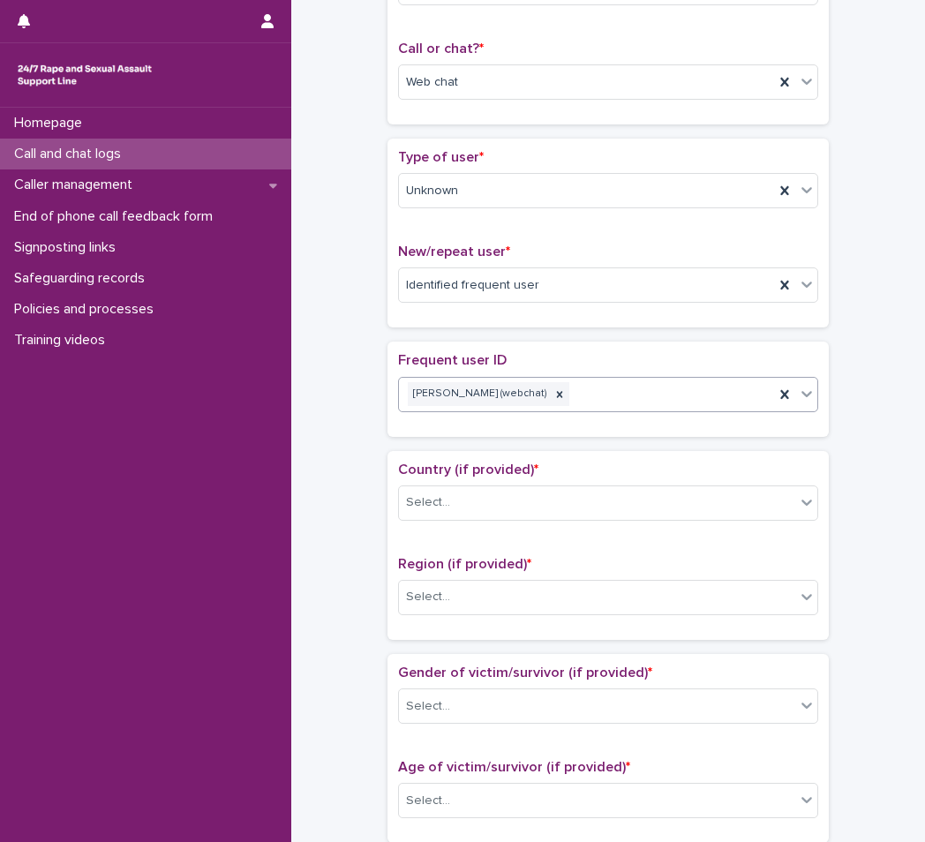
scroll to position [353, 0]
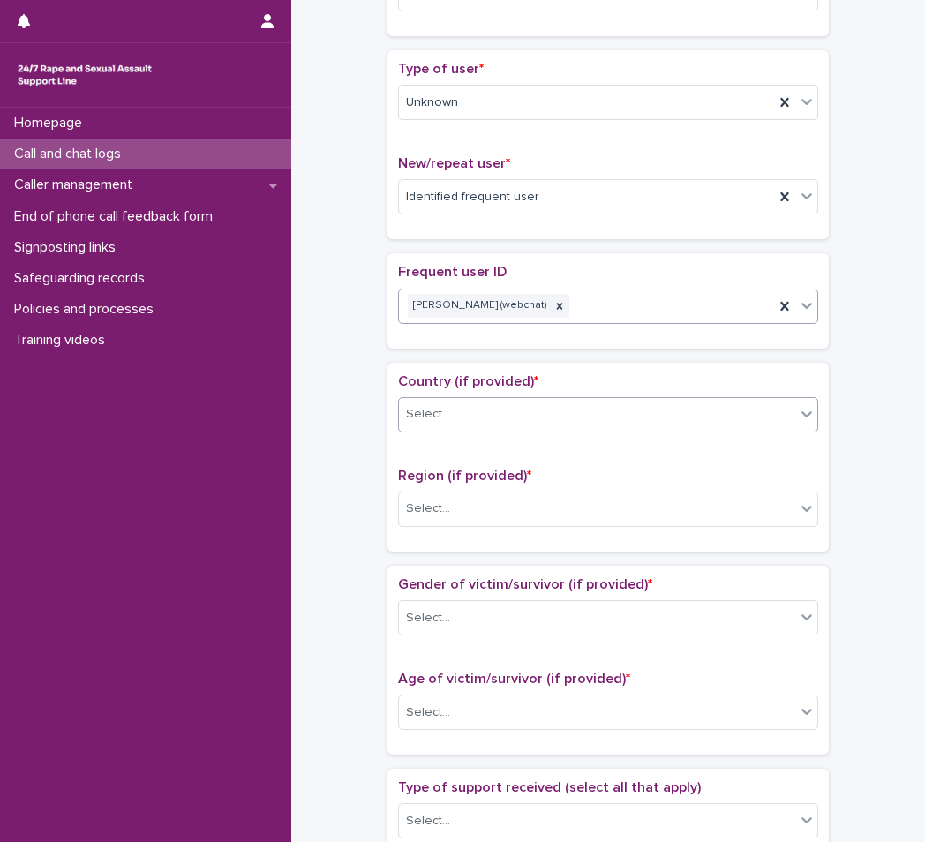
click at [498, 414] on div "Select..." at bounding box center [597, 414] width 396 height 29
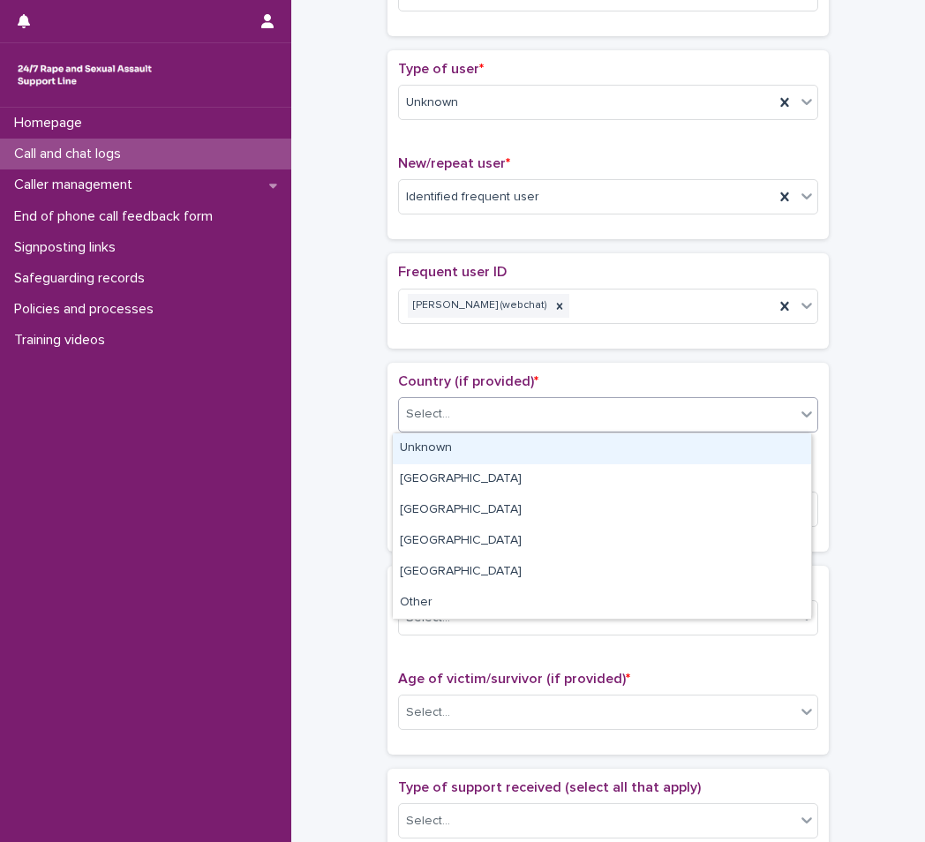
click at [487, 454] on div "Unknown" at bounding box center [602, 448] width 418 height 31
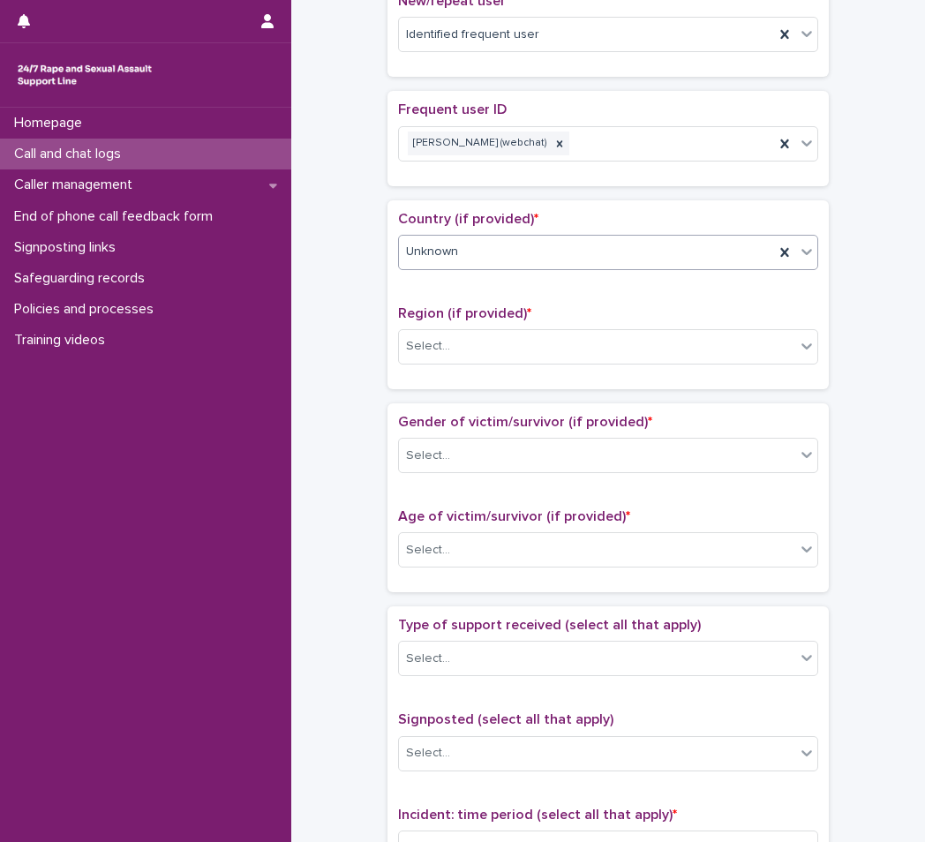
scroll to position [529, 0]
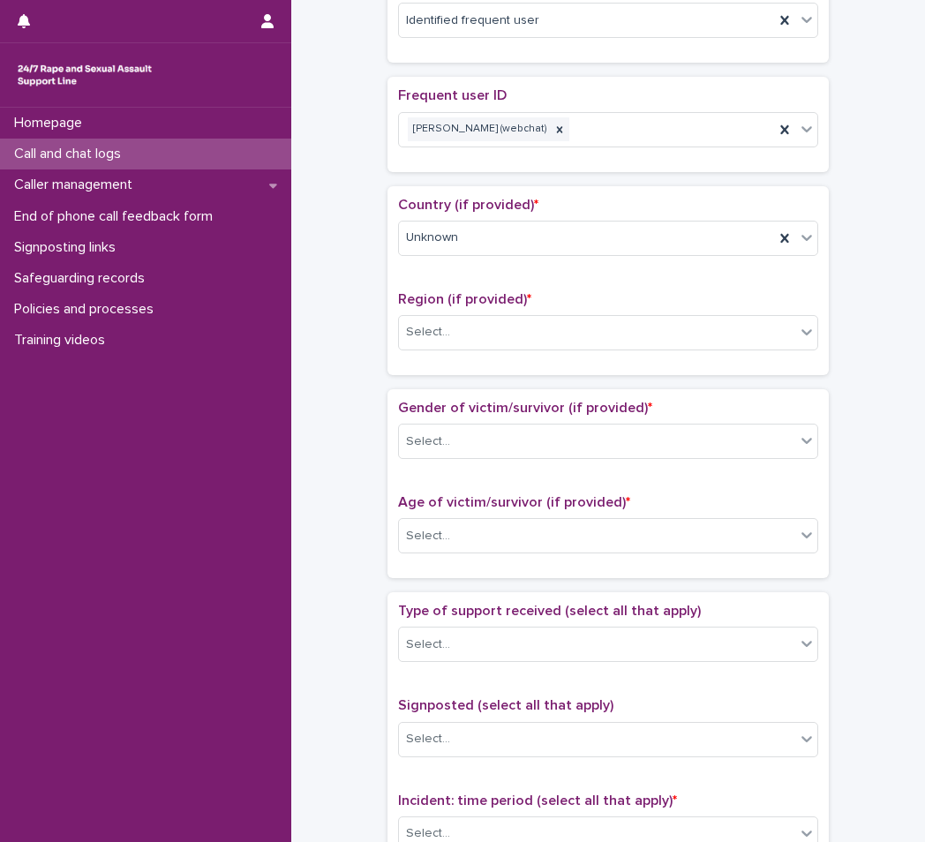
click at [491, 416] on p "Gender of victim/survivor (if provided) *" at bounding box center [608, 408] width 420 height 17
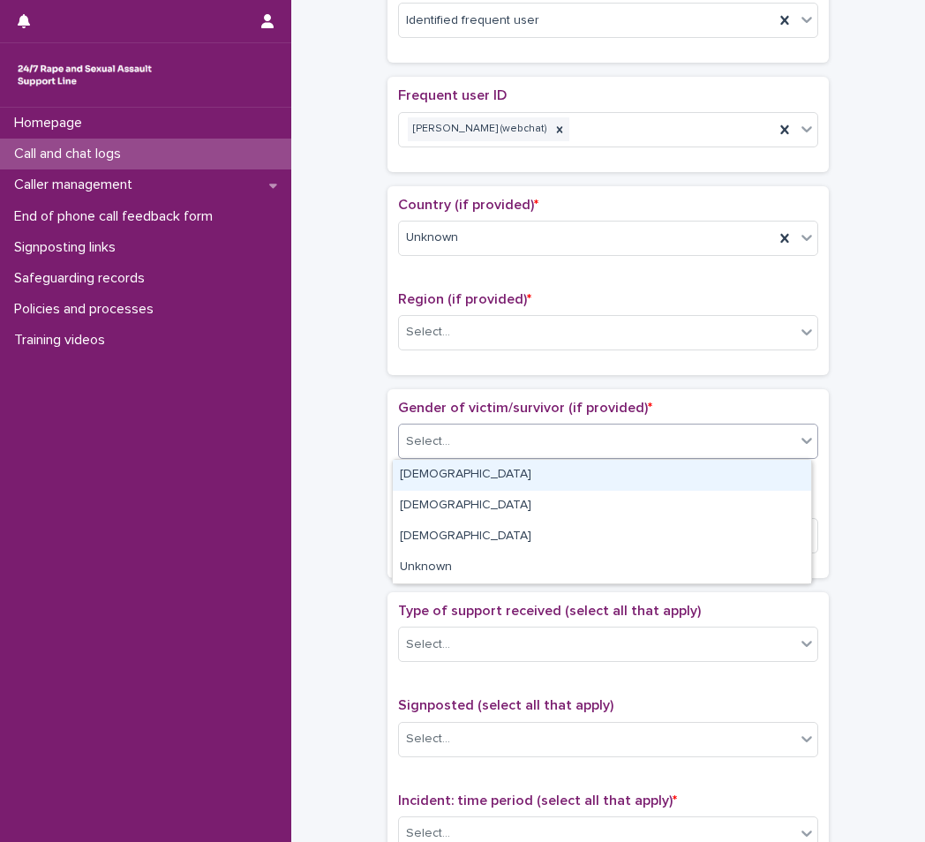
click at [491, 430] on div "Select..." at bounding box center [597, 441] width 396 height 29
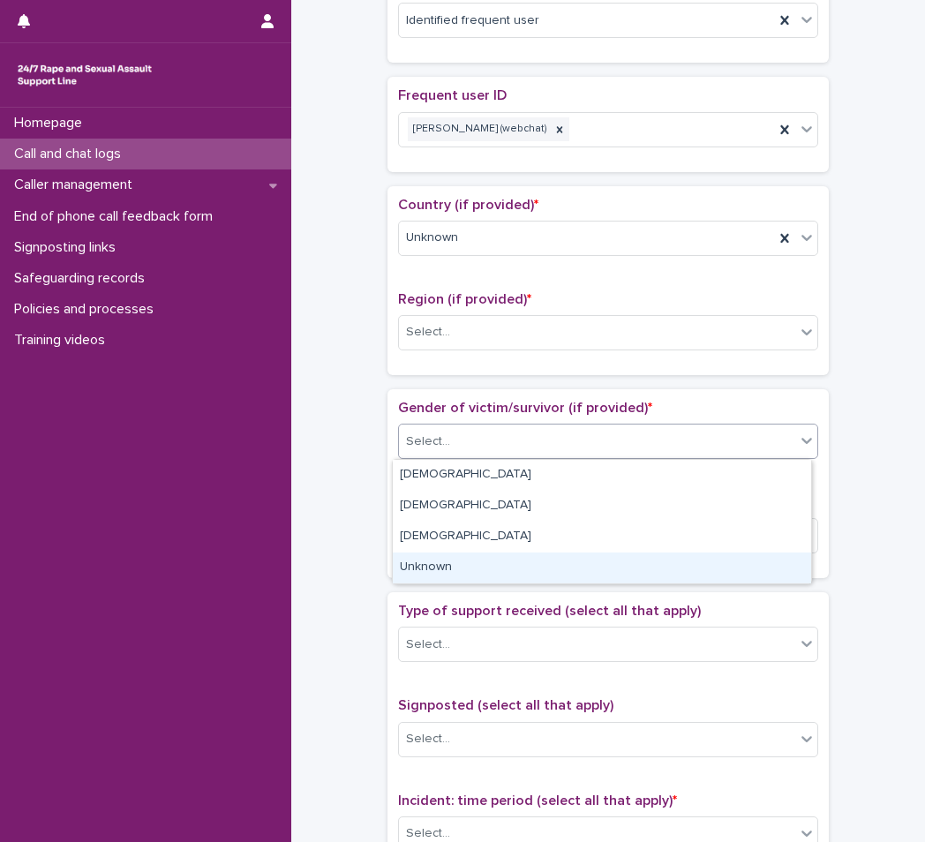
click at [431, 560] on div "Unknown" at bounding box center [602, 567] width 418 height 31
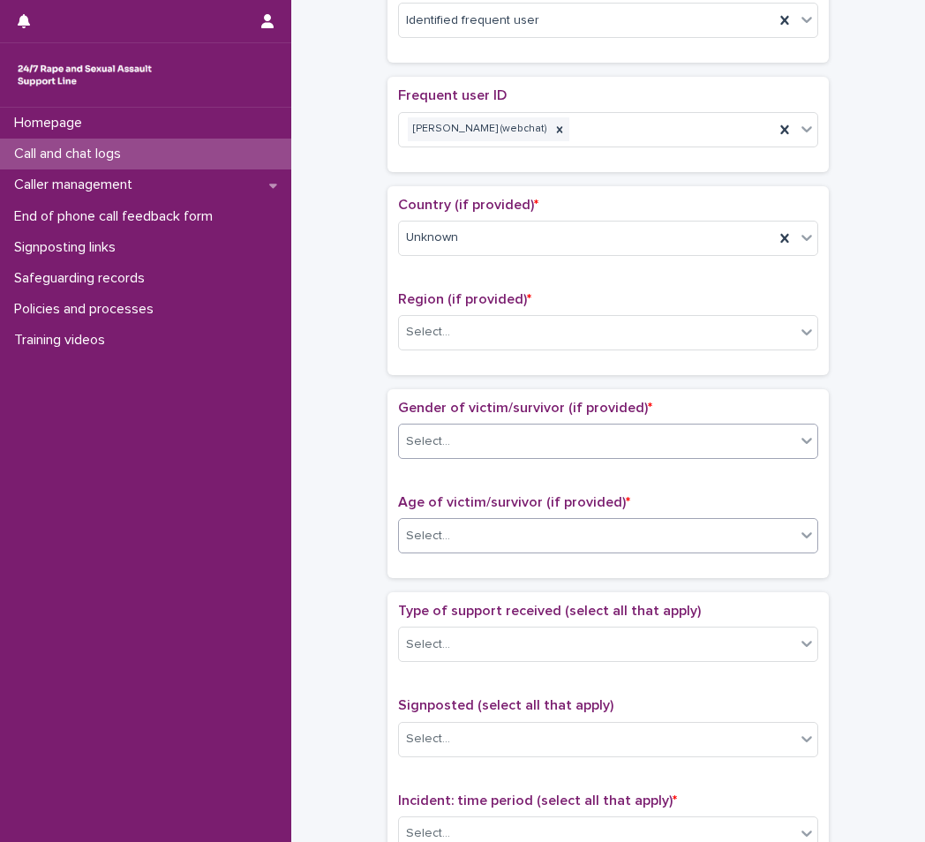
click at [453, 546] on div "Select..." at bounding box center [597, 535] width 396 height 29
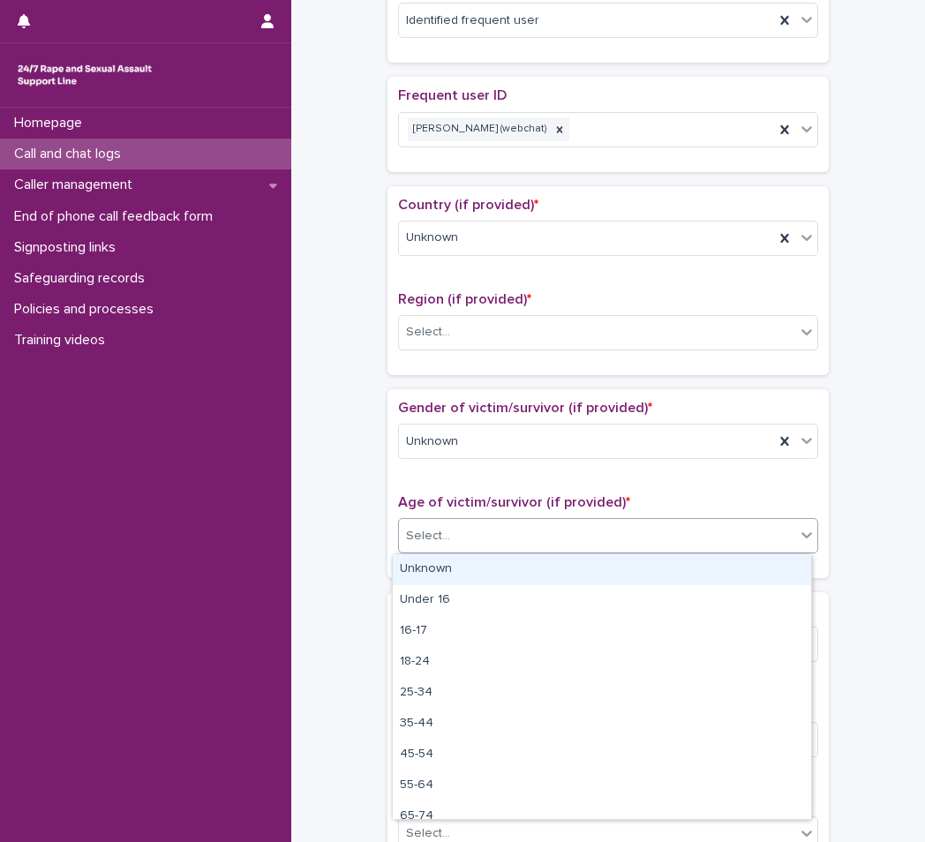
click at [433, 571] on div "Unknown" at bounding box center [602, 569] width 418 height 31
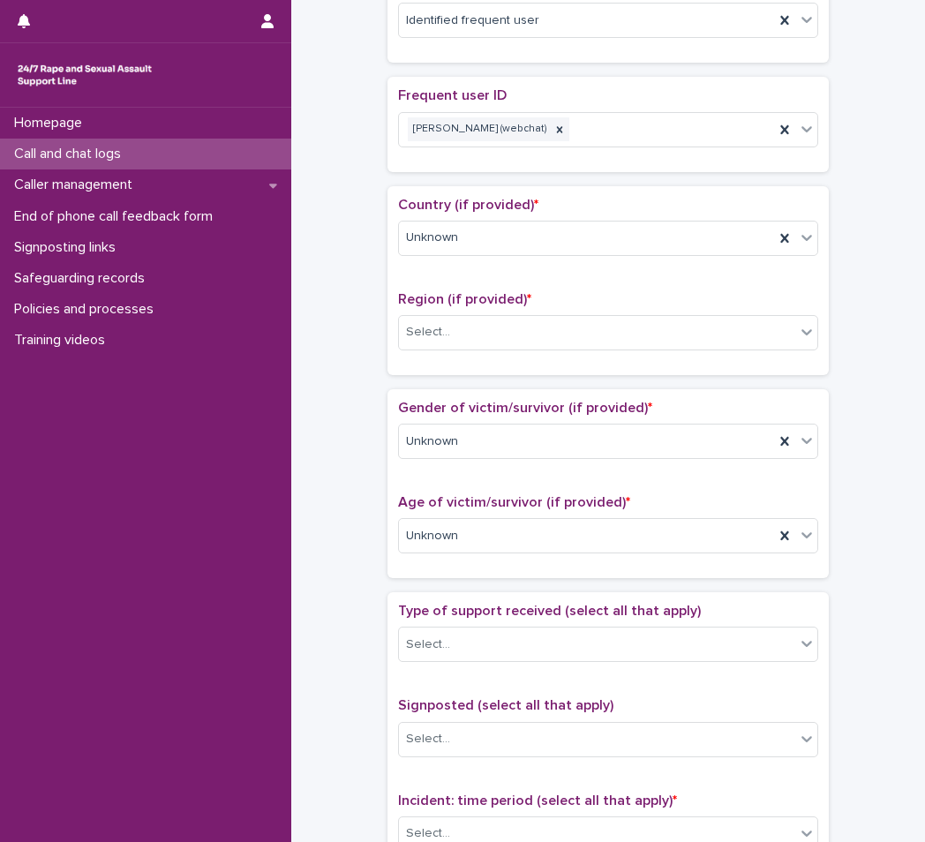
click at [438, 603] on span "Type of support received (select all that apply)" at bounding box center [549, 610] width 303 height 14
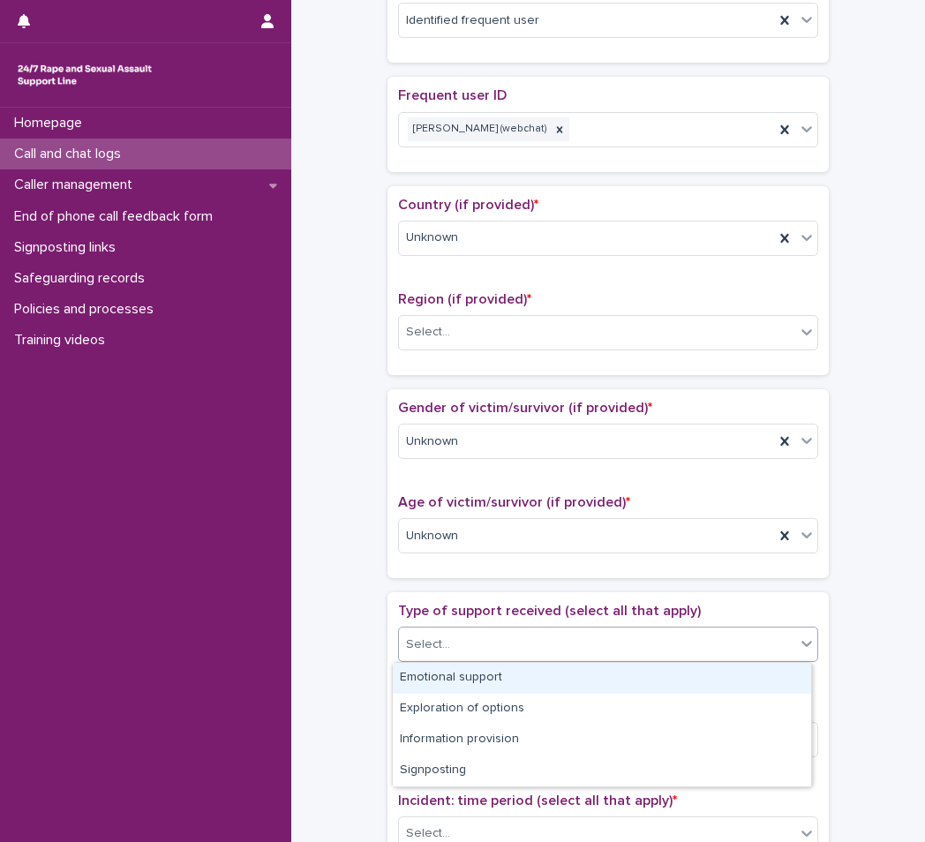
click at [431, 633] on div "Select..." at bounding box center [597, 644] width 396 height 29
click at [424, 678] on div "Emotional support" at bounding box center [602, 678] width 418 height 31
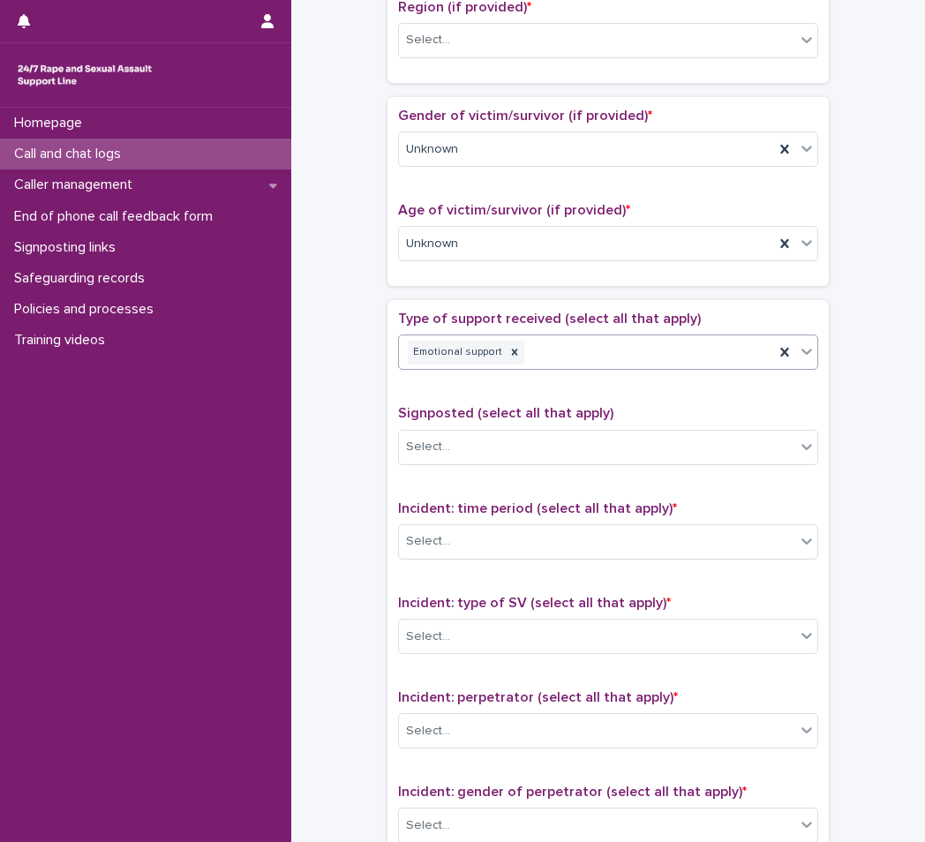
scroll to position [882, 0]
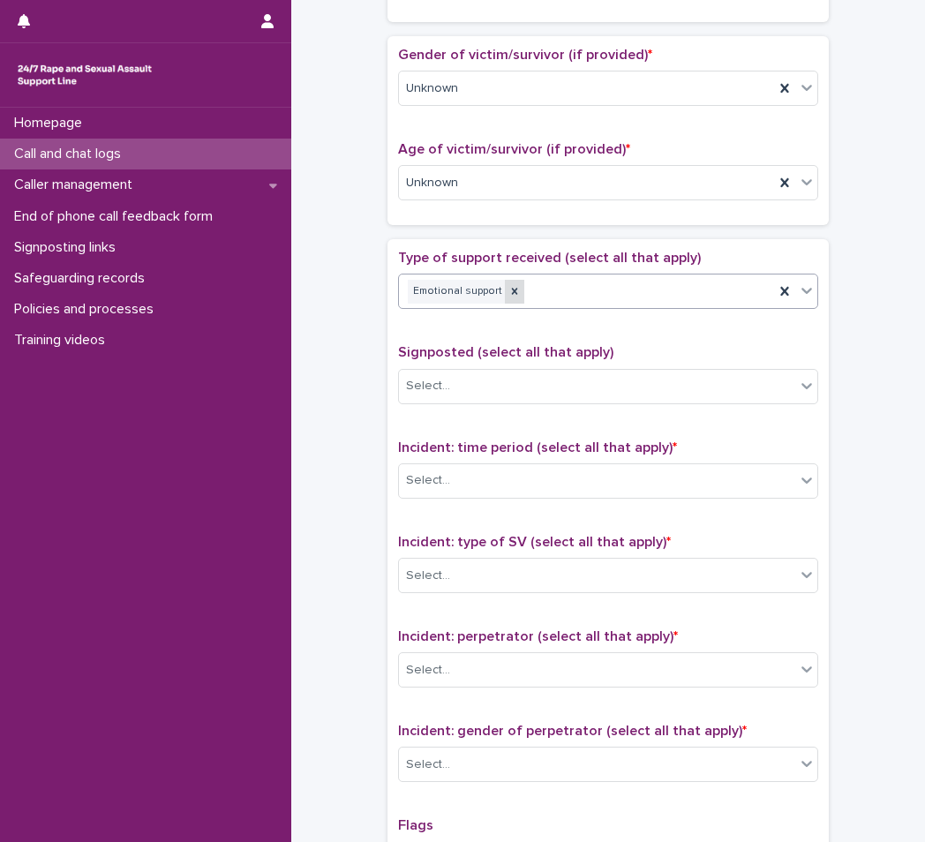
click at [508, 295] on icon at bounding box center [514, 291] width 12 height 12
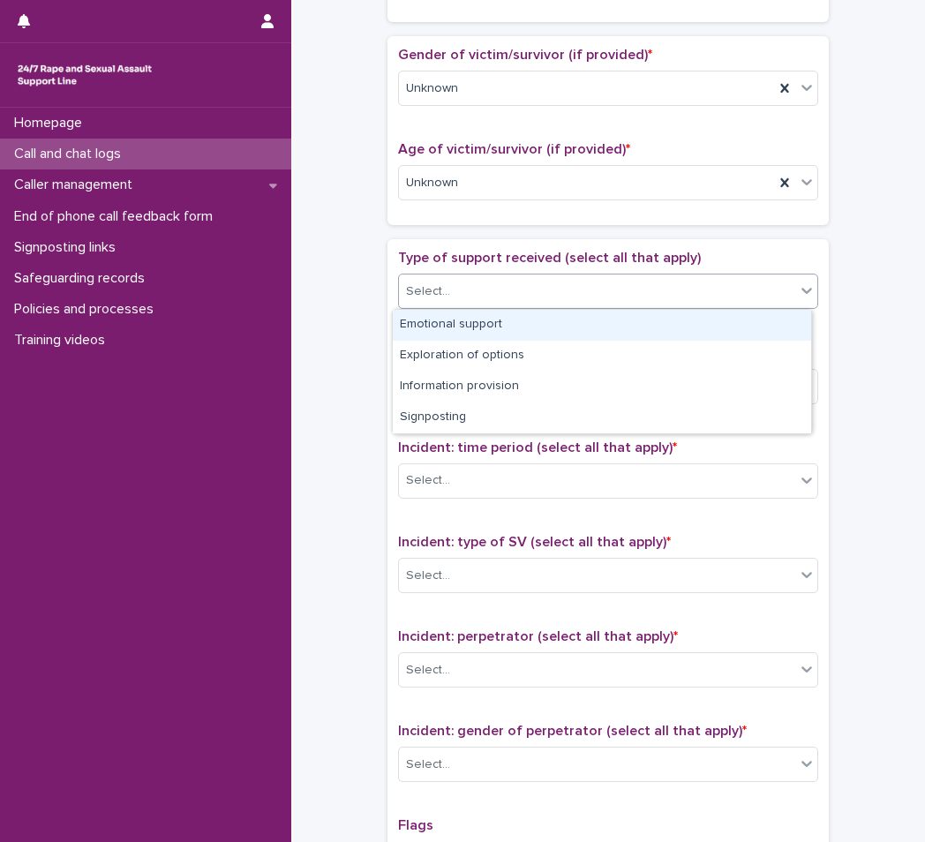
click at [521, 295] on div "Select..." at bounding box center [597, 291] width 396 height 29
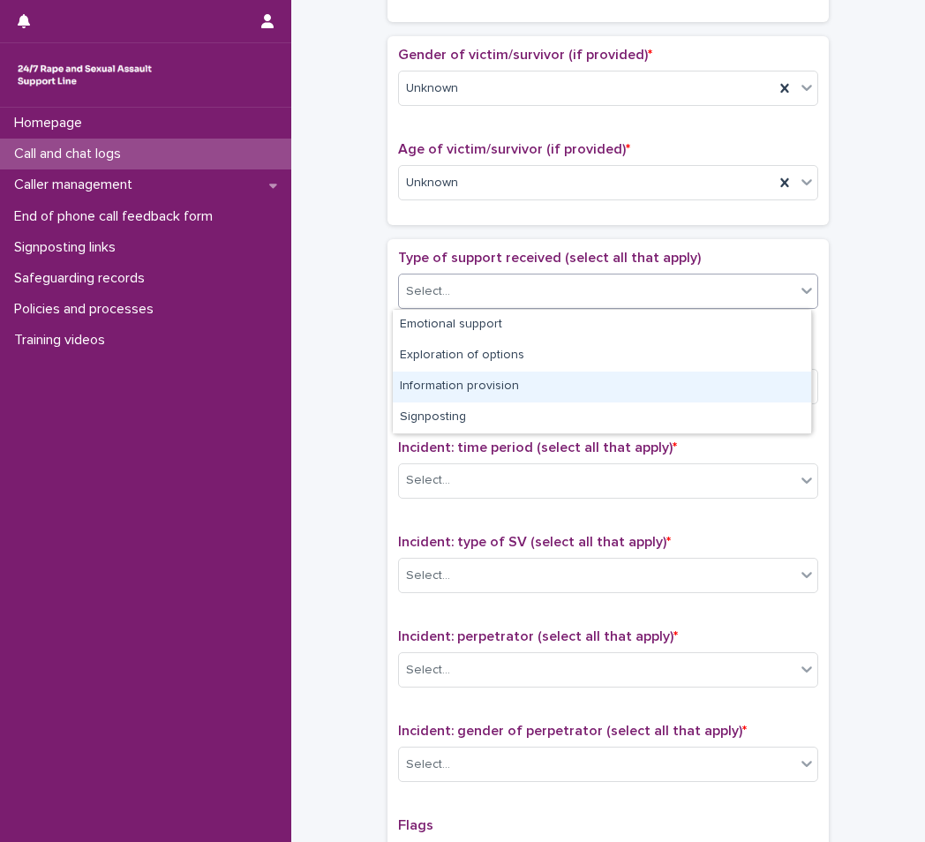
click at [498, 382] on div "Information provision" at bounding box center [602, 386] width 418 height 31
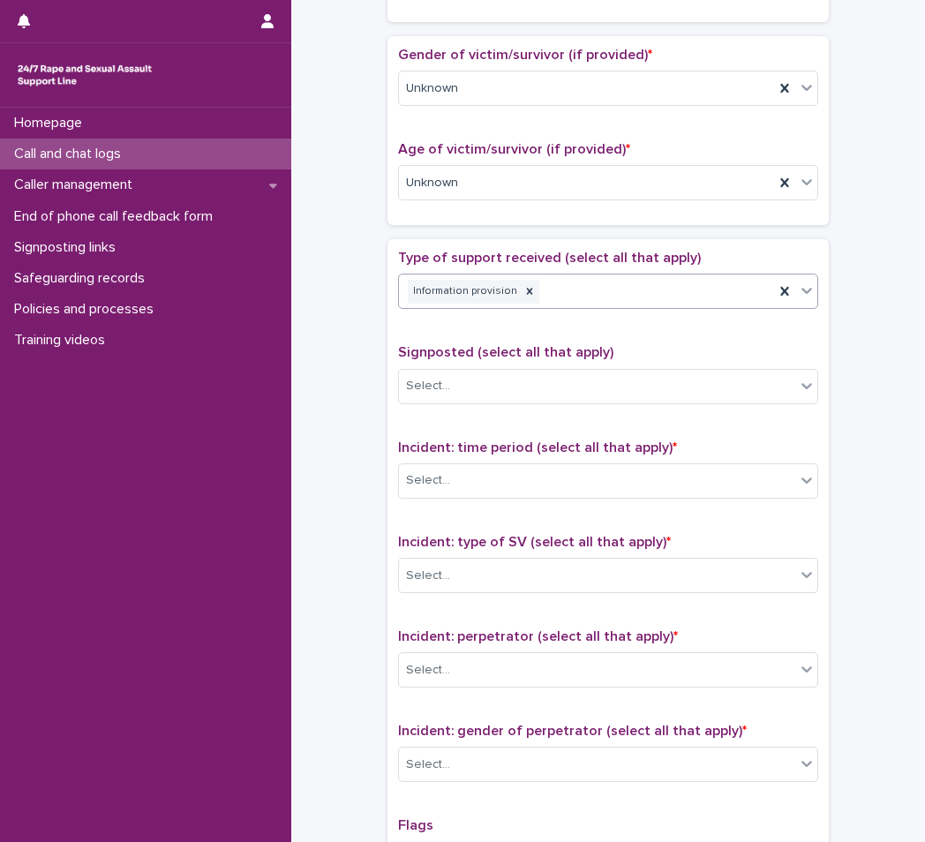
click at [498, 407] on div "Signposted (select all that apply) Select..." at bounding box center [608, 380] width 420 height 73
click at [495, 387] on div "Select..." at bounding box center [597, 385] width 396 height 29
click at [351, 401] on div "**********" at bounding box center [608, 84] width 598 height 1913
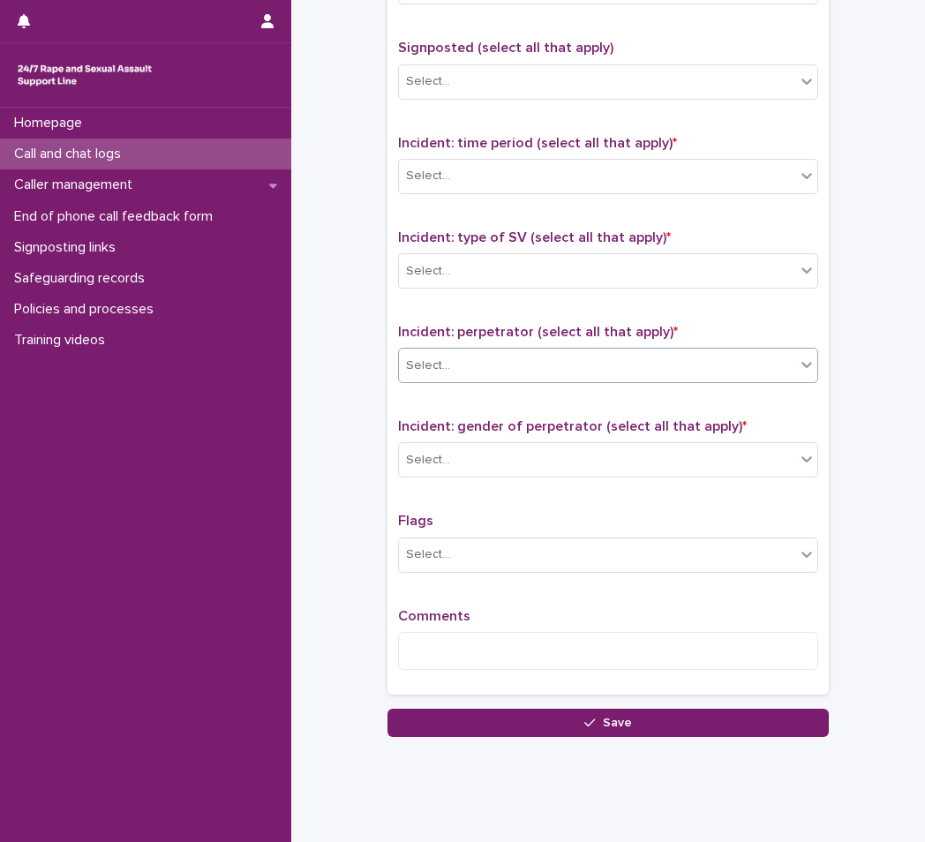
scroll to position [1220, 0]
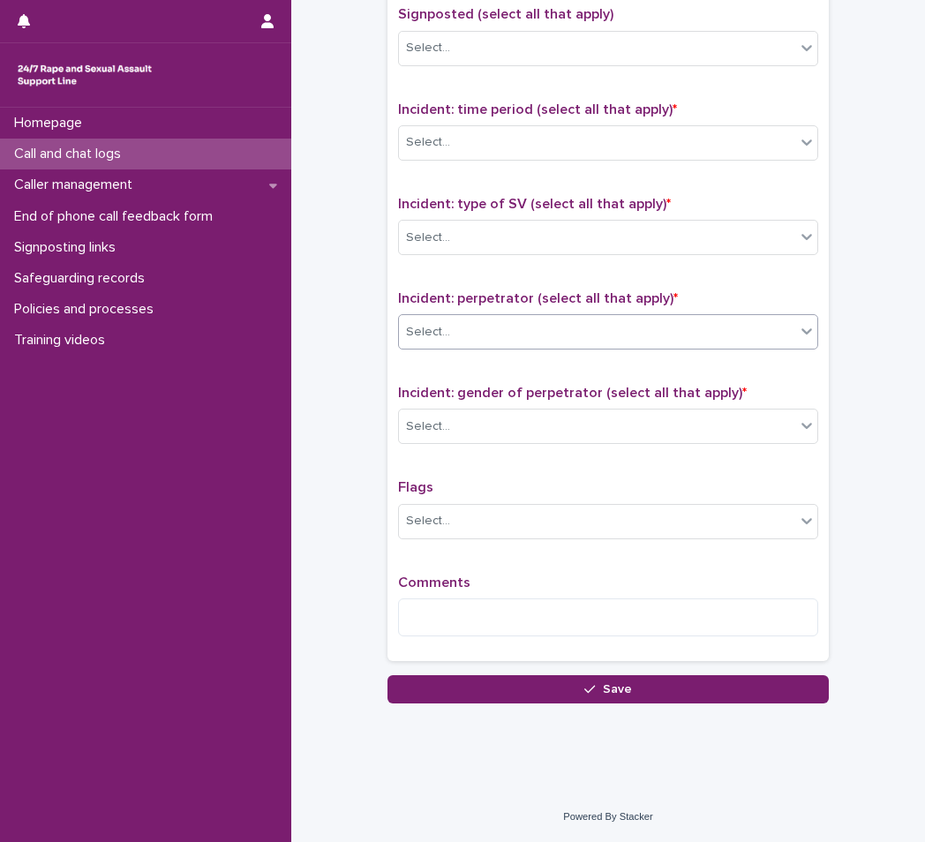
click at [494, 364] on div "Incident: perpetrator (select all that apply) * Select..." at bounding box center [608, 326] width 420 height 73
click at [495, 349] on div "Select..." at bounding box center [608, 331] width 420 height 35
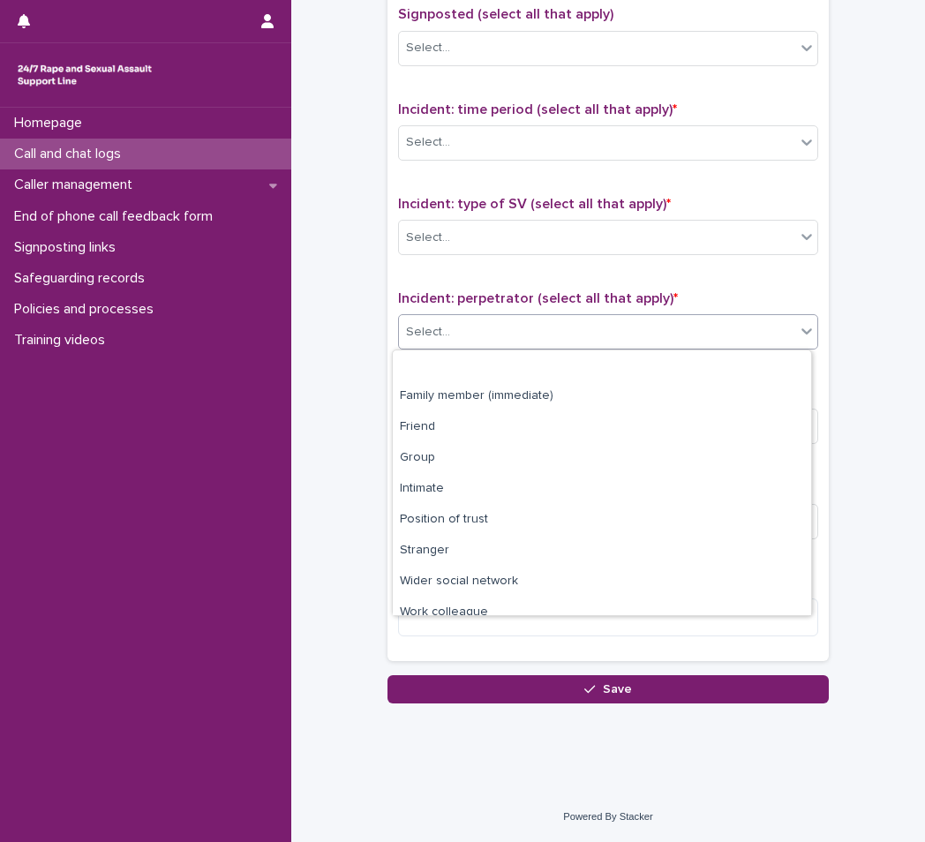
scroll to position [75, 0]
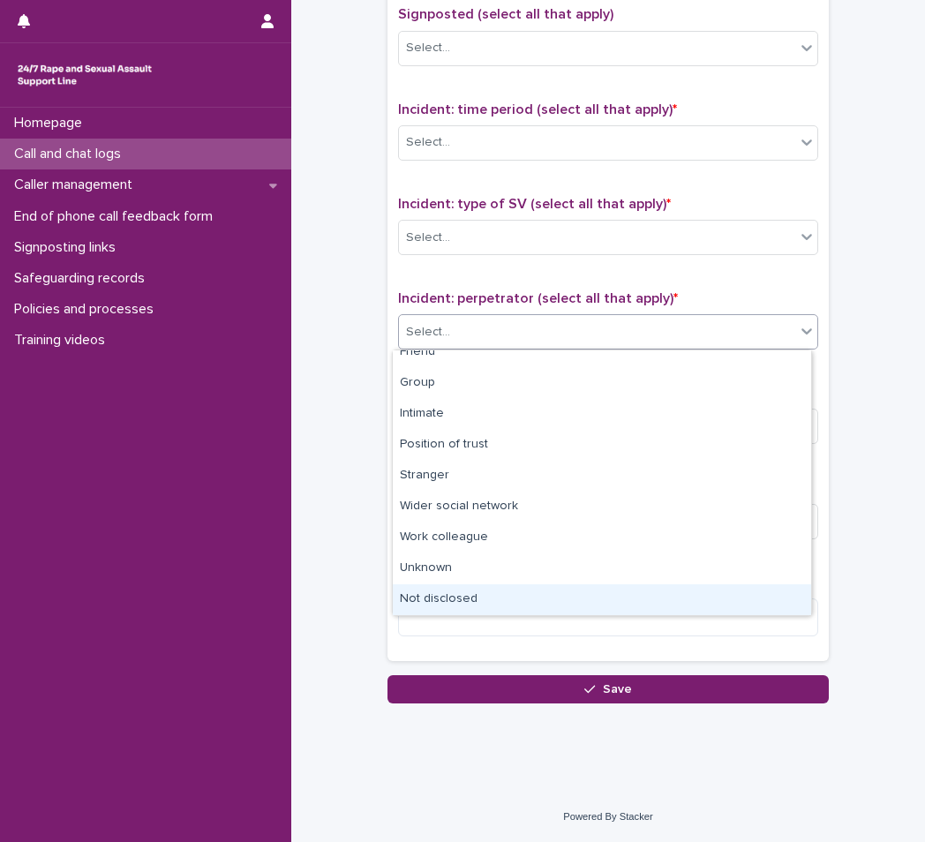
click at [433, 594] on div "Not disclosed" at bounding box center [602, 599] width 418 height 31
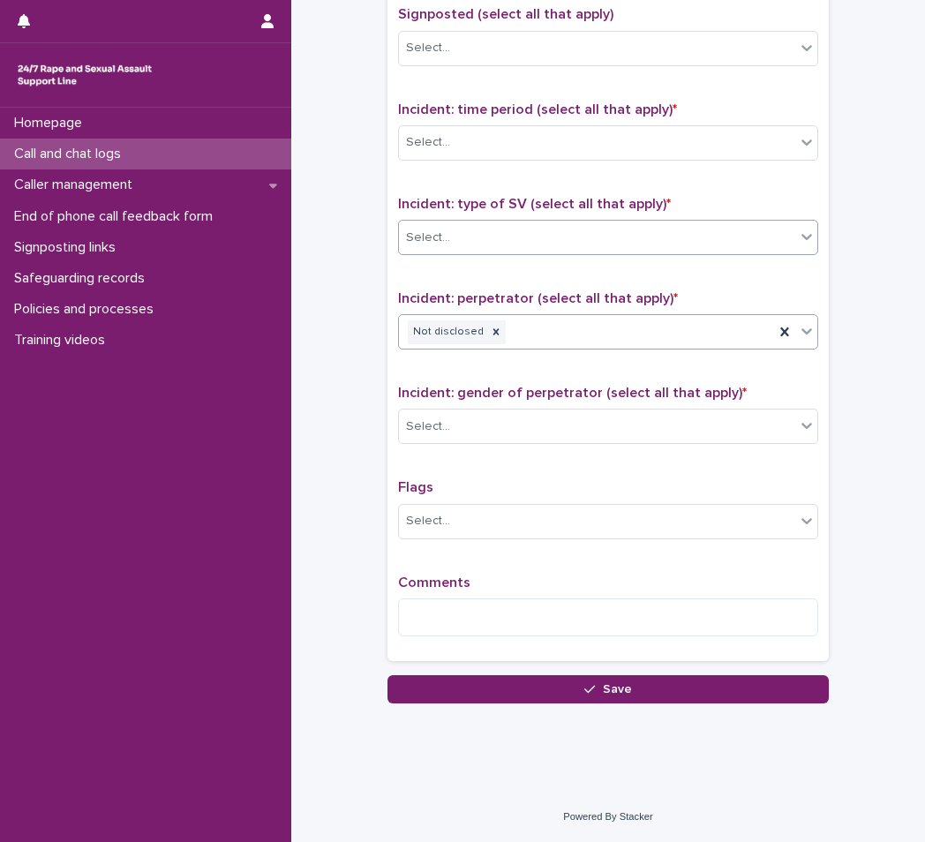
click at [504, 238] on div "Select..." at bounding box center [597, 237] width 396 height 29
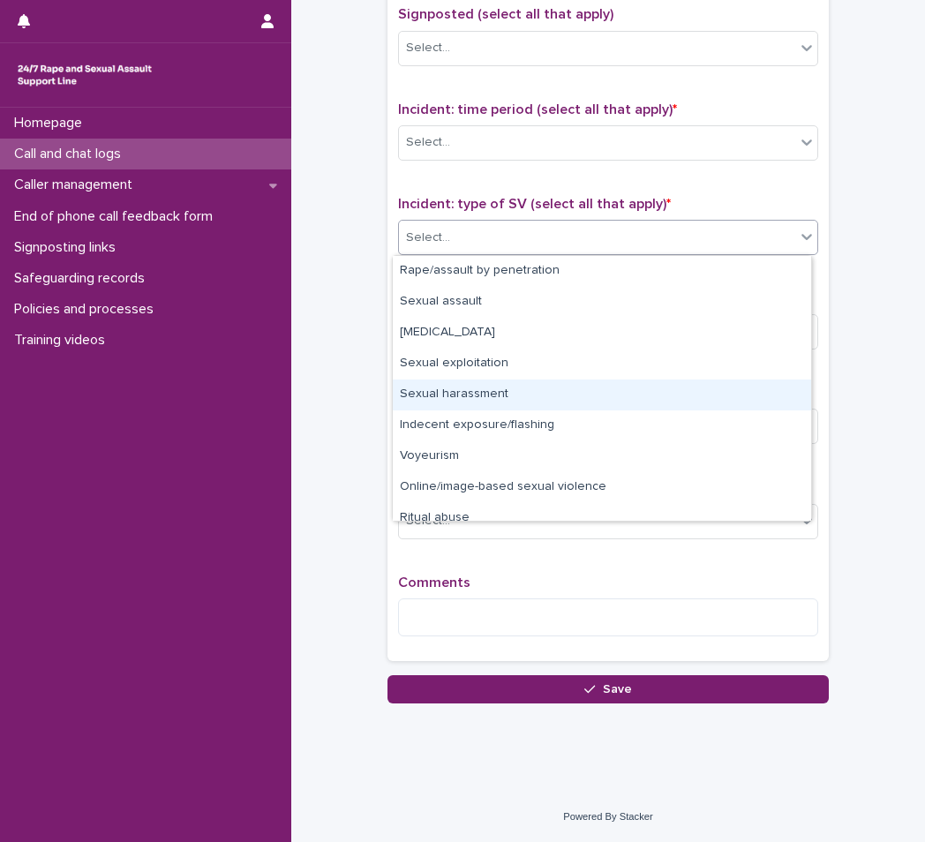
scroll to position [44, 0]
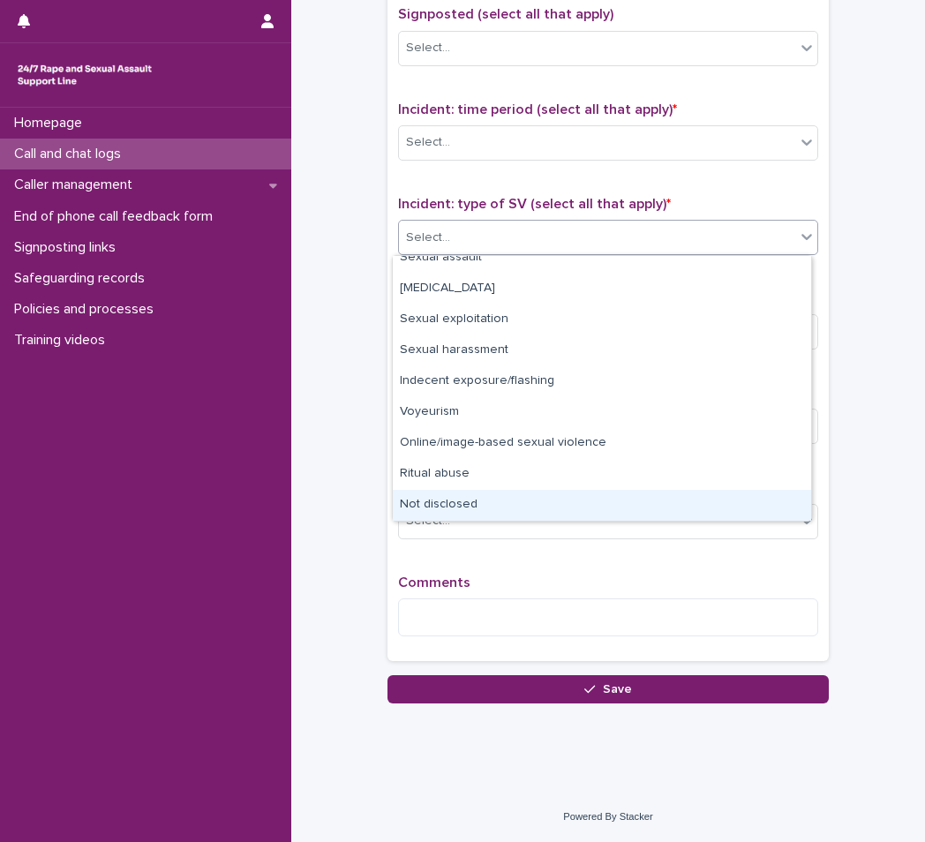
click at [477, 501] on div "Not disclosed" at bounding box center [602, 505] width 418 height 31
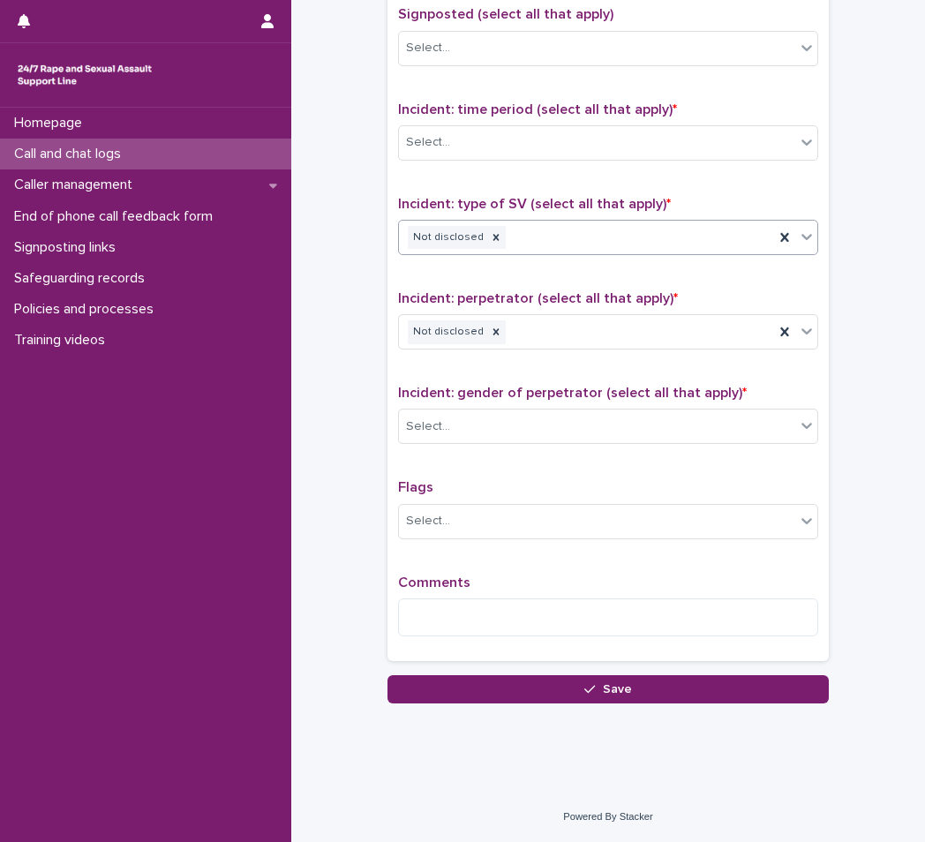
click at [558, 109] on span "Incident: time period (select all that apply) *" at bounding box center [537, 109] width 279 height 14
click at [532, 154] on div "Select..." at bounding box center [597, 142] width 396 height 29
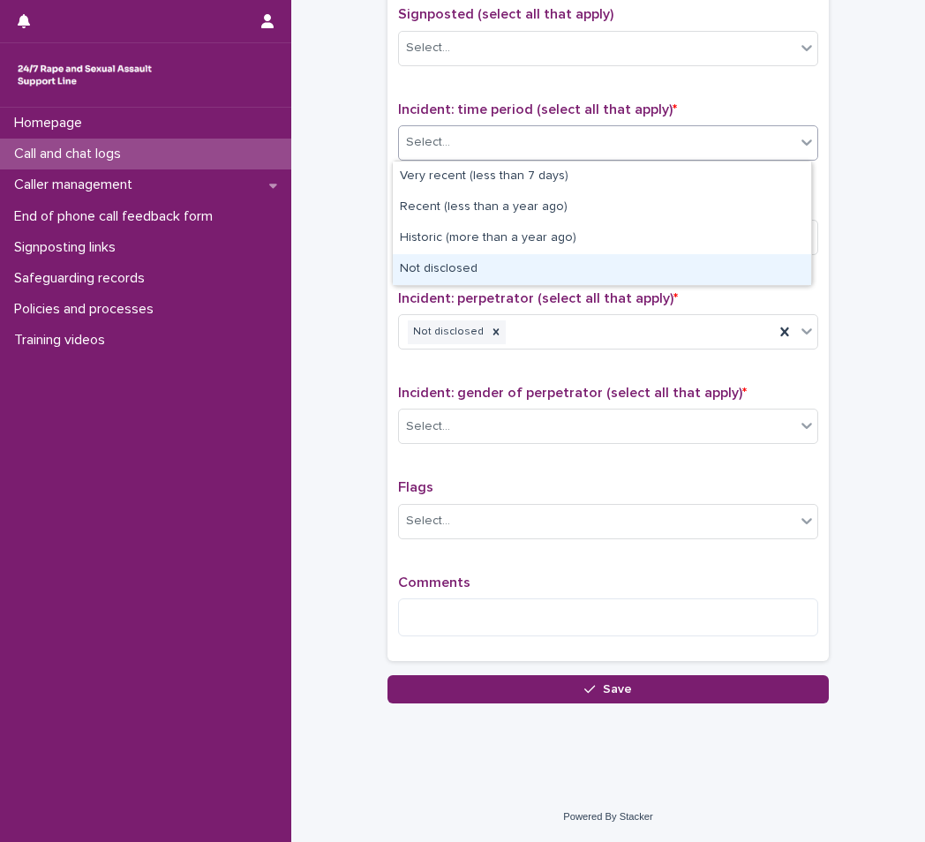
click at [509, 277] on div "Not disclosed" at bounding box center [602, 269] width 418 height 31
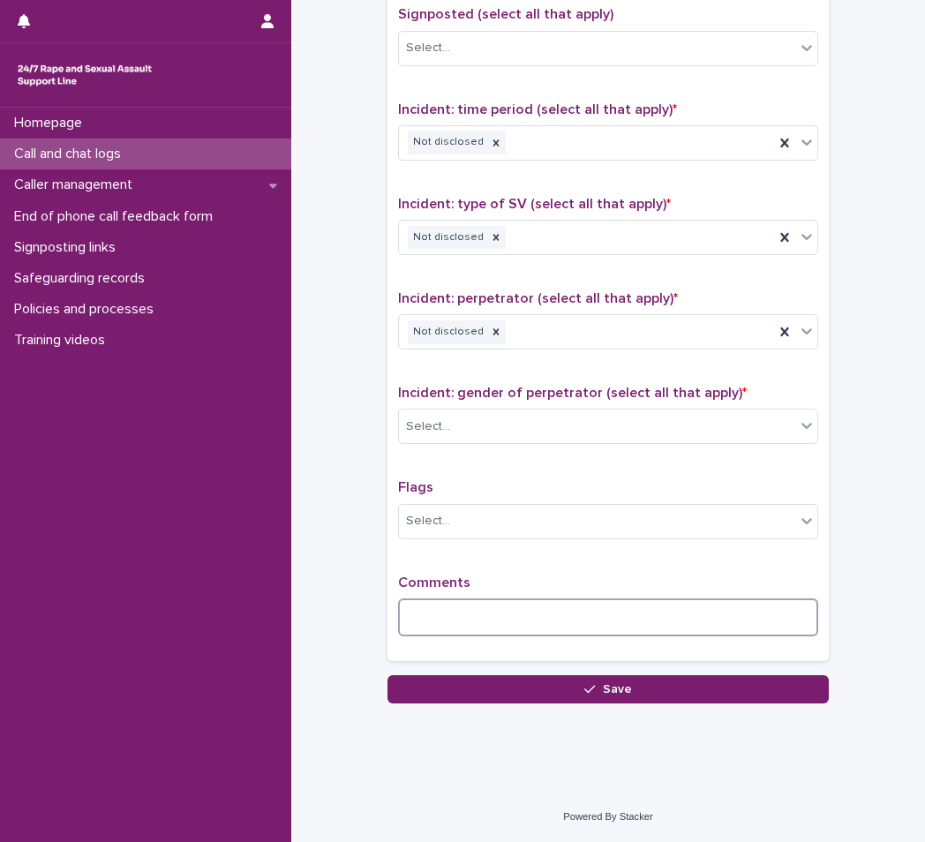
drag, startPoint x: 407, startPoint y: 614, endPoint x: 396, endPoint y: 445, distance: 169.7
click at [408, 614] on textarea at bounding box center [608, 617] width 420 height 38
type textarea "*"
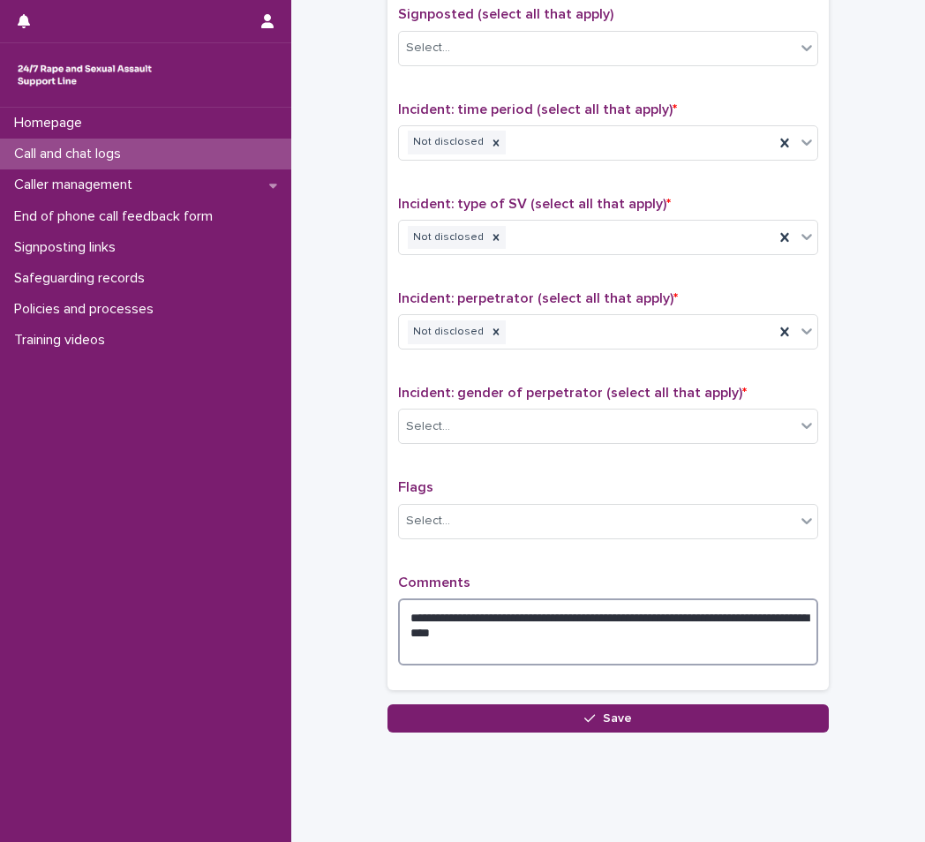
type textarea "**********"
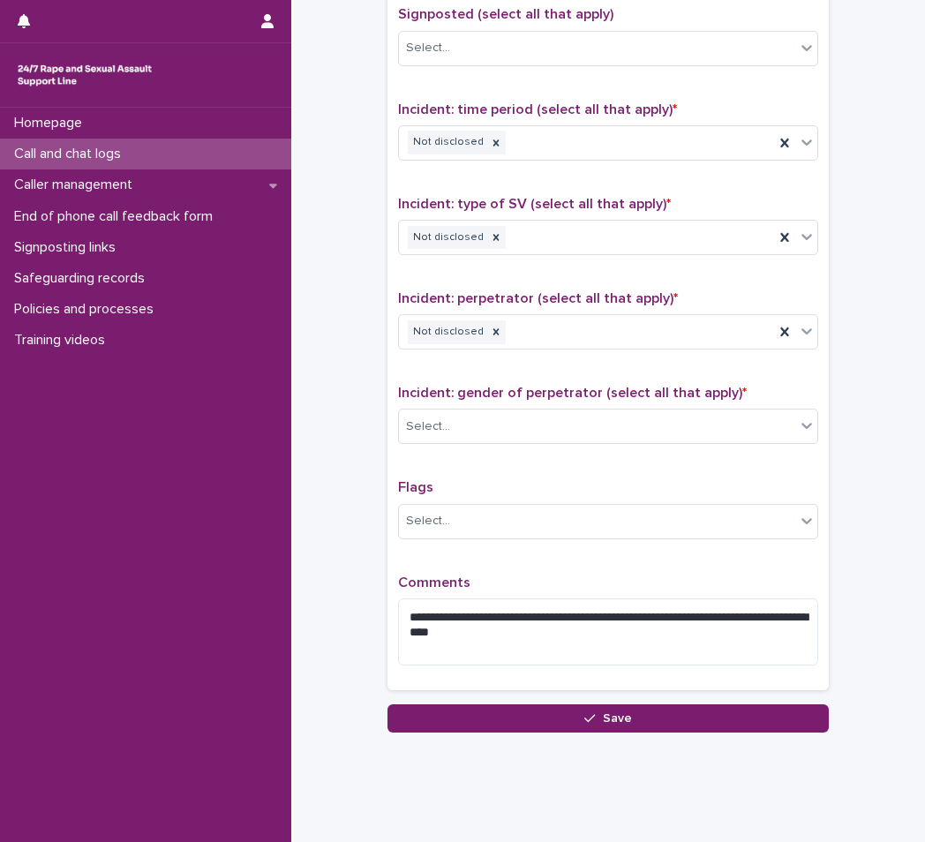
click at [546, 724] on button "Save" at bounding box center [607, 718] width 441 height 28
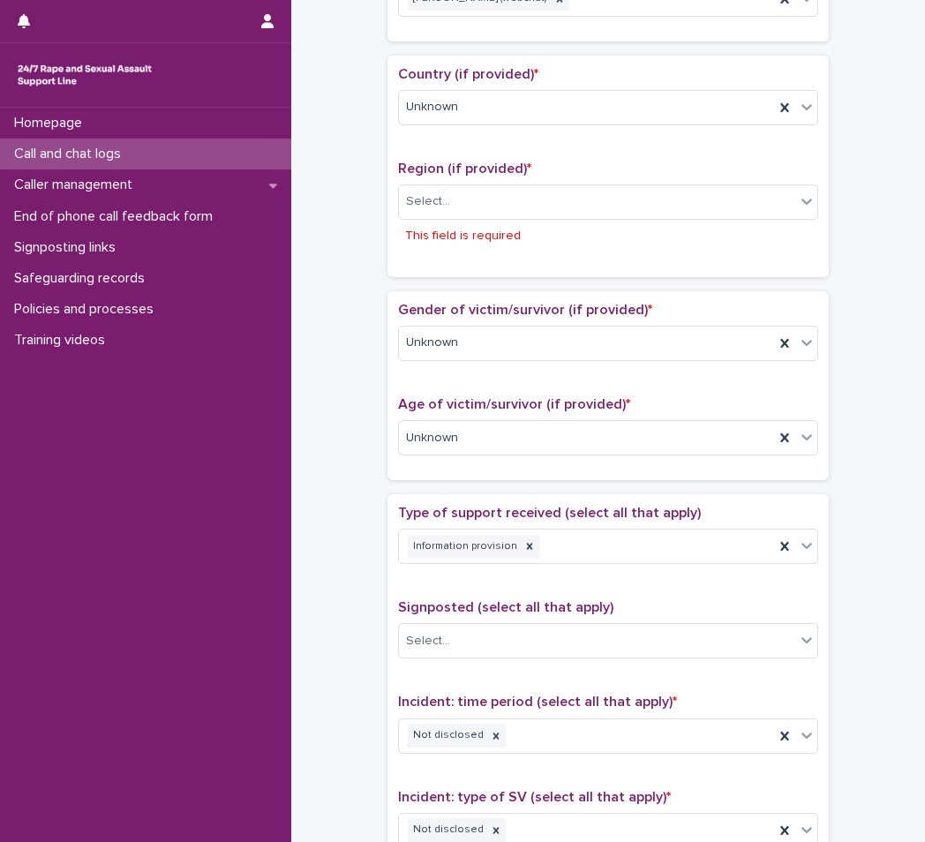
scroll to position [656, 0]
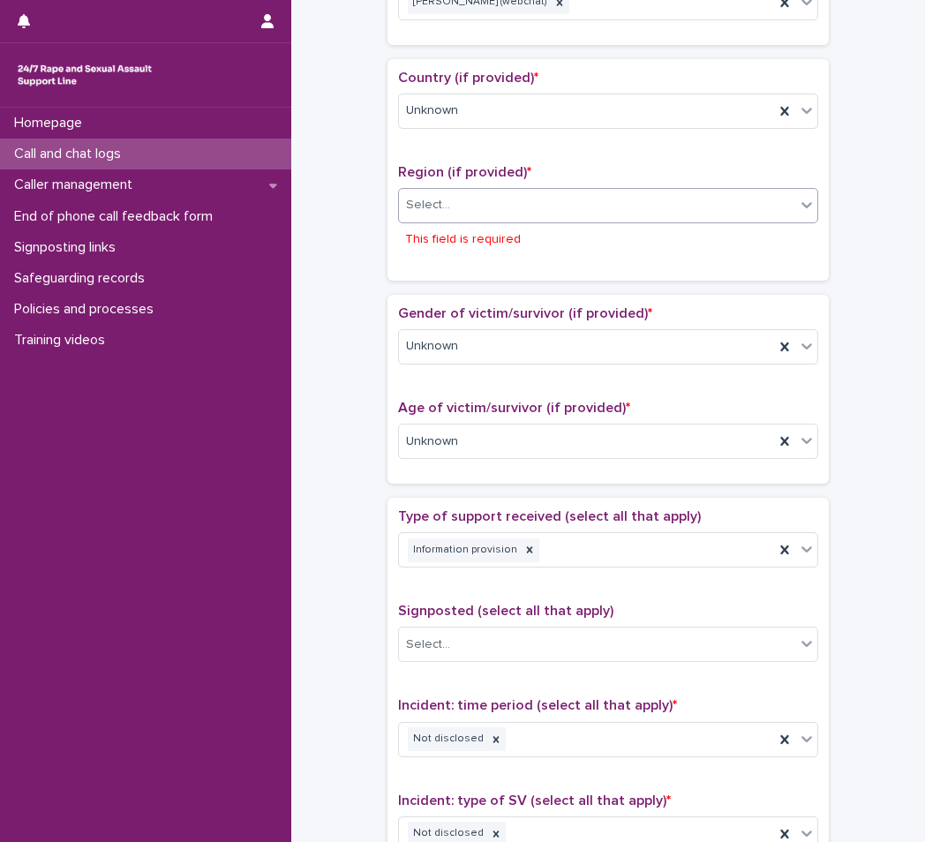
click at [494, 197] on div "Select..." at bounding box center [597, 205] width 396 height 29
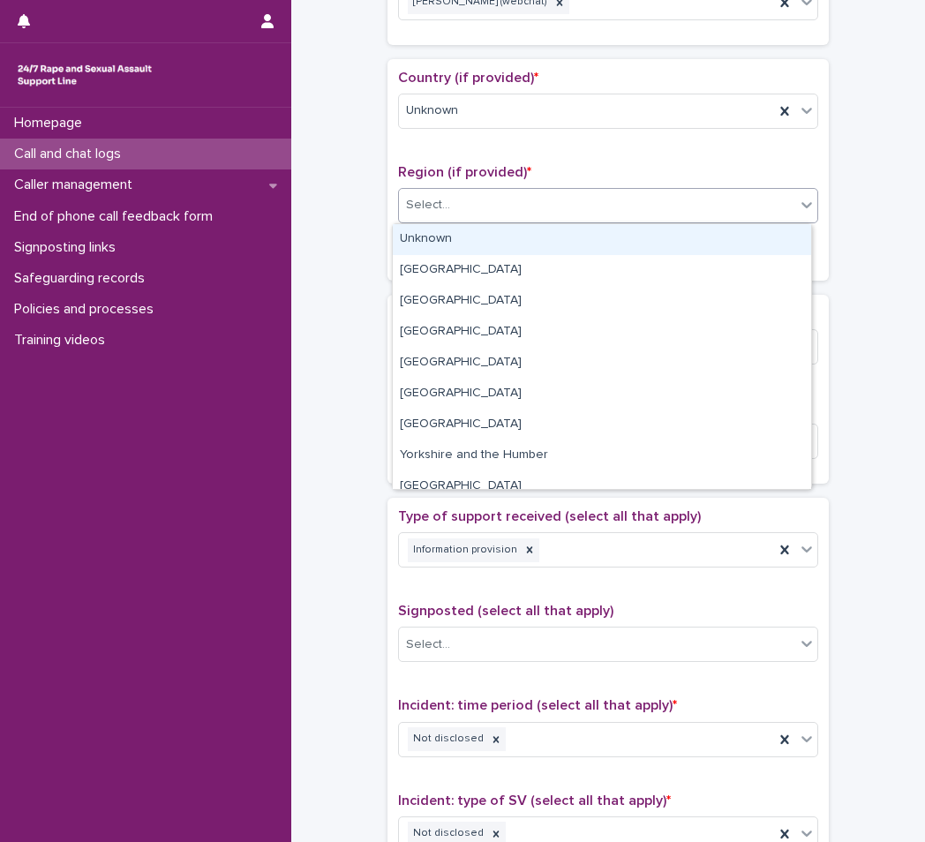
click at [484, 246] on div "Unknown" at bounding box center [602, 239] width 418 height 31
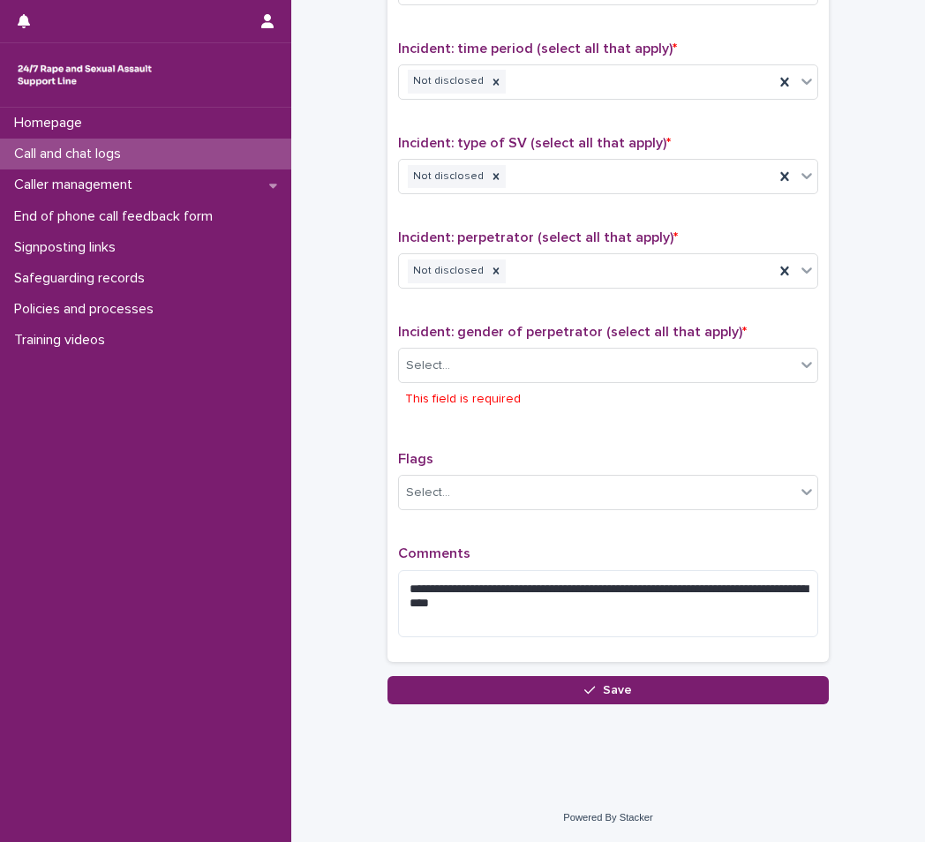
scroll to position [1281, 0]
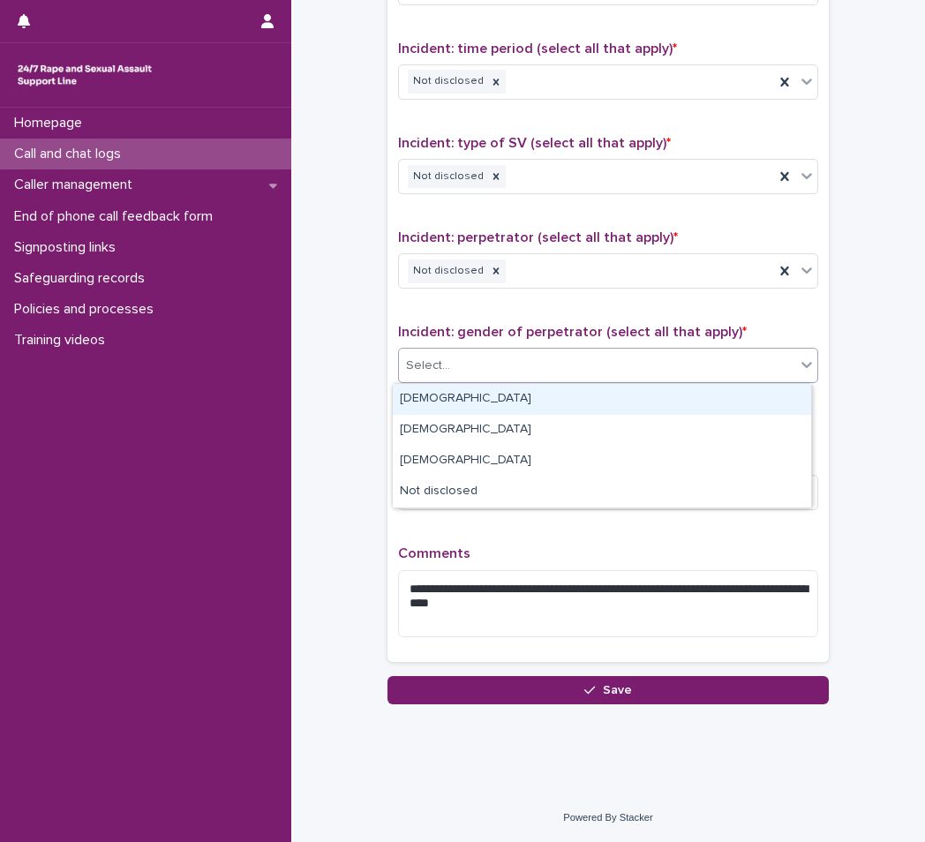
click at [515, 366] on div "Select..." at bounding box center [597, 365] width 396 height 29
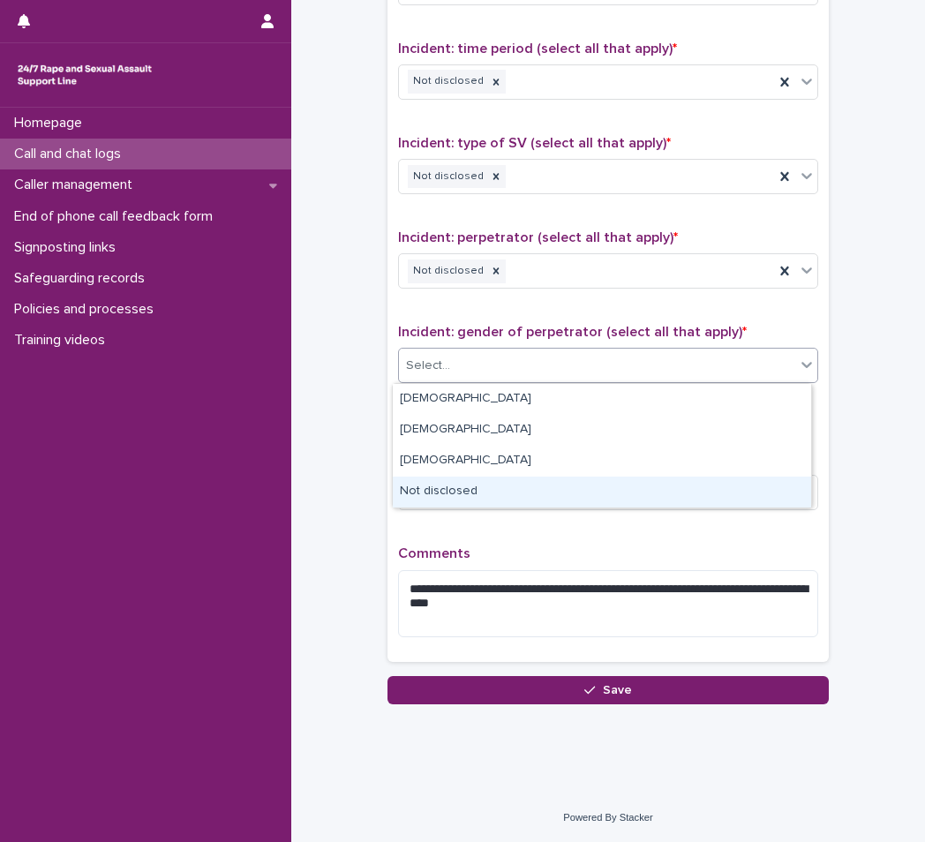
click at [506, 493] on div "Not disclosed" at bounding box center [602, 491] width 418 height 31
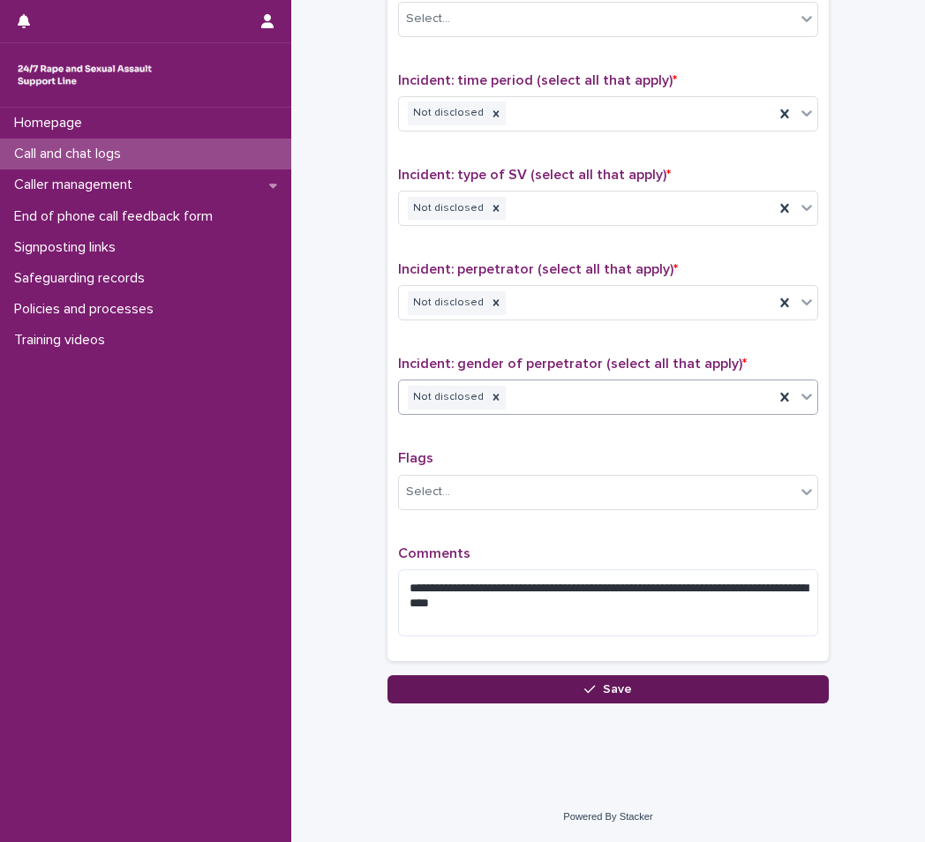
scroll to position [1249, 0]
click at [468, 686] on button "Save" at bounding box center [607, 689] width 441 height 28
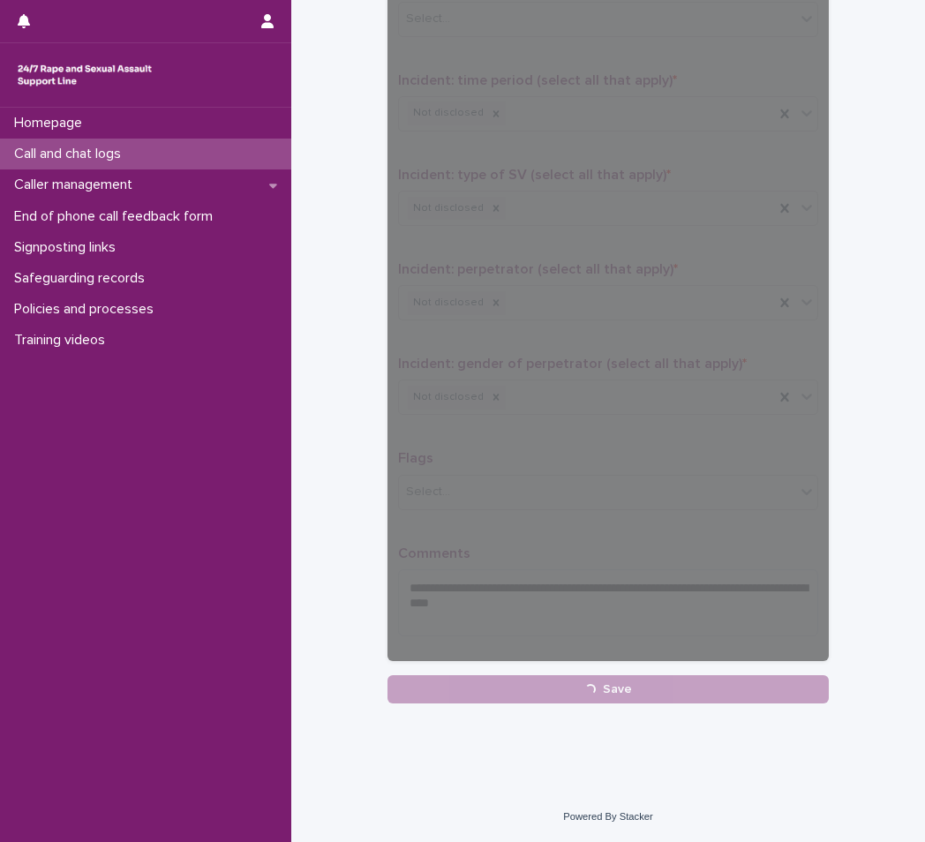
click at [113, 149] on p "Call and chat logs" at bounding box center [71, 154] width 128 height 17
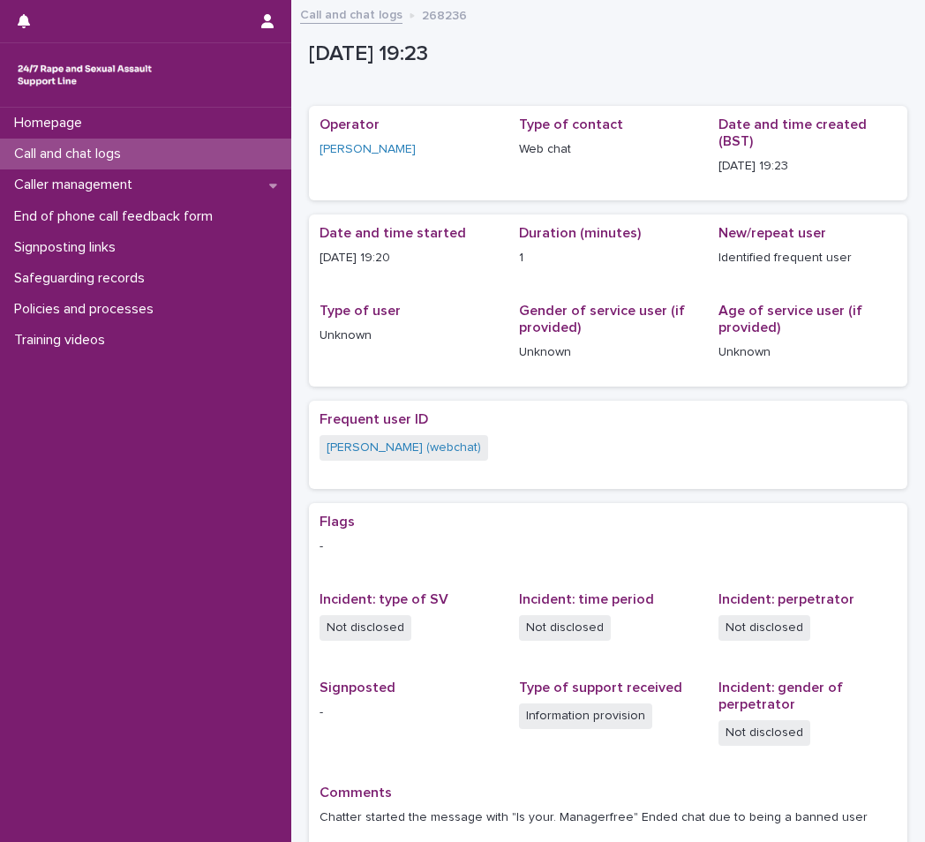
click at [116, 154] on p "Call and chat logs" at bounding box center [71, 154] width 128 height 17
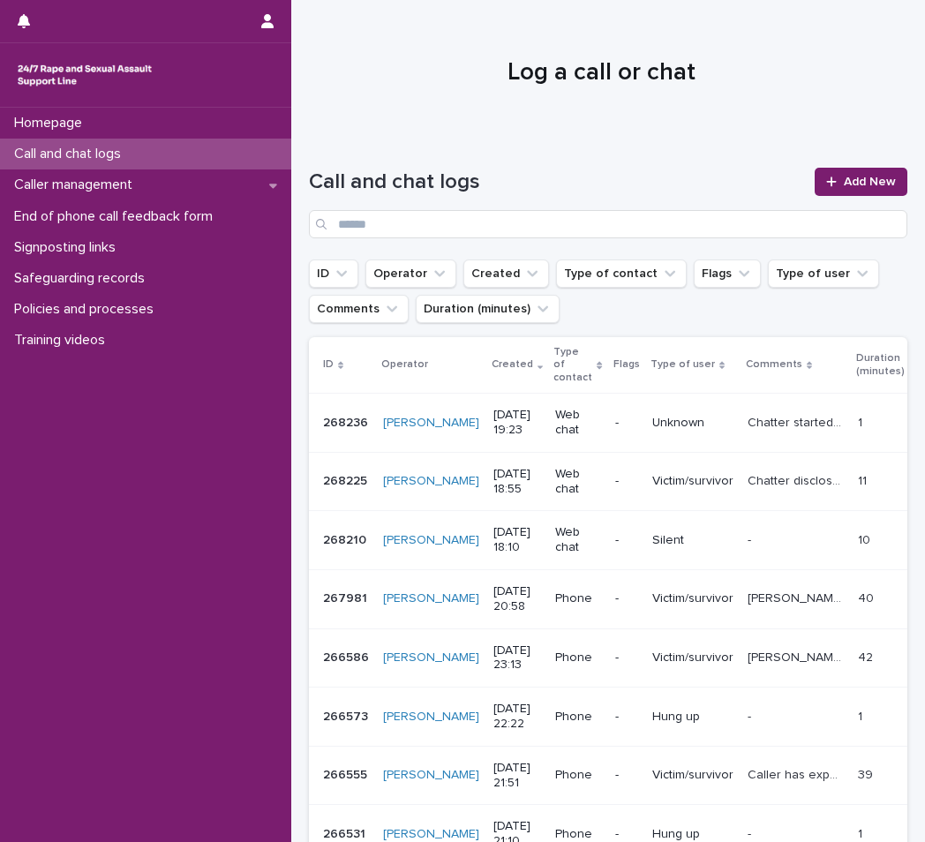
click at [845, 196] on div "Call and chat logs Add New" at bounding box center [608, 203] width 598 height 71
click at [850, 181] on span "Add New" at bounding box center [869, 182] width 52 height 12
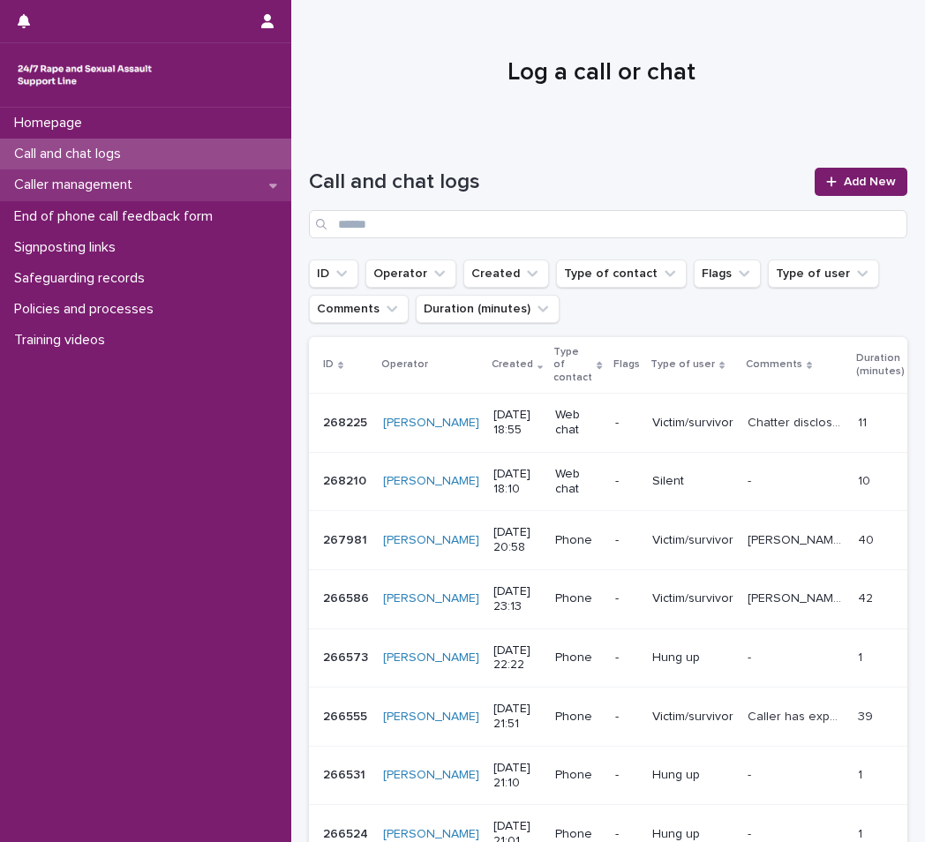
click at [104, 192] on p "Caller management" at bounding box center [76, 184] width 139 height 17
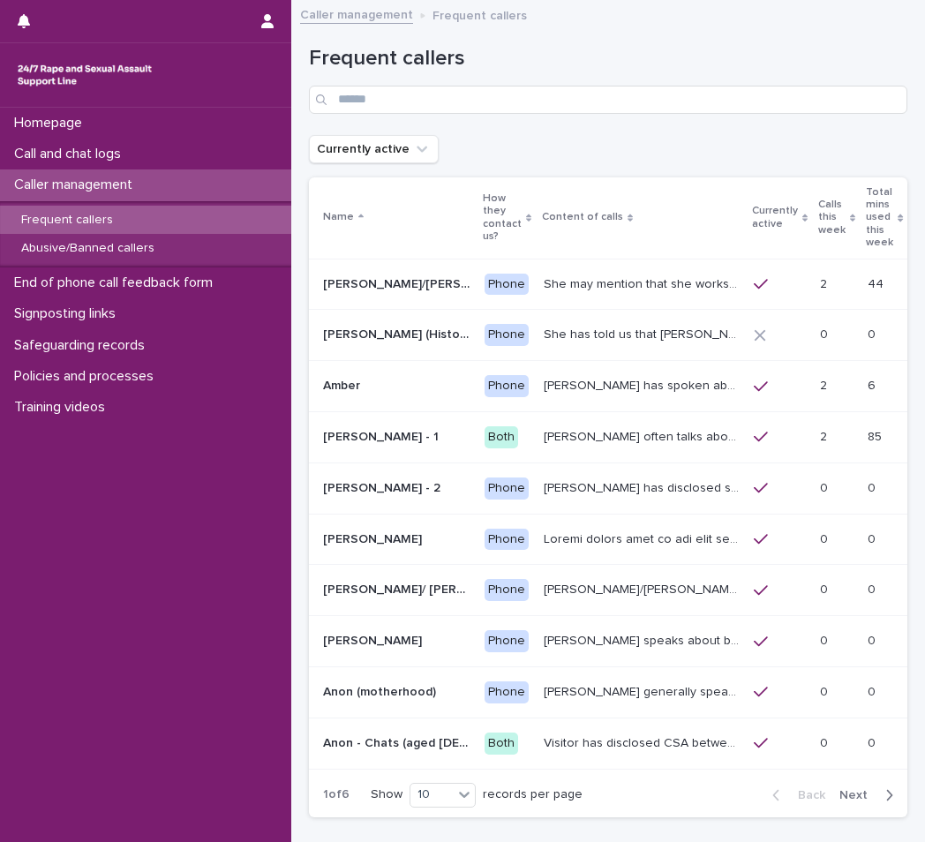
click at [67, 224] on p "Frequent callers" at bounding box center [67, 220] width 120 height 15
click at [85, 248] on p "Abusive/Banned callers" at bounding box center [87, 248] width 161 height 15
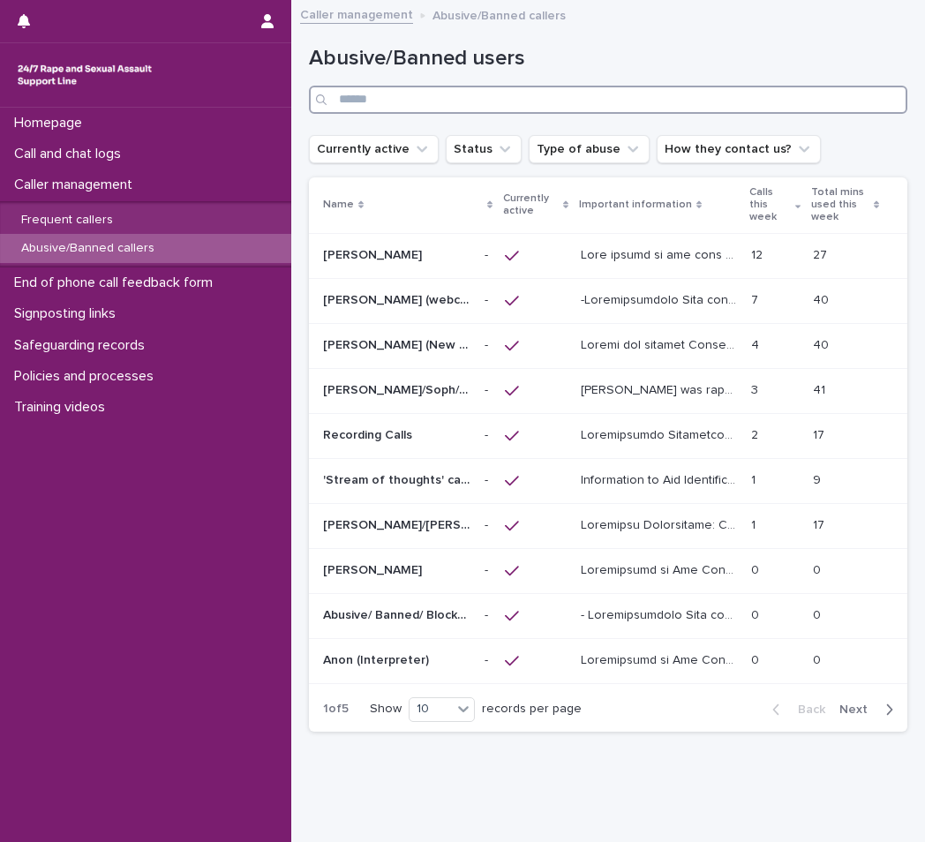
click at [642, 105] on input "Search" at bounding box center [608, 100] width 598 height 28
click at [633, 293] on p at bounding box center [661, 298] width 160 height 19
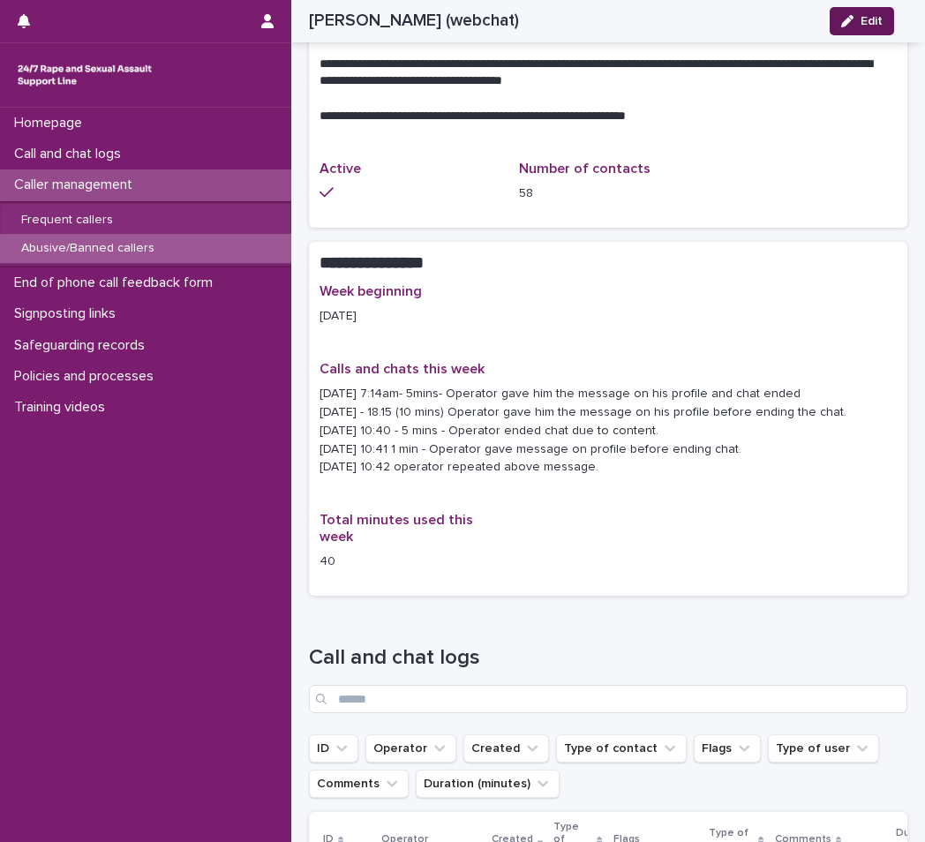
scroll to position [1323, 0]
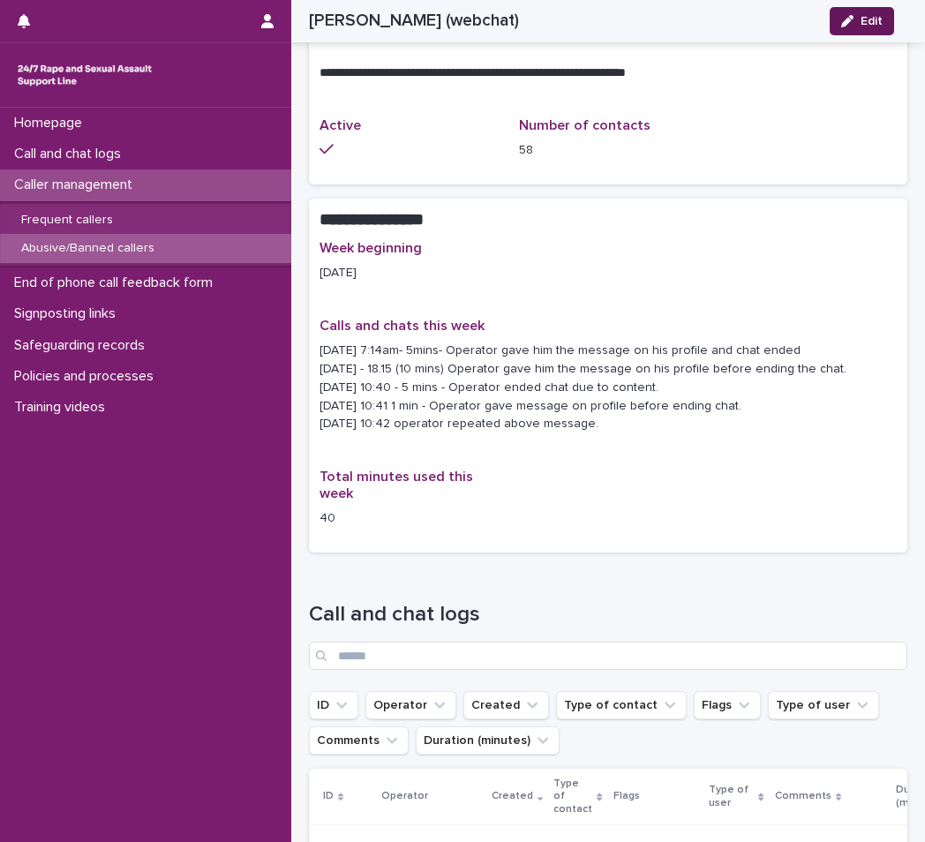
click at [874, 13] on button "Edit" at bounding box center [861, 21] width 64 height 28
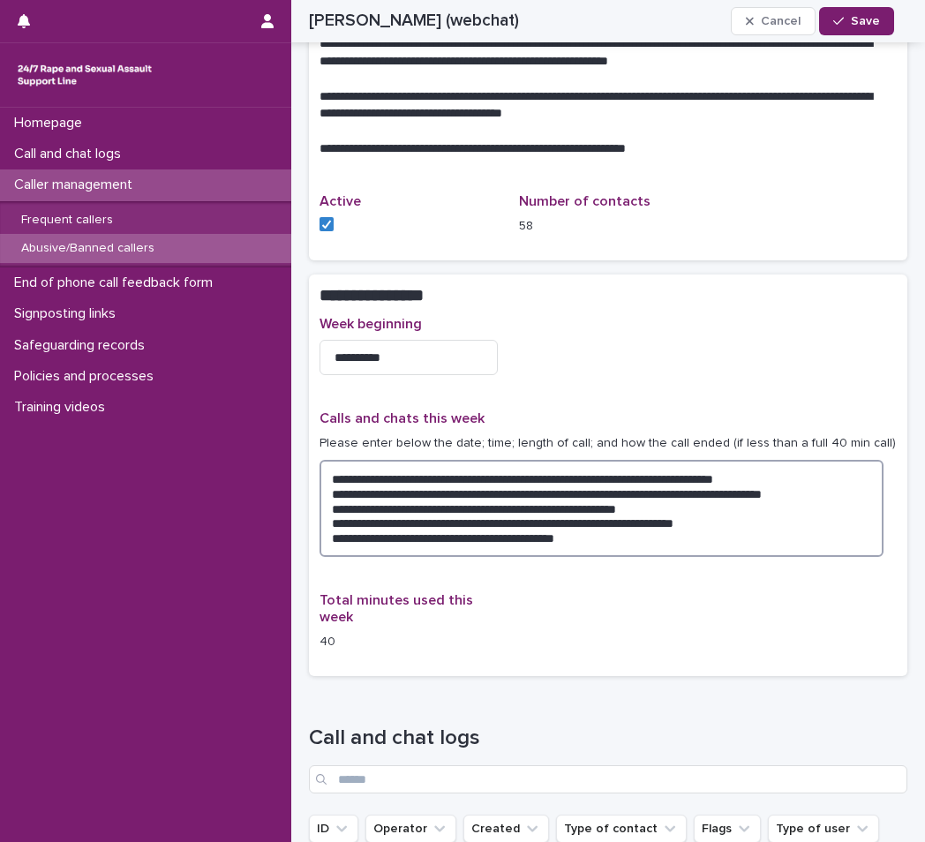
click at [677, 522] on textarea "**********" at bounding box center [601, 508] width 564 height 97
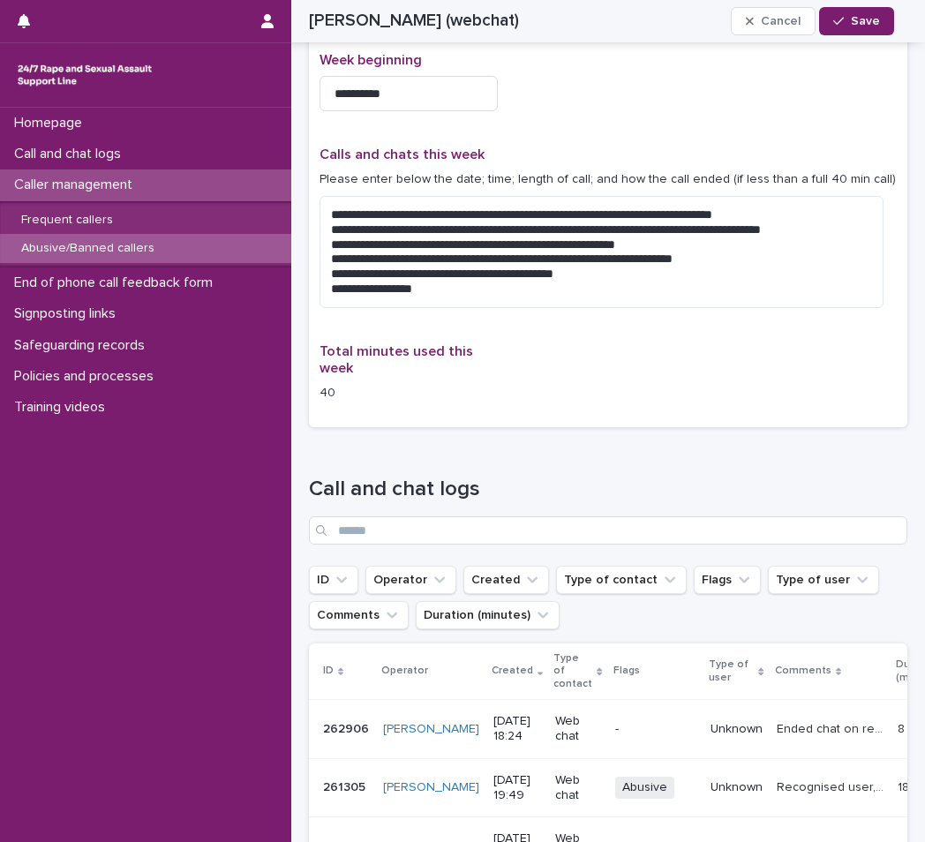
scroll to position [1588, 0]
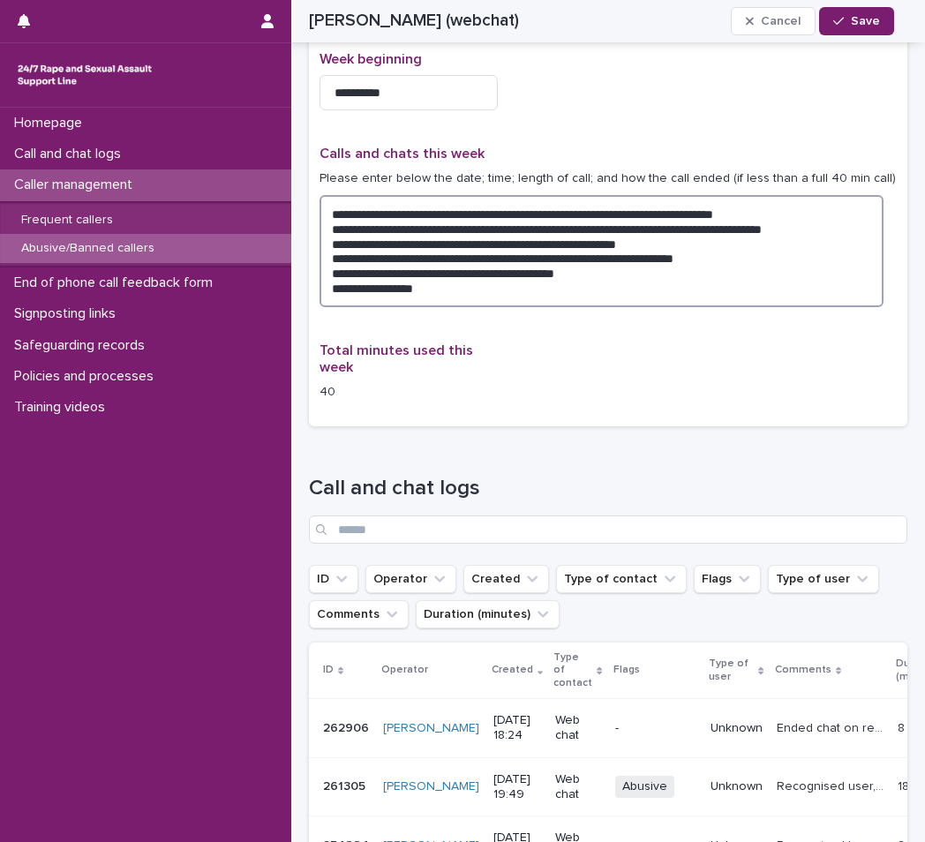
click at [499, 275] on textarea "**********" at bounding box center [601, 251] width 564 height 112
click at [578, 265] on textarea "**********" at bounding box center [601, 251] width 564 height 112
type textarea "**********"
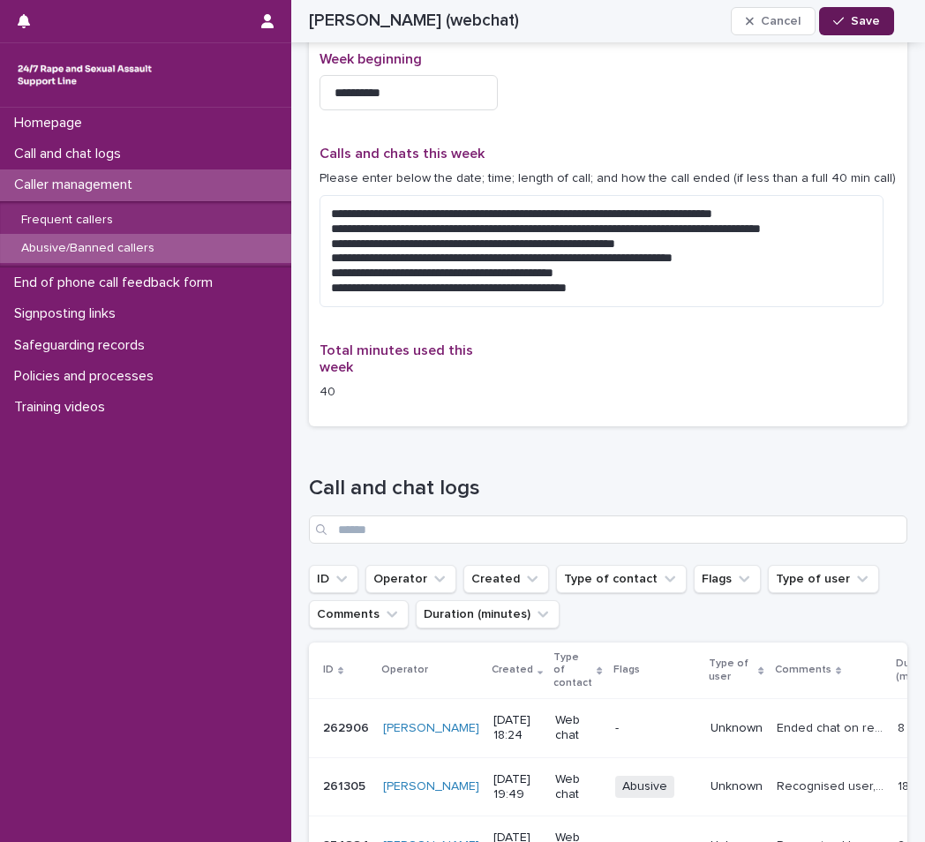
click at [864, 21] on span "Save" at bounding box center [865, 21] width 29 height 12
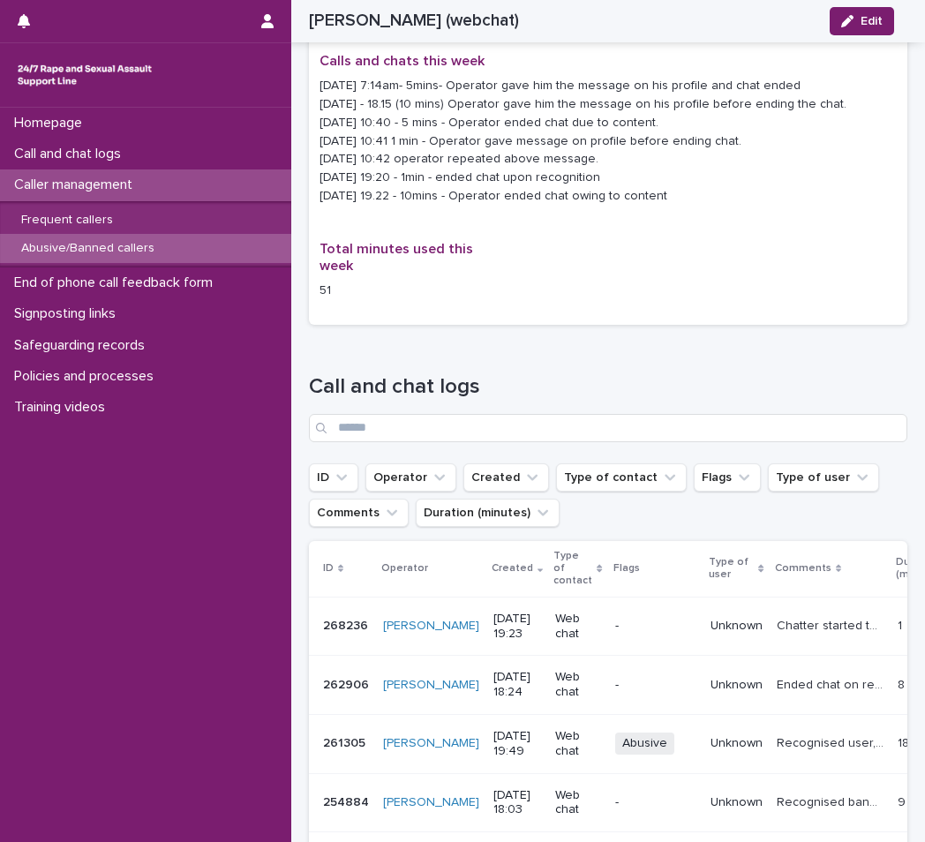
click at [84, 193] on p "Caller management" at bounding box center [76, 184] width 139 height 17
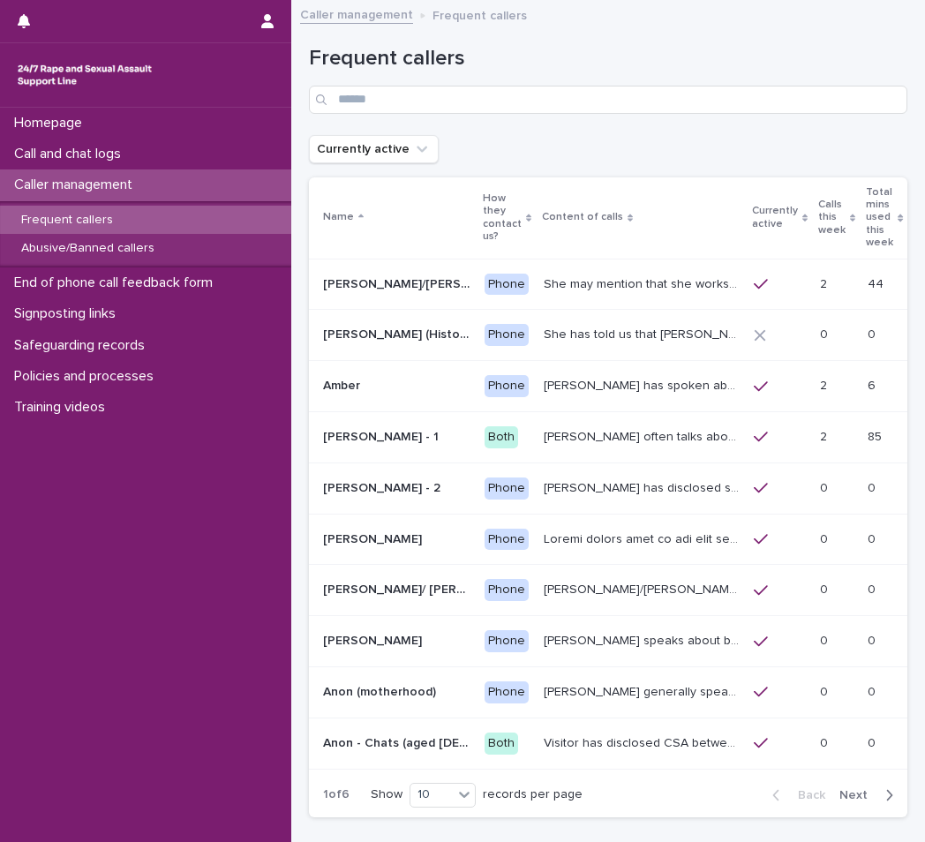
click at [83, 222] on p "Frequent callers" at bounding box center [67, 220] width 120 height 15
click at [795, 102] on input "Search" at bounding box center [608, 100] width 598 height 28
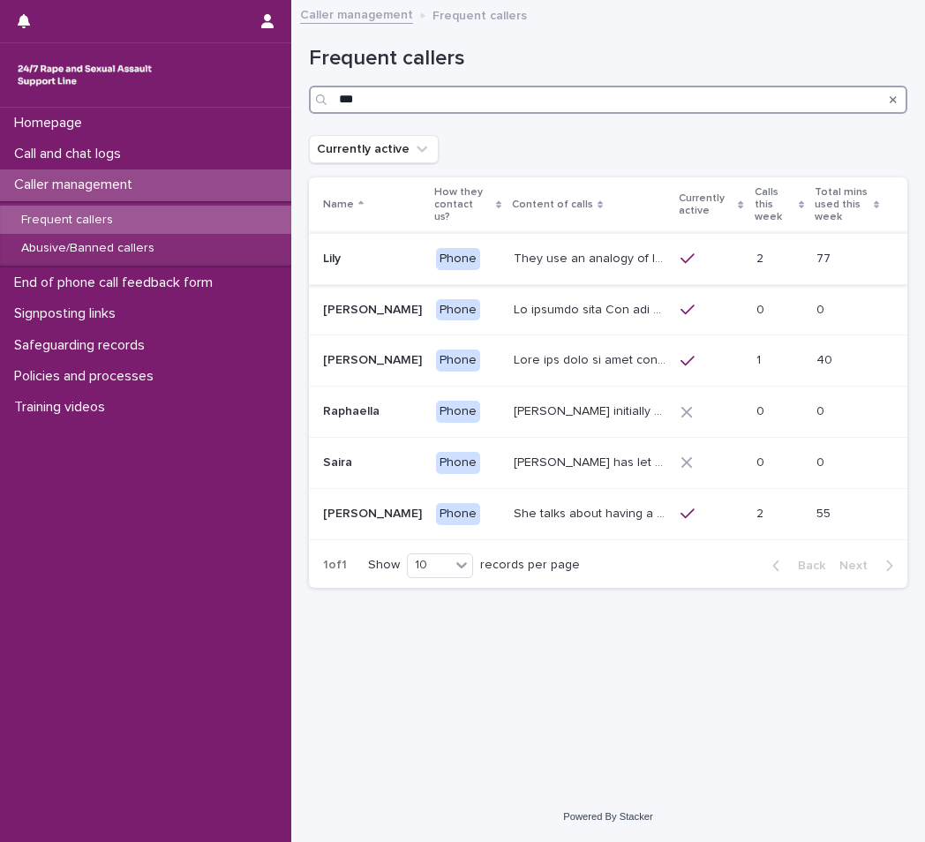
type input "***"
click at [513, 259] on p "They use an analogy of ladybirds (blood) and white syrup (semen). They refer to…" at bounding box center [591, 257] width 157 height 19
click at [621, 343] on td at bounding box center [590, 360] width 168 height 51
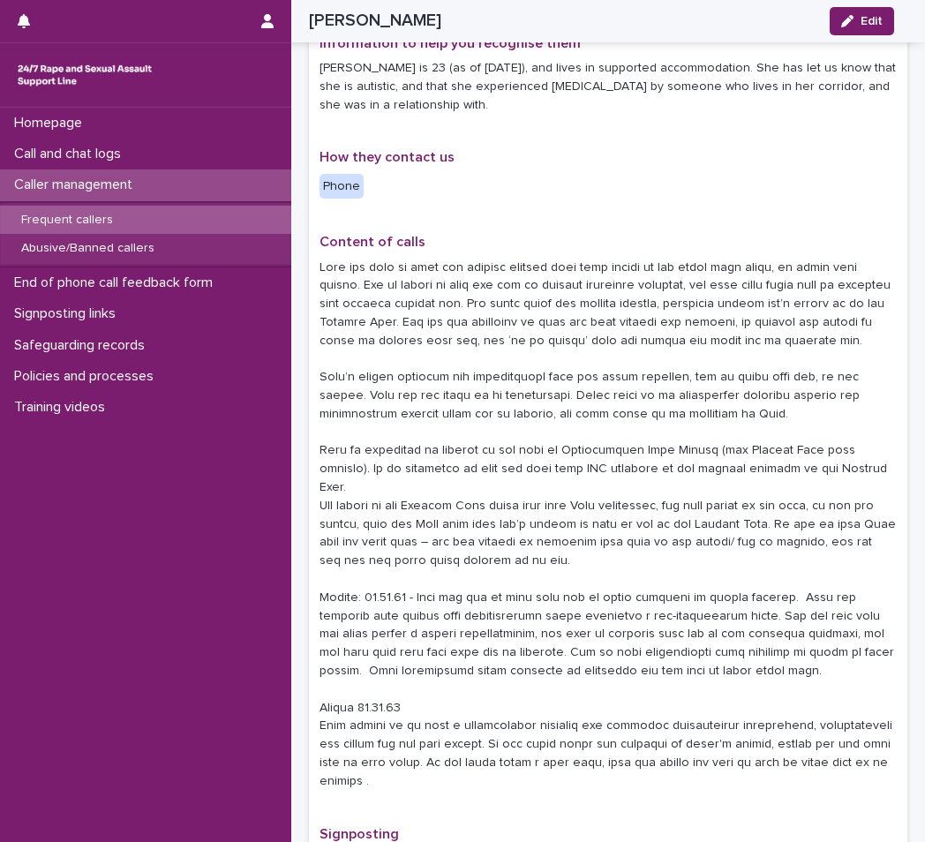
scroll to position [265, 0]
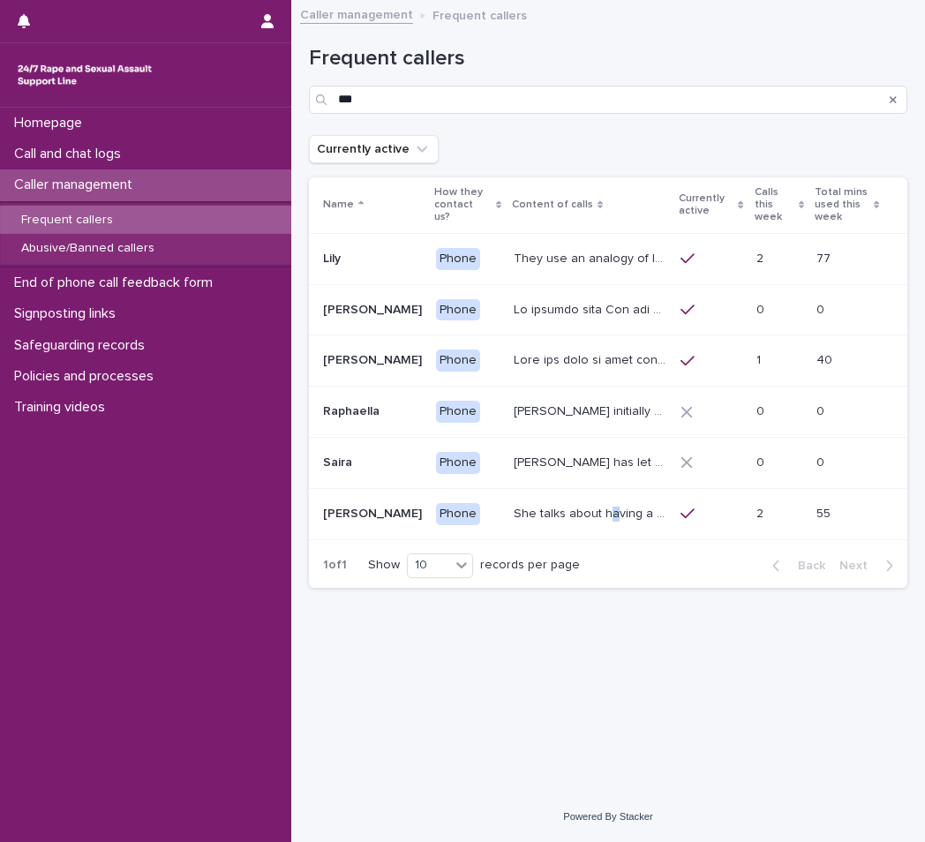
click at [572, 505] on p "She talks about having a complaint ongoing with the police, and may mention tha…" at bounding box center [591, 512] width 157 height 19
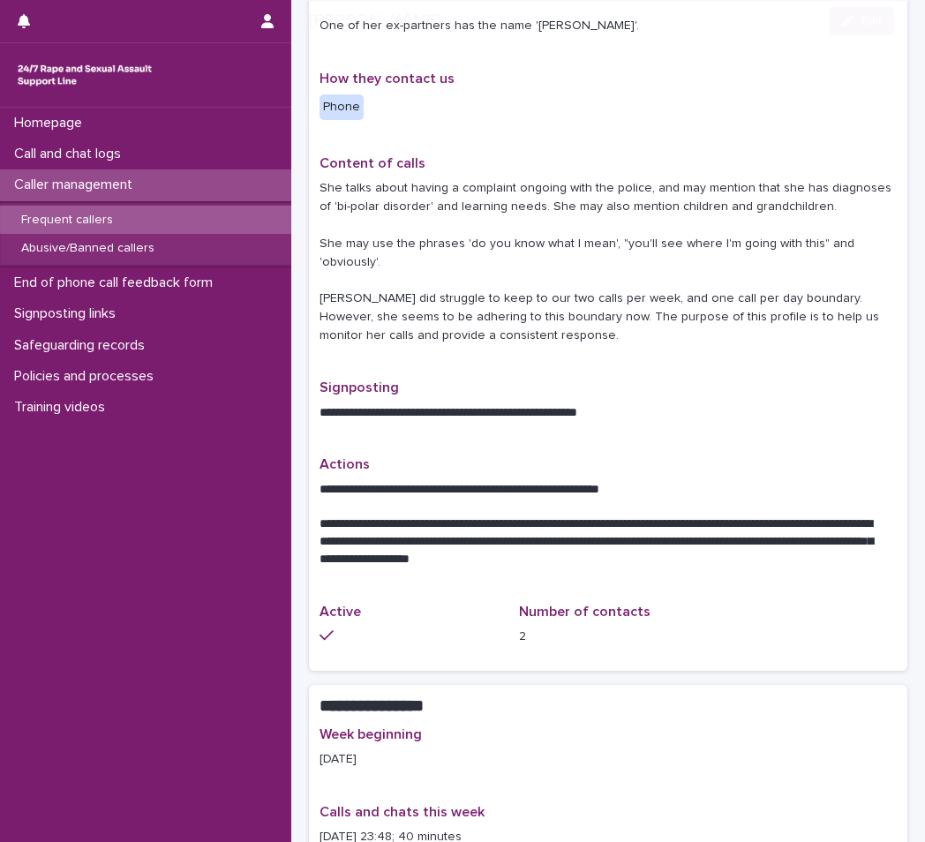
scroll to position [353, 0]
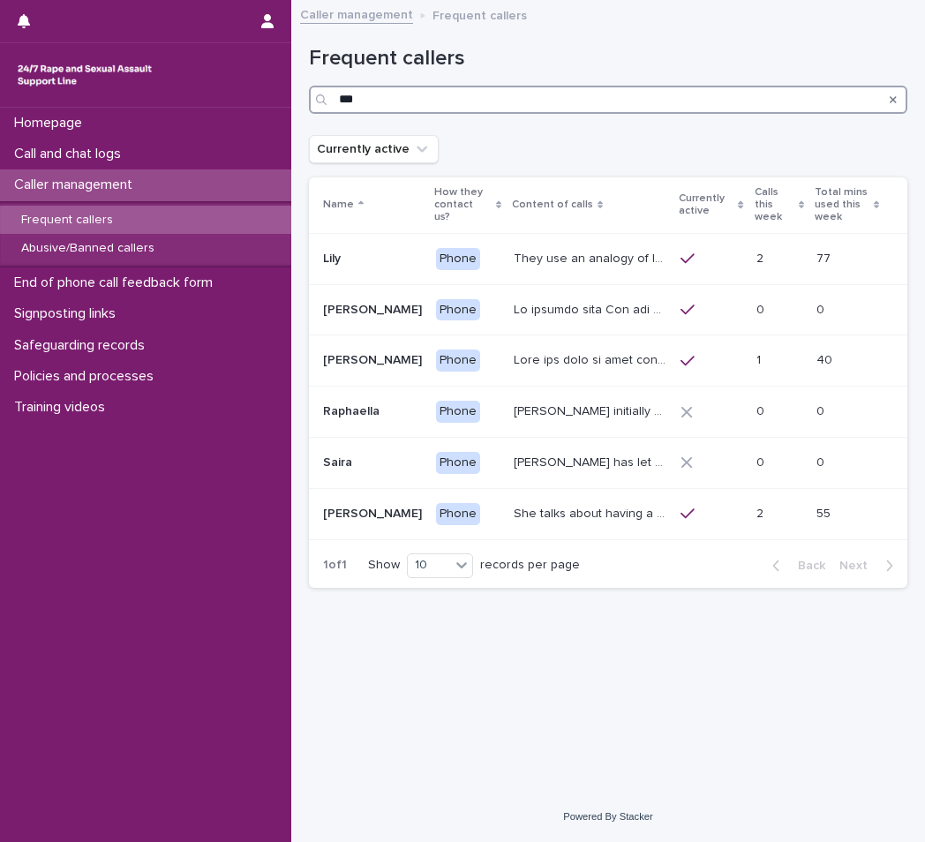
click at [563, 90] on input "***" at bounding box center [608, 100] width 598 height 28
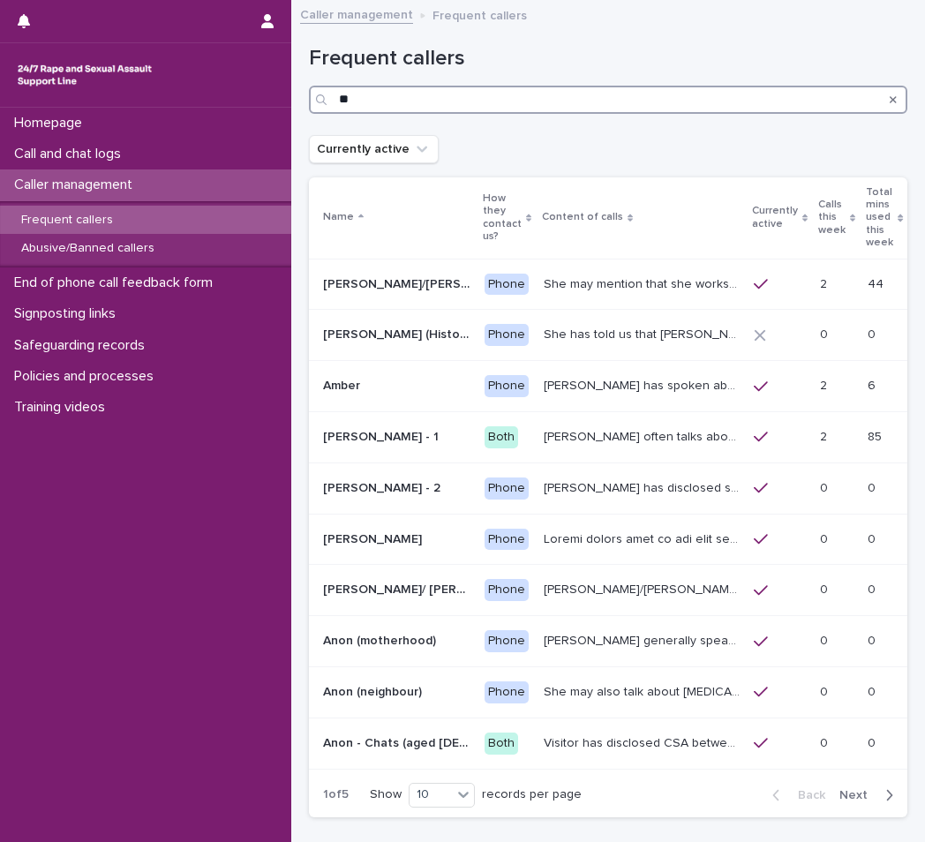
type input "*"
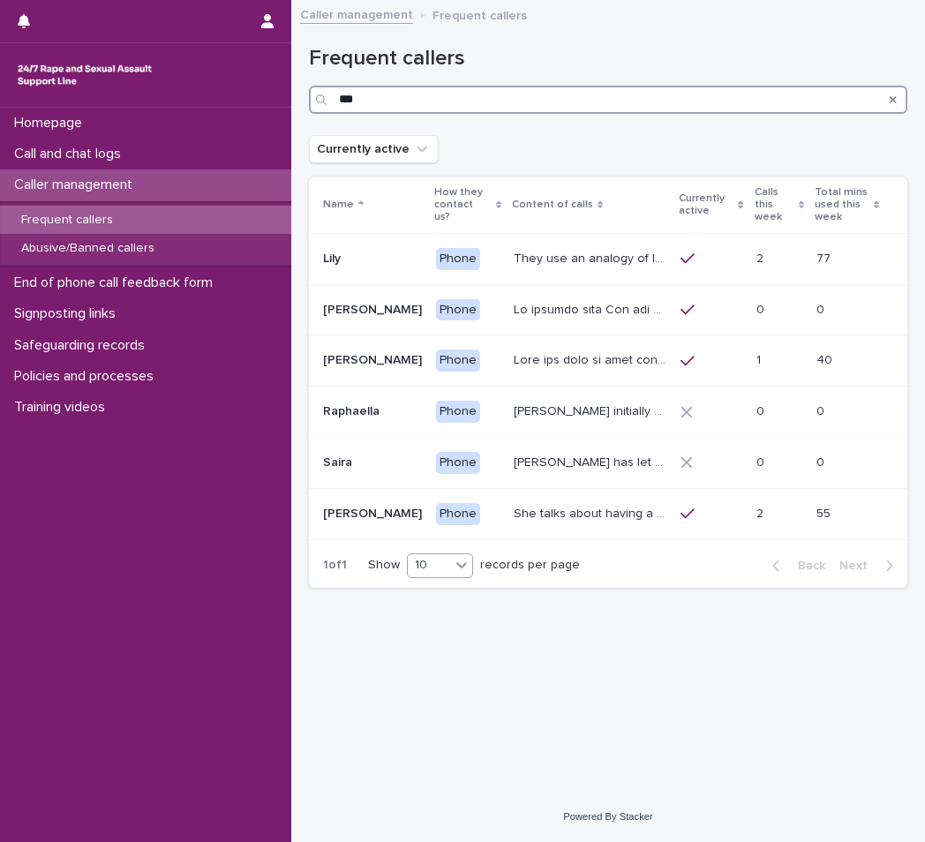
type input "***"
click at [447, 566] on div "10" at bounding box center [429, 565] width 42 height 19
click at [431, 635] on div "30" at bounding box center [441, 631] width 64 height 21
click at [531, 266] on p "They use an analogy of ladybirds (blood) and white syrup (semen). They refer to…" at bounding box center [591, 257] width 157 height 19
